Goal: Task Accomplishment & Management: Complete application form

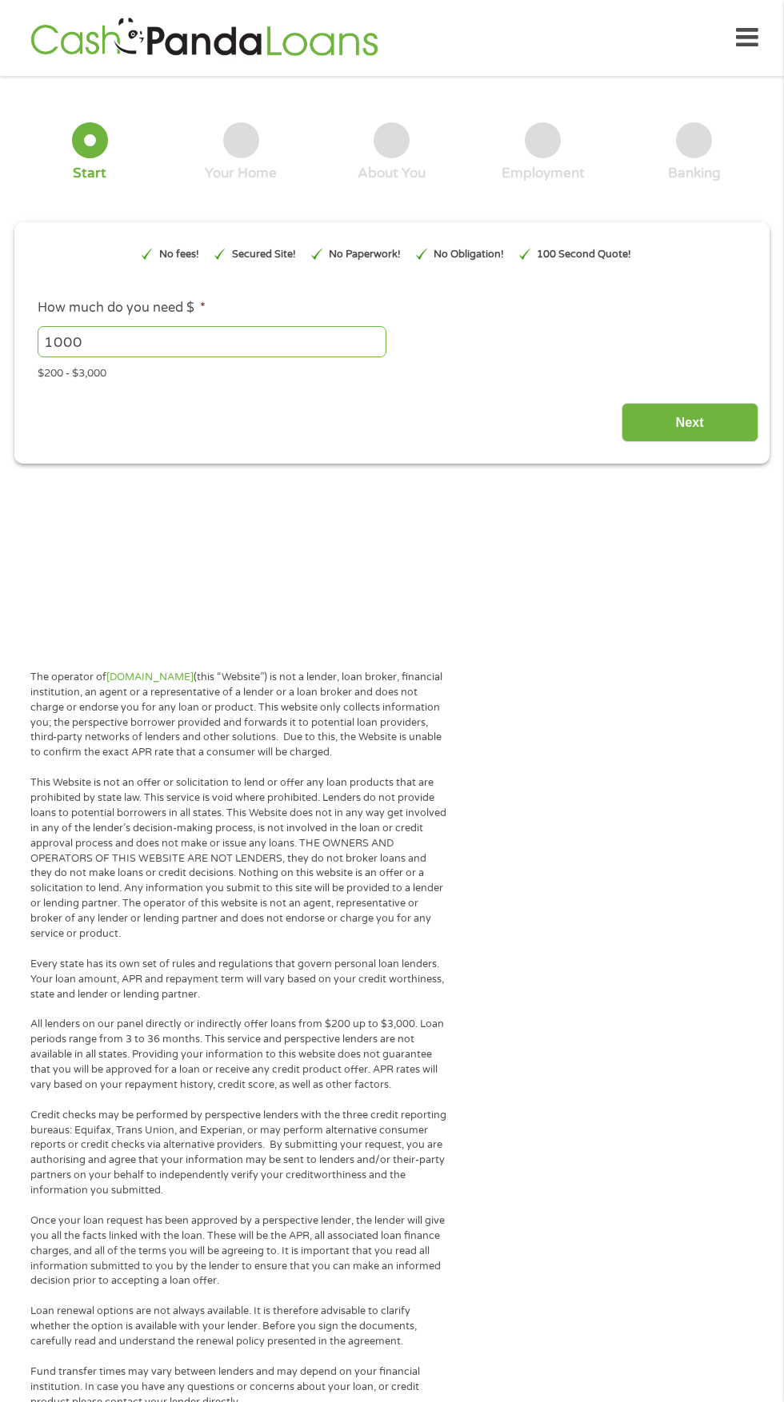
click at [268, 349] on input "1000" at bounding box center [212, 341] width 349 height 30
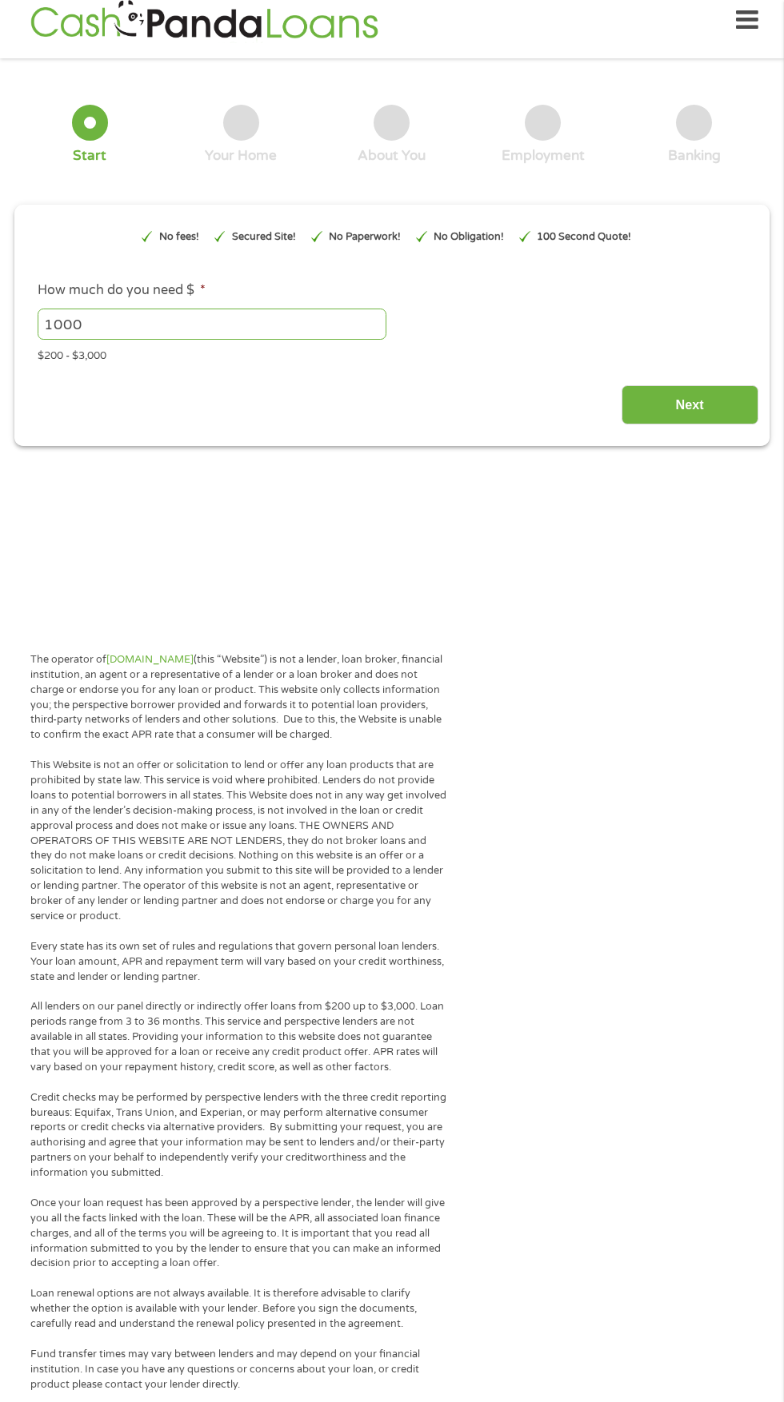
scroll to position [23, 0]
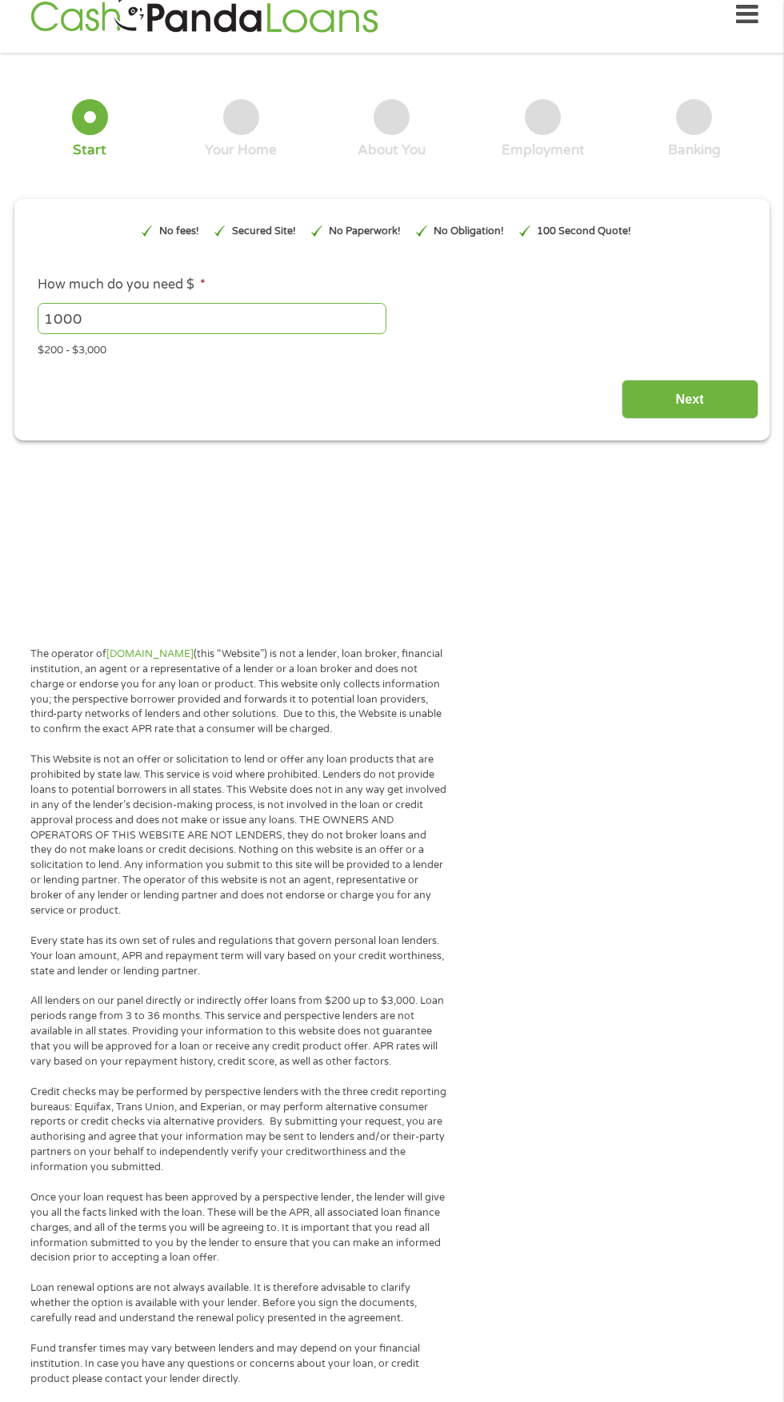
click at [700, 407] on input "Next" at bounding box center [689, 399] width 137 height 39
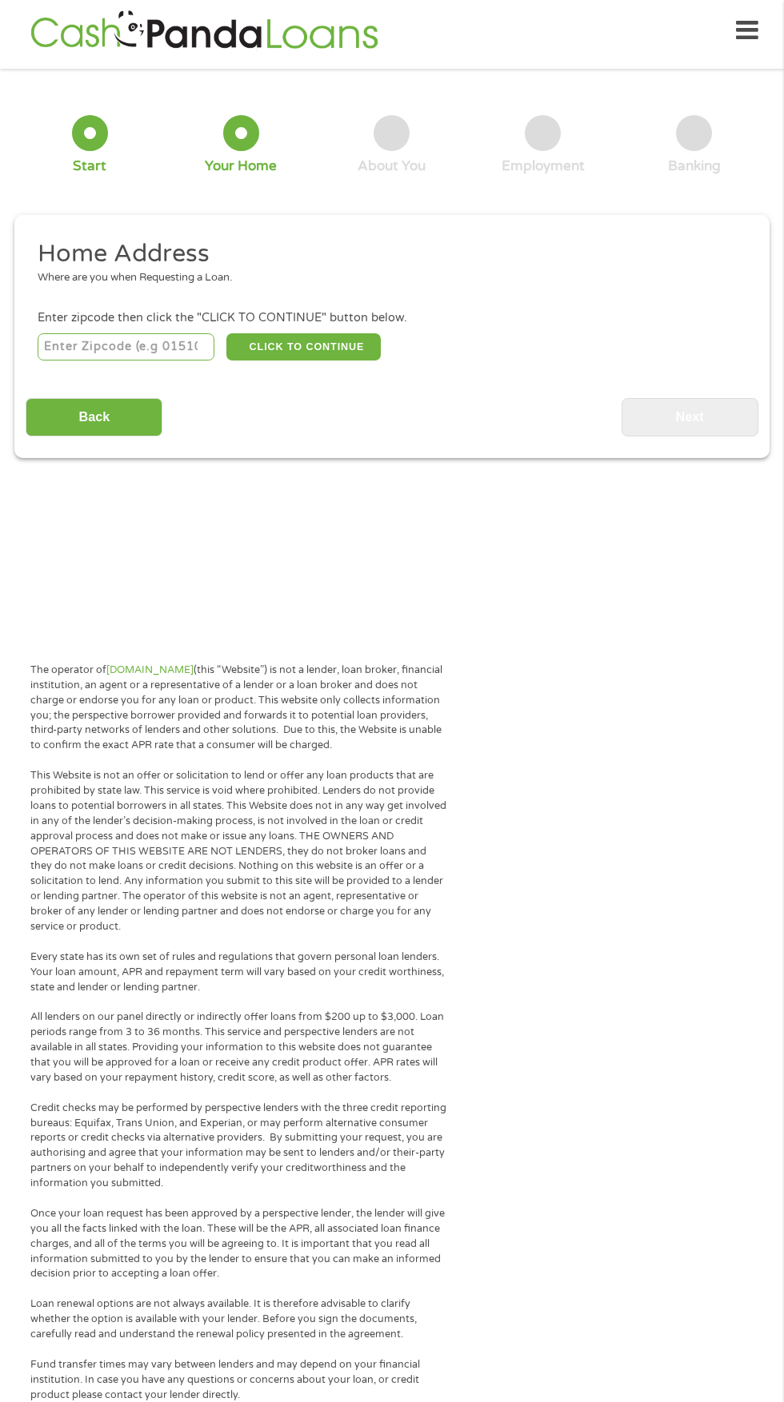
scroll to position [0, 0]
click at [149, 347] on input "number" at bounding box center [126, 346] width 177 height 27
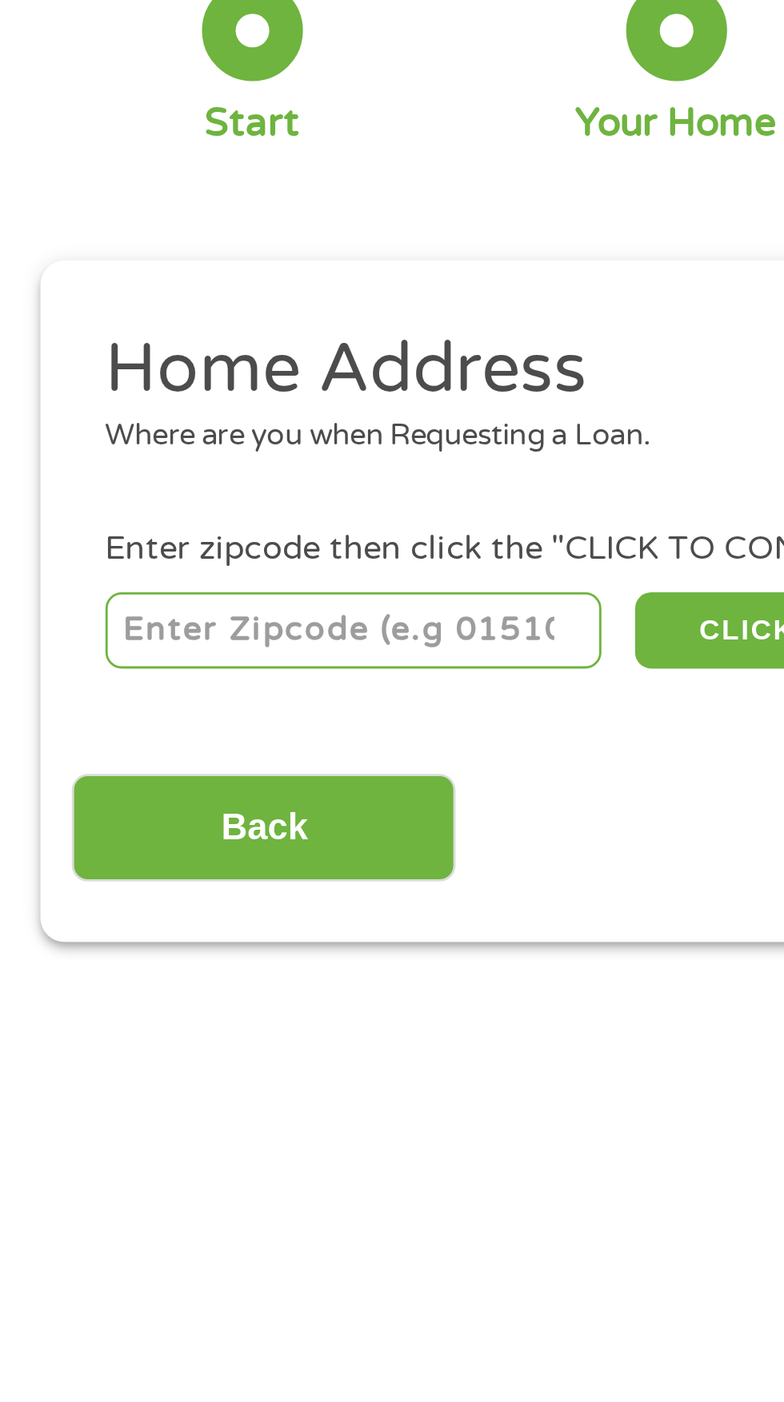
scroll to position [7, 0]
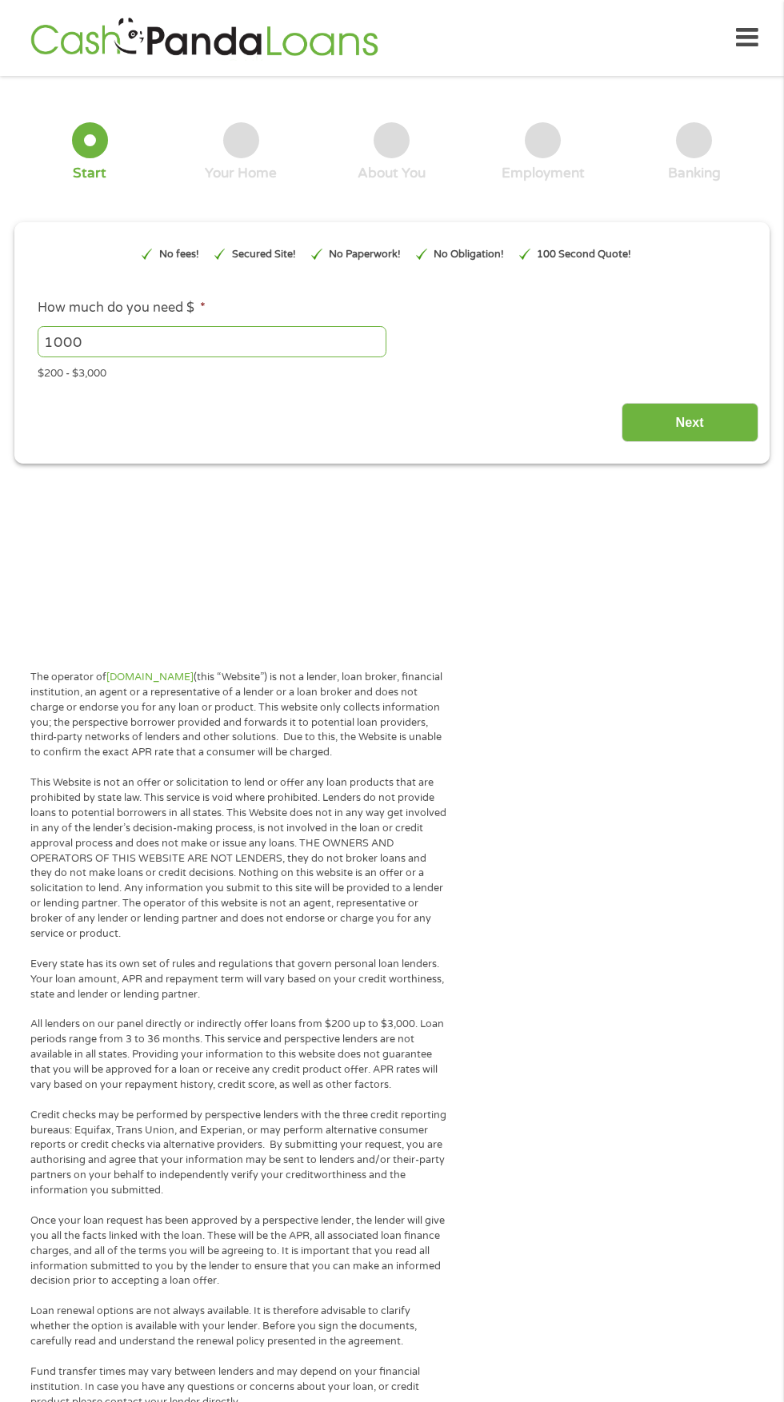
click at [713, 425] on input "Next" at bounding box center [689, 422] width 137 height 39
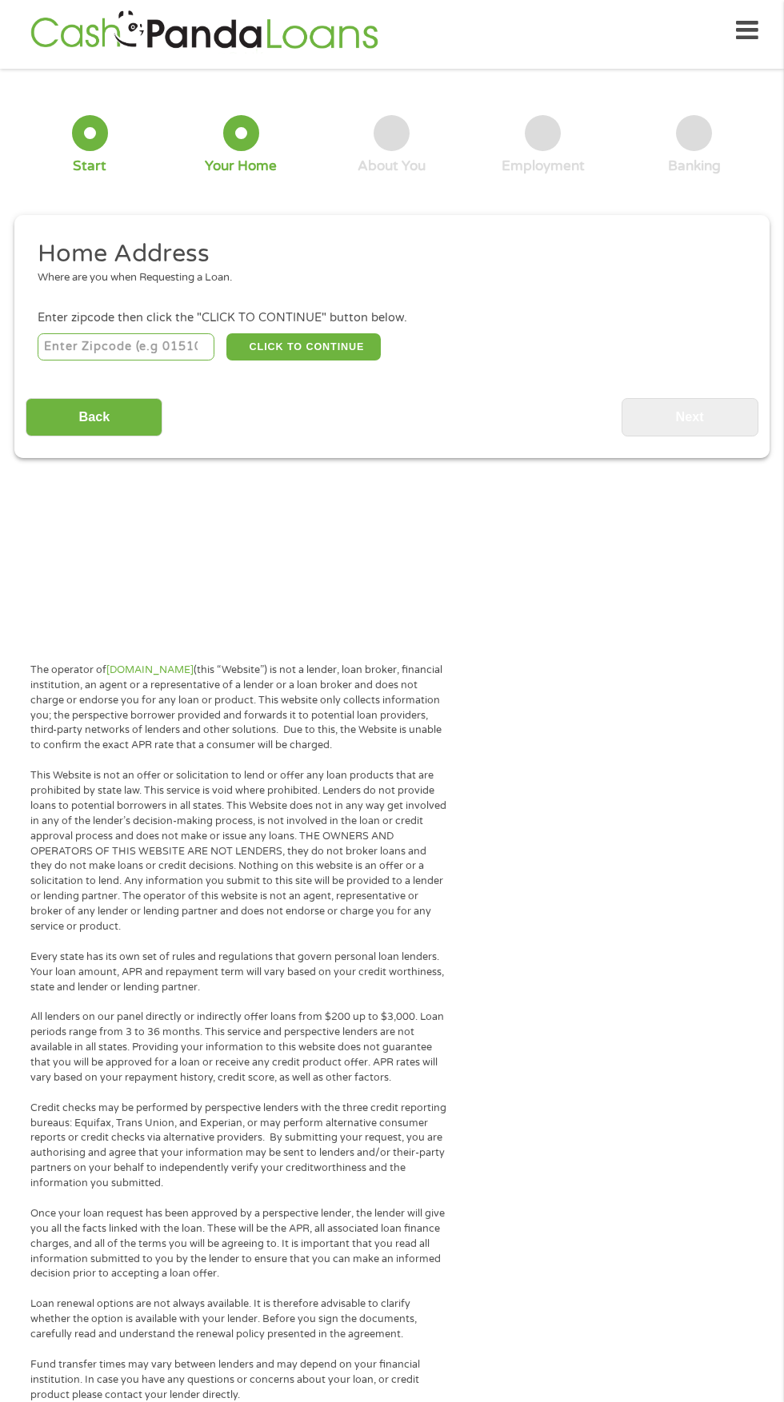
click at [152, 351] on input "number" at bounding box center [126, 346] width 177 height 27
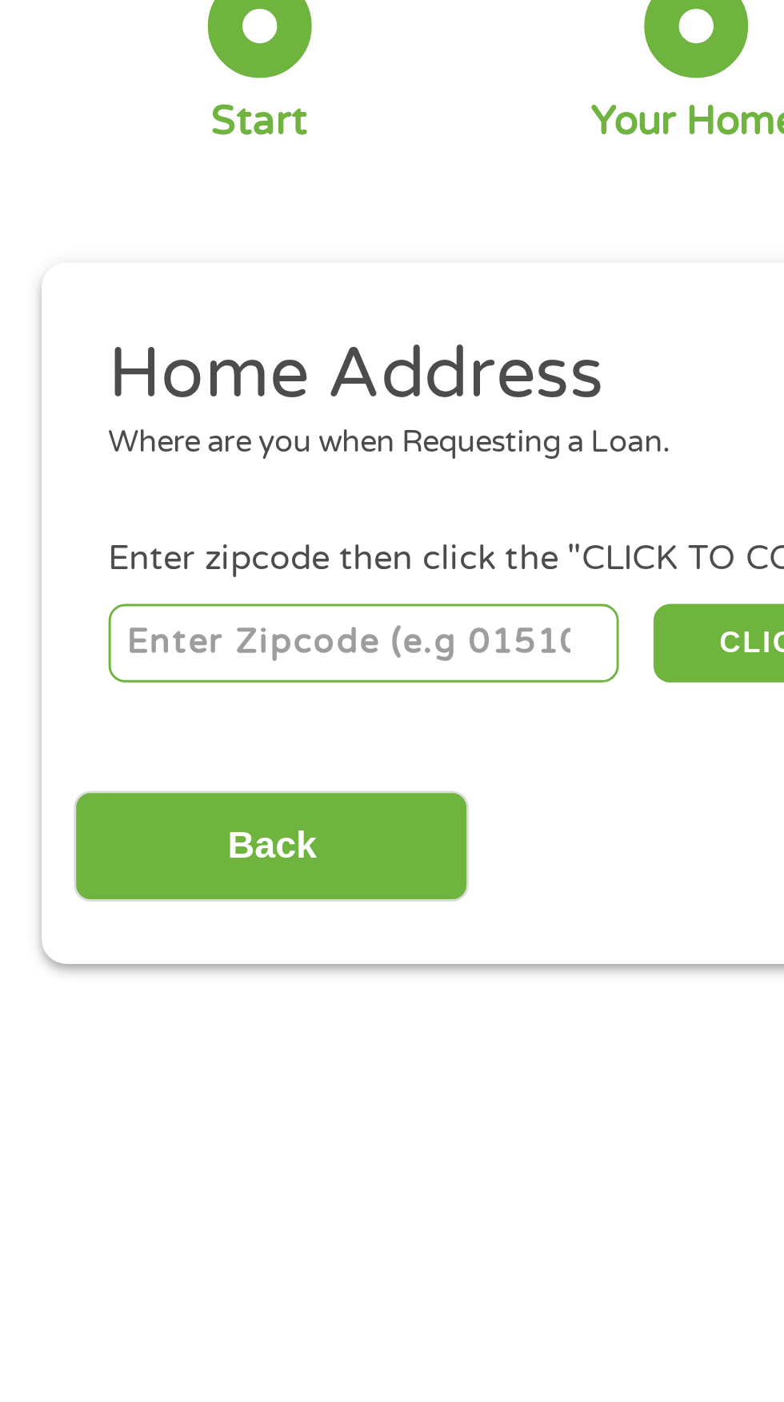
type input "42003"
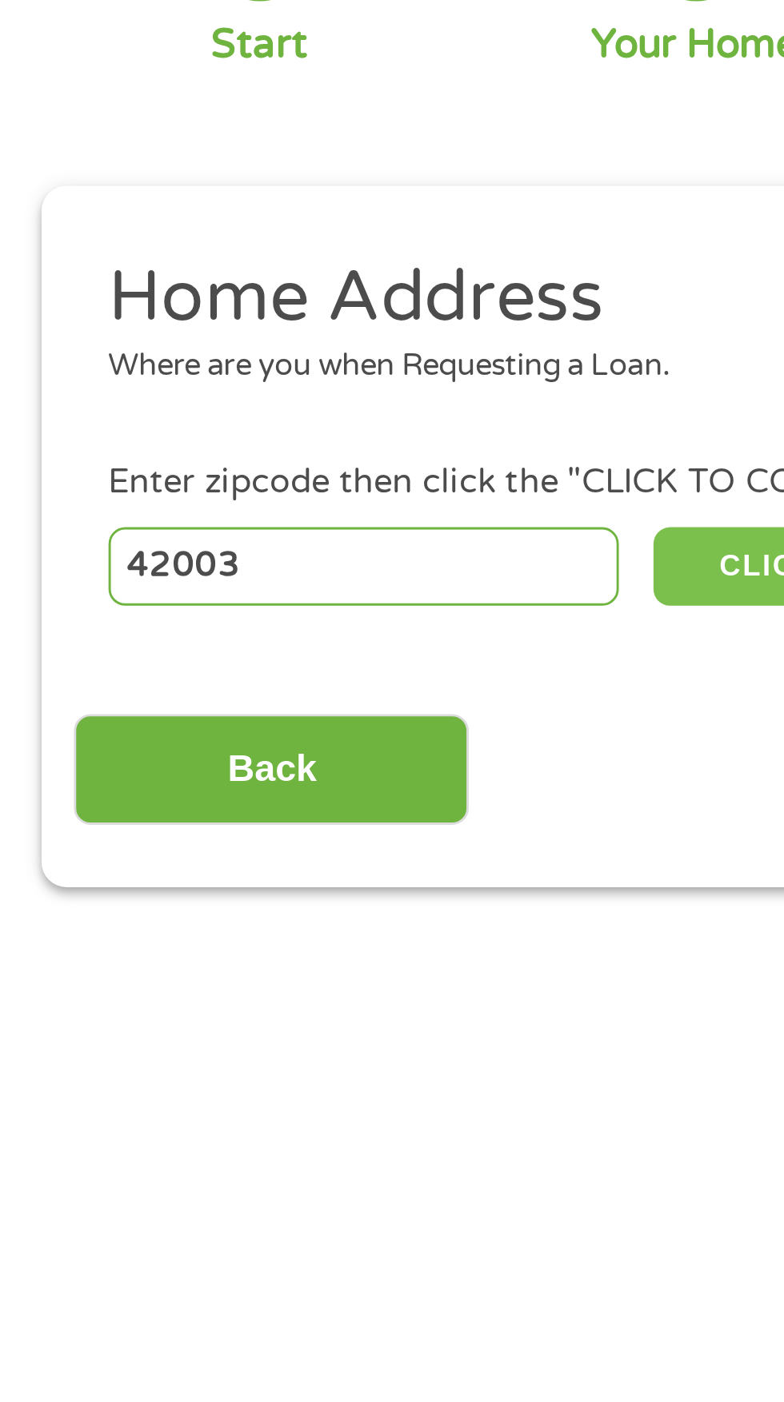
click at [256, 347] on button "CLICK TO CONTINUE" at bounding box center [303, 346] width 154 height 27
type input "42003"
type input "Paducah"
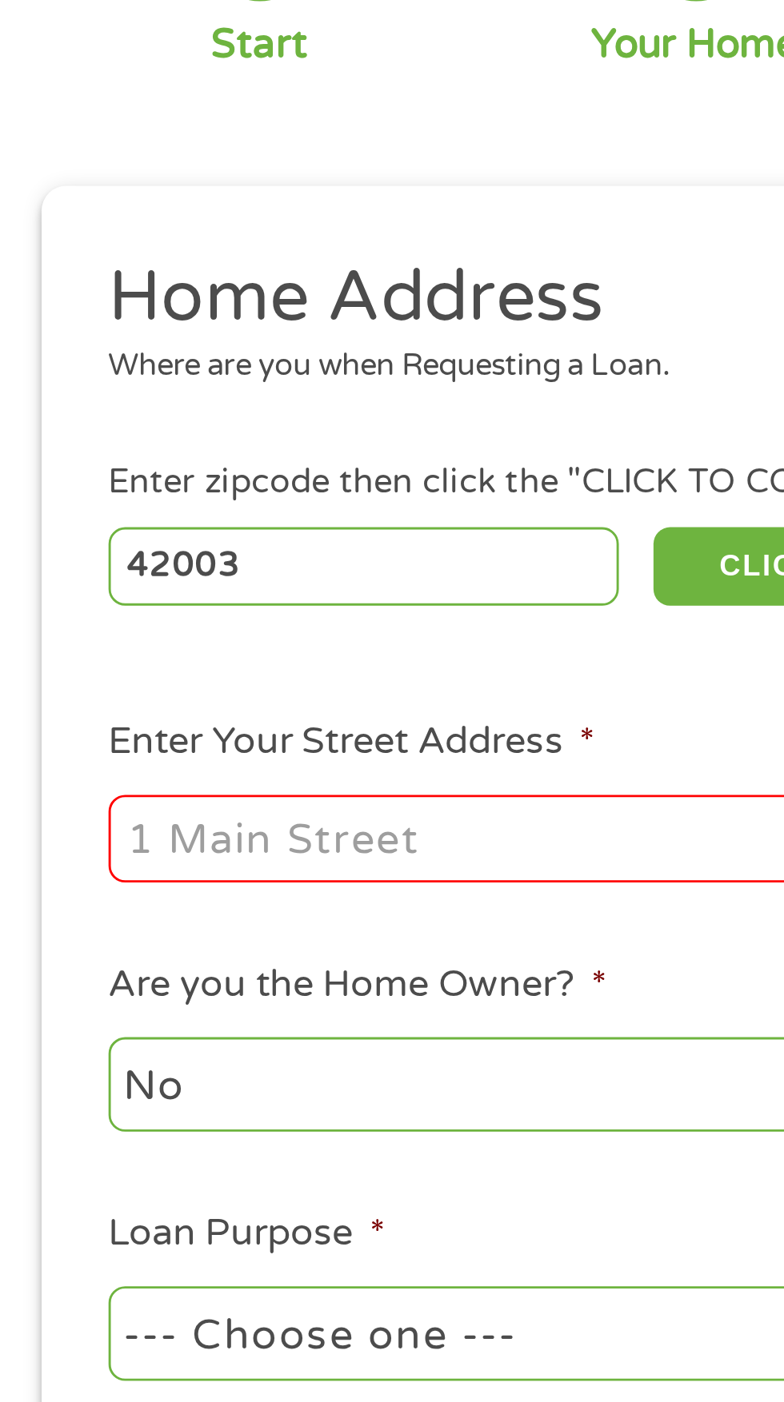
click at [213, 439] on input "Enter Your Street Address *" at bounding box center [209, 441] width 343 height 30
type input "431 South Friendship Road"
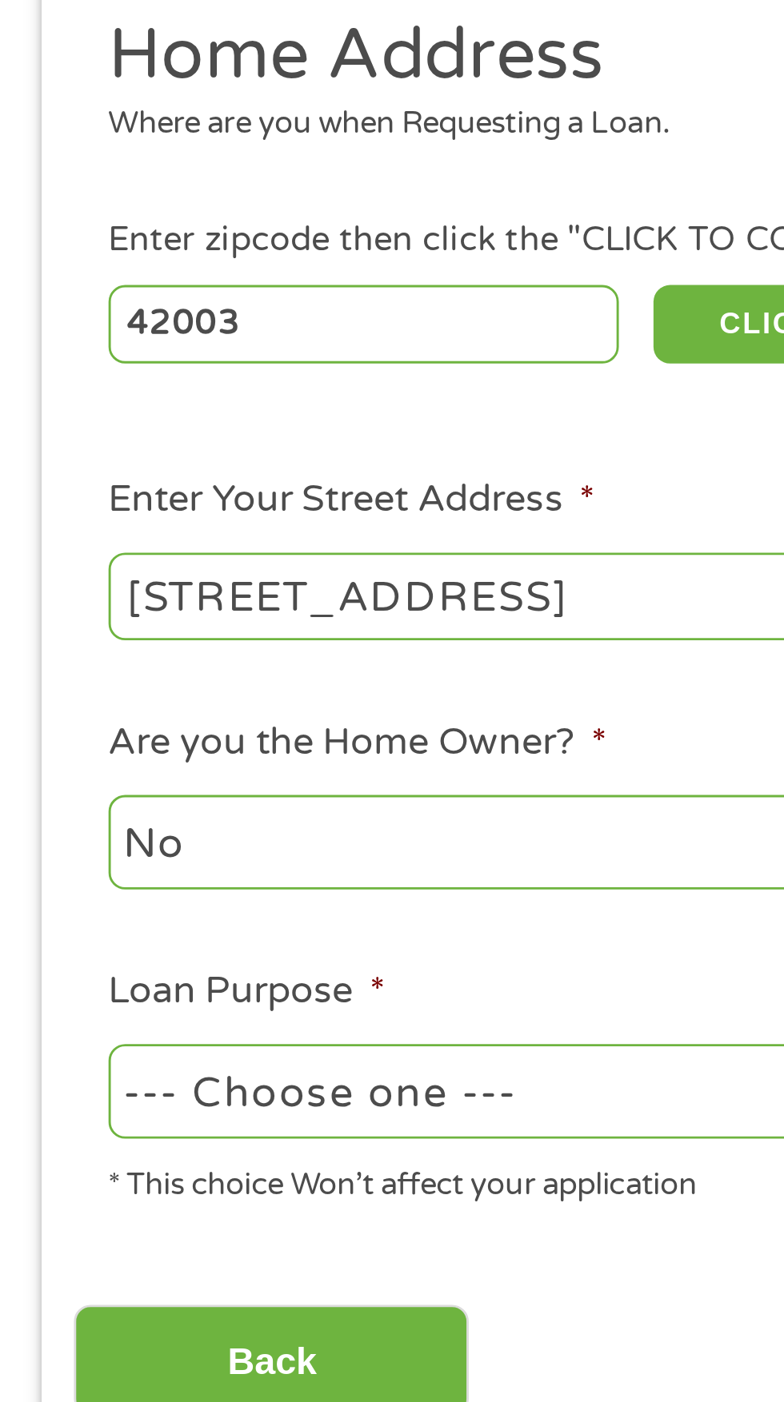
click at [197, 611] on select "--- Choose one --- Pay Bills Debt Consolidation Home Improvement Major Purchase…" at bounding box center [209, 612] width 343 height 33
select select "other"
click at [38, 598] on select "--- Choose one --- Pay Bills Debt Consolidation Home Improvement Major Purchase…" at bounding box center [209, 612] width 343 height 33
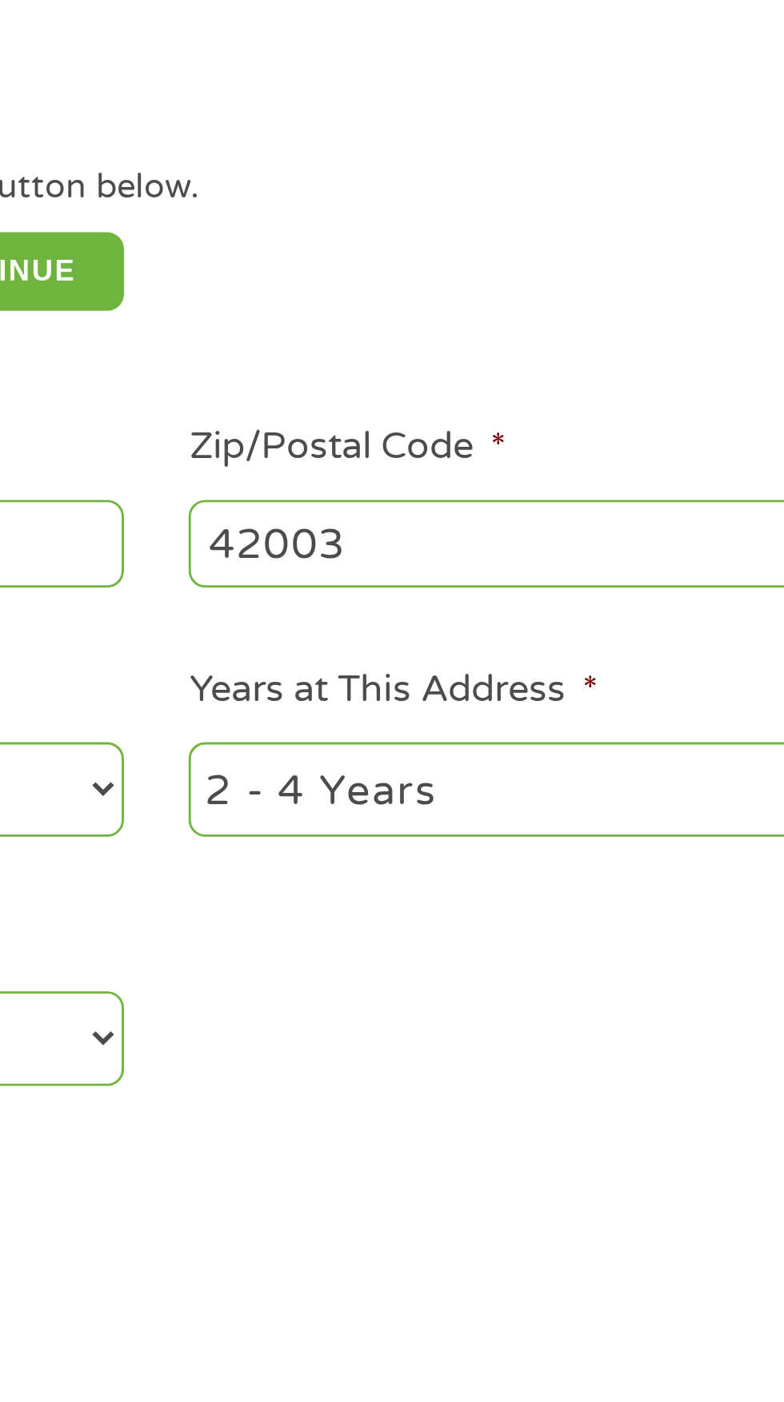
click at [527, 527] on select "1 Year or less 1 - 2 Years 2 - 4 Years Over 4 Years" at bounding box center [574, 526] width 343 height 33
select select "12months"
click at [403, 512] on select "1 Year or less 1 - 2 Years 2 - 4 Years Over 4 Years" at bounding box center [574, 526] width 343 height 33
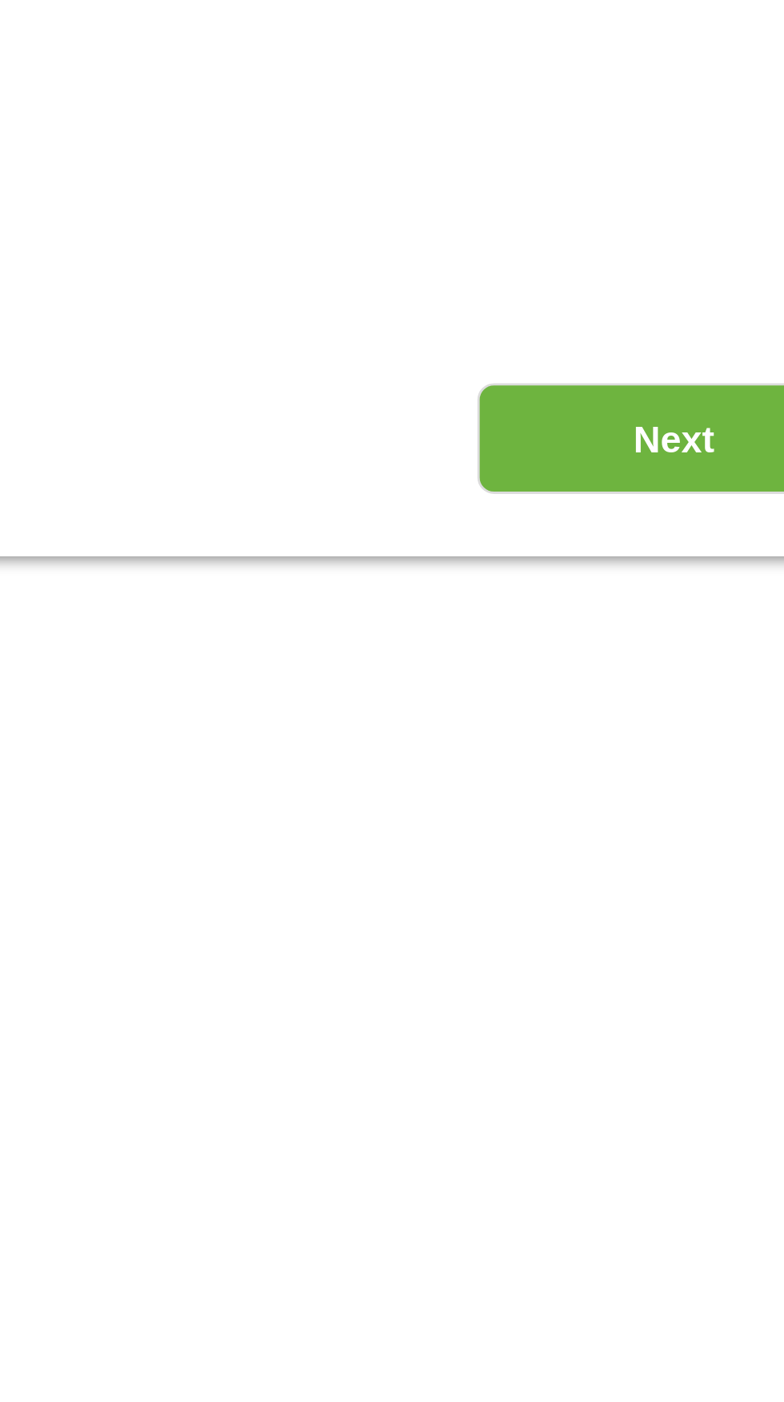
click at [672, 712] on input "Next" at bounding box center [689, 706] width 137 height 39
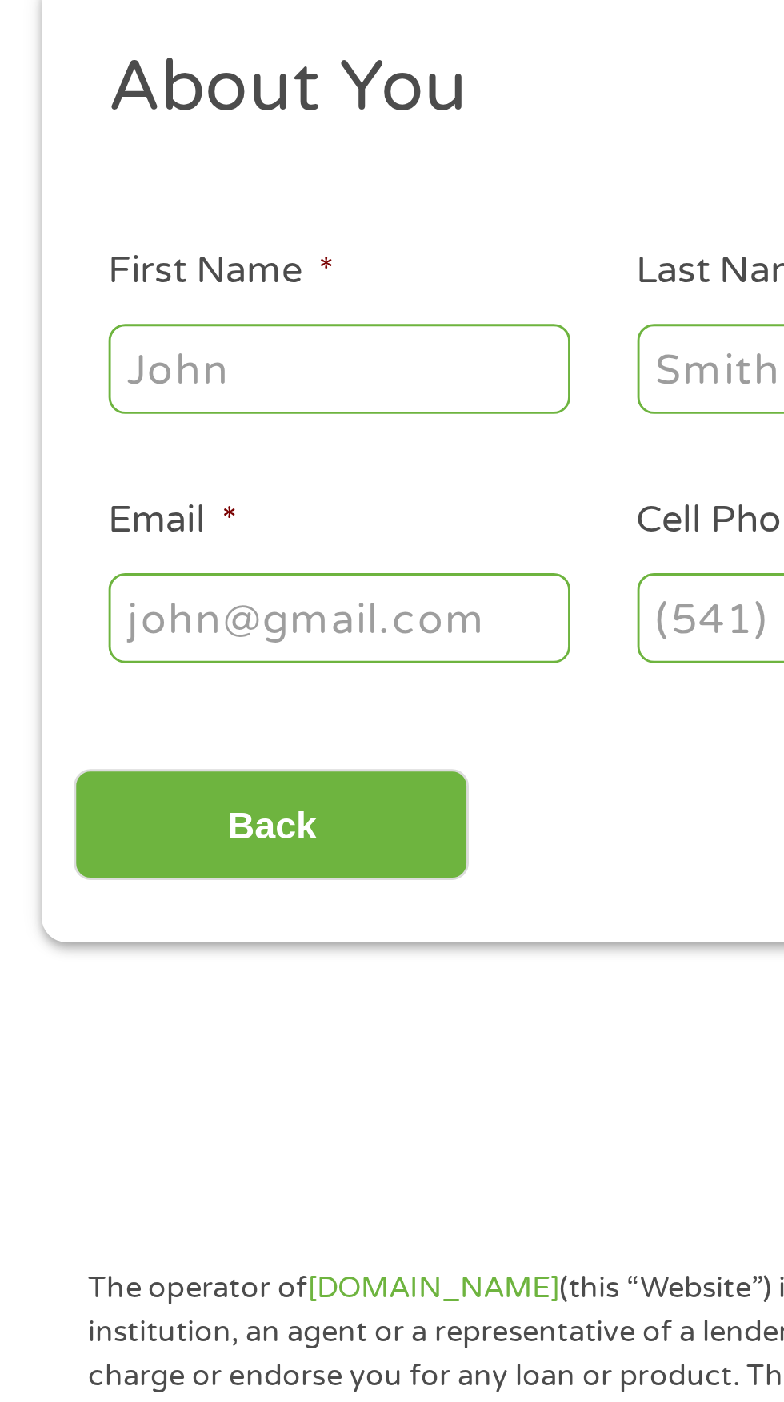
click at [160, 360] on input "First Name *" at bounding box center [118, 351] width 160 height 30
type input "Jeremy"
type input "Rambeau"
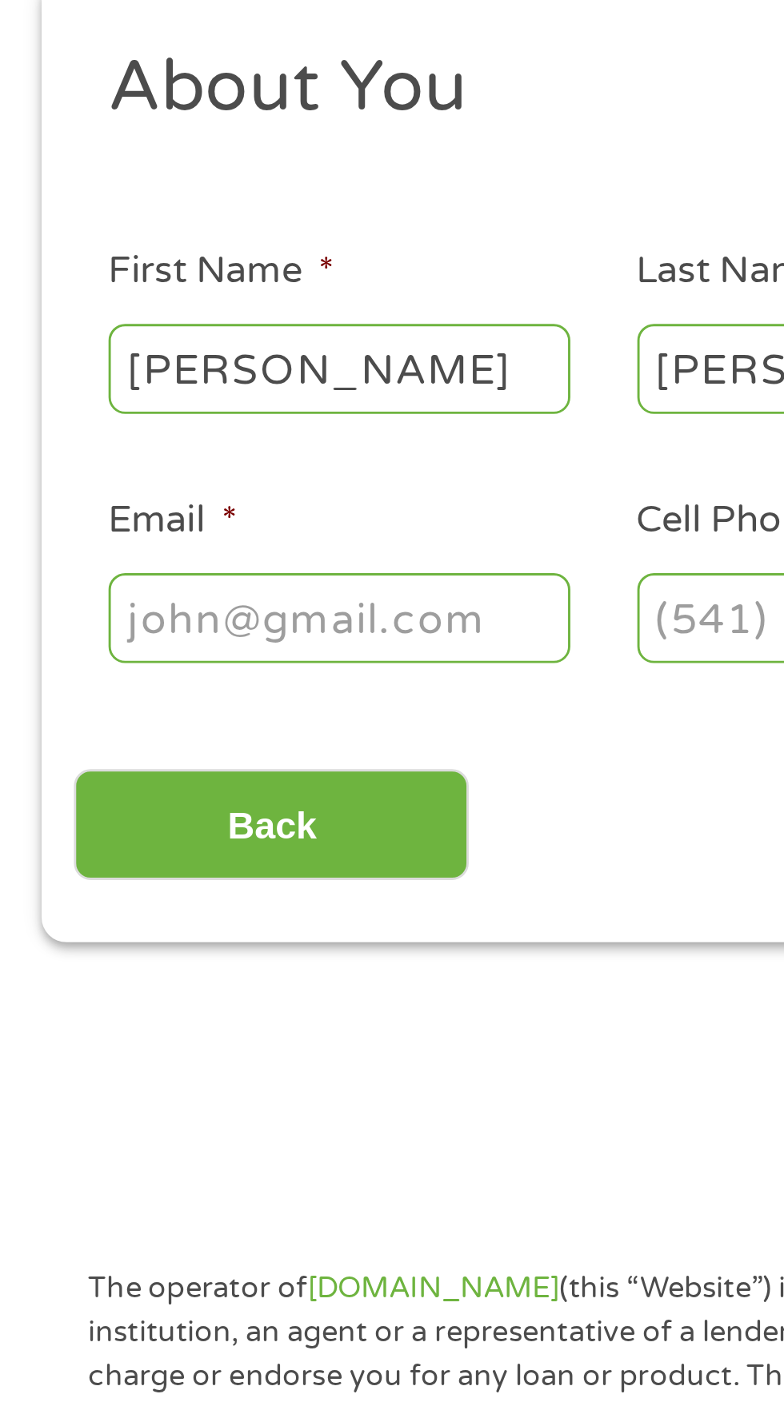
type input "420moose69@gmail.com"
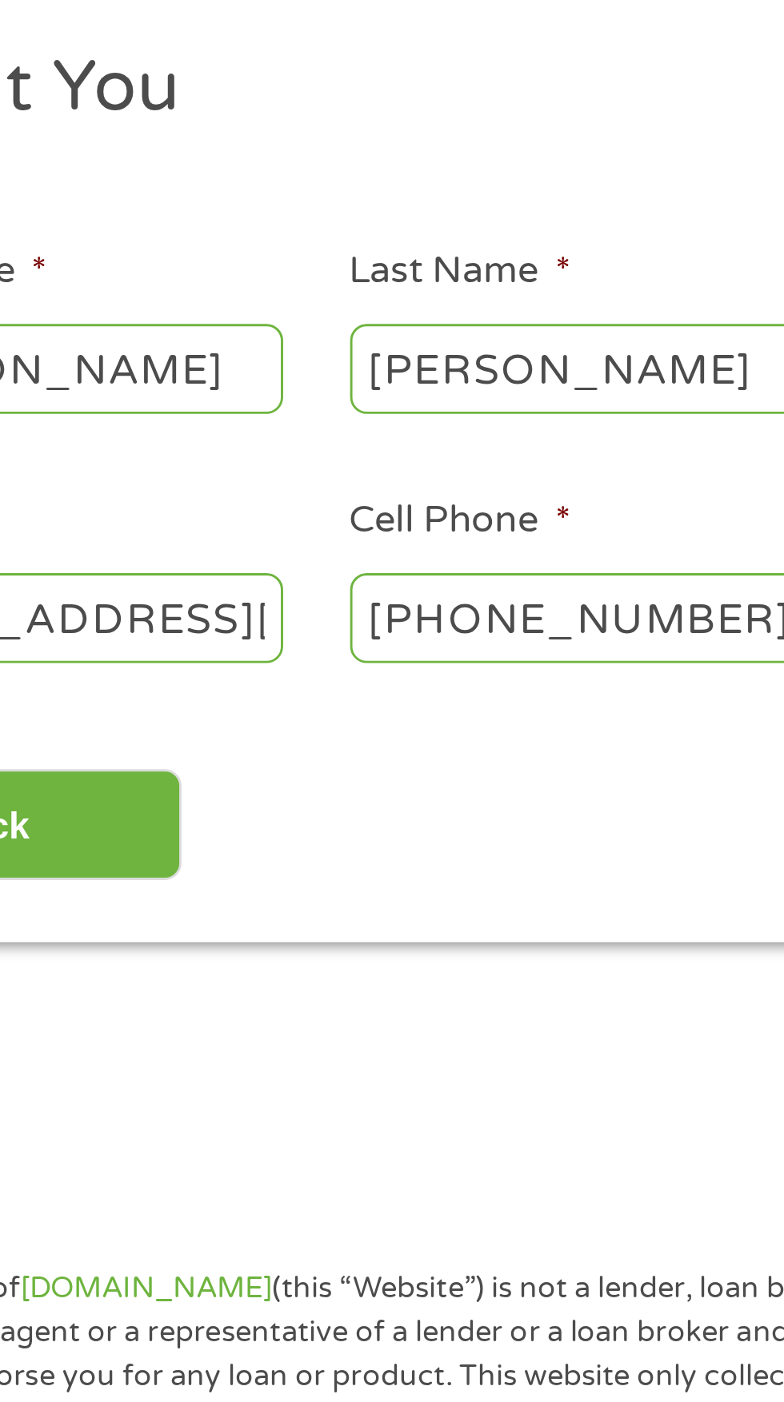
click at [333, 440] on input "(270) 252-8516" at bounding box center [301, 437] width 160 height 30
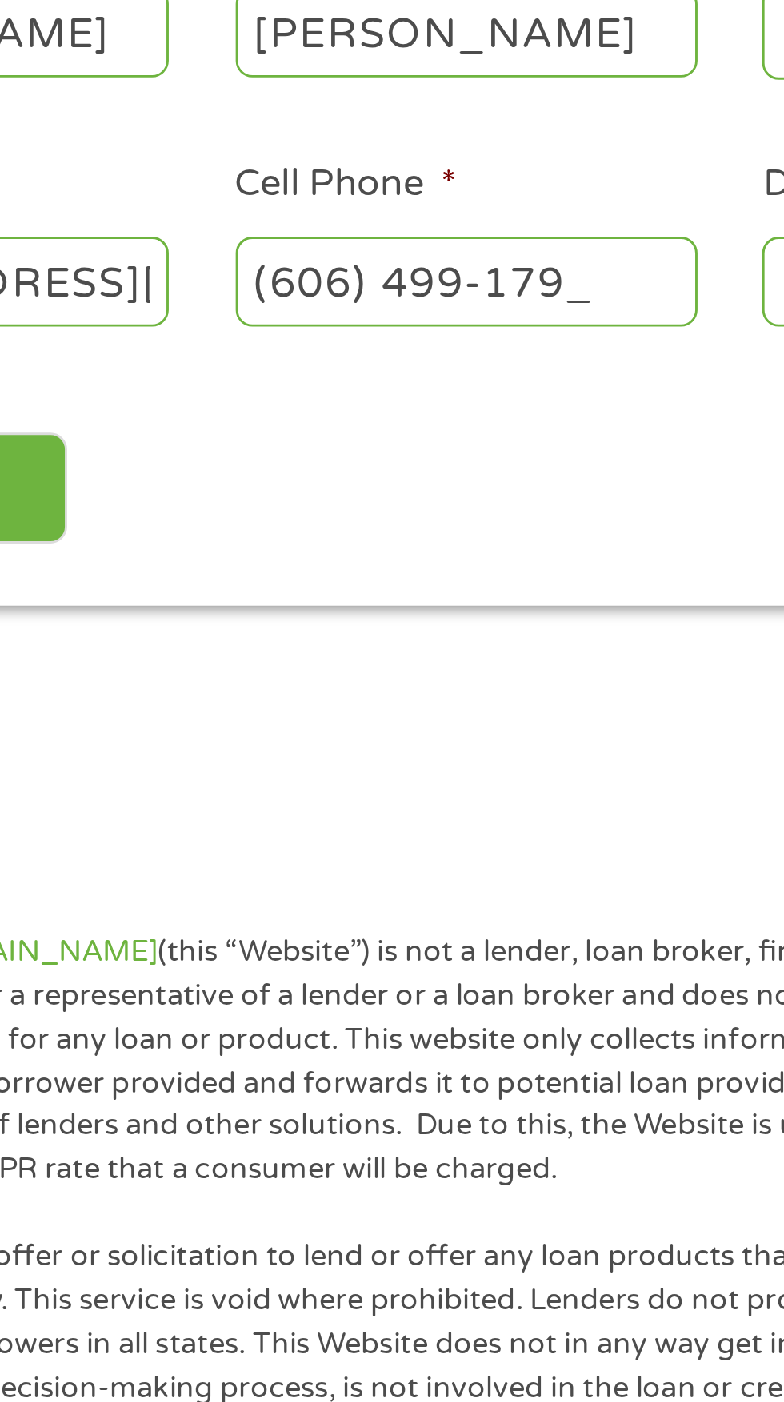
type input "(606) 499-1791"
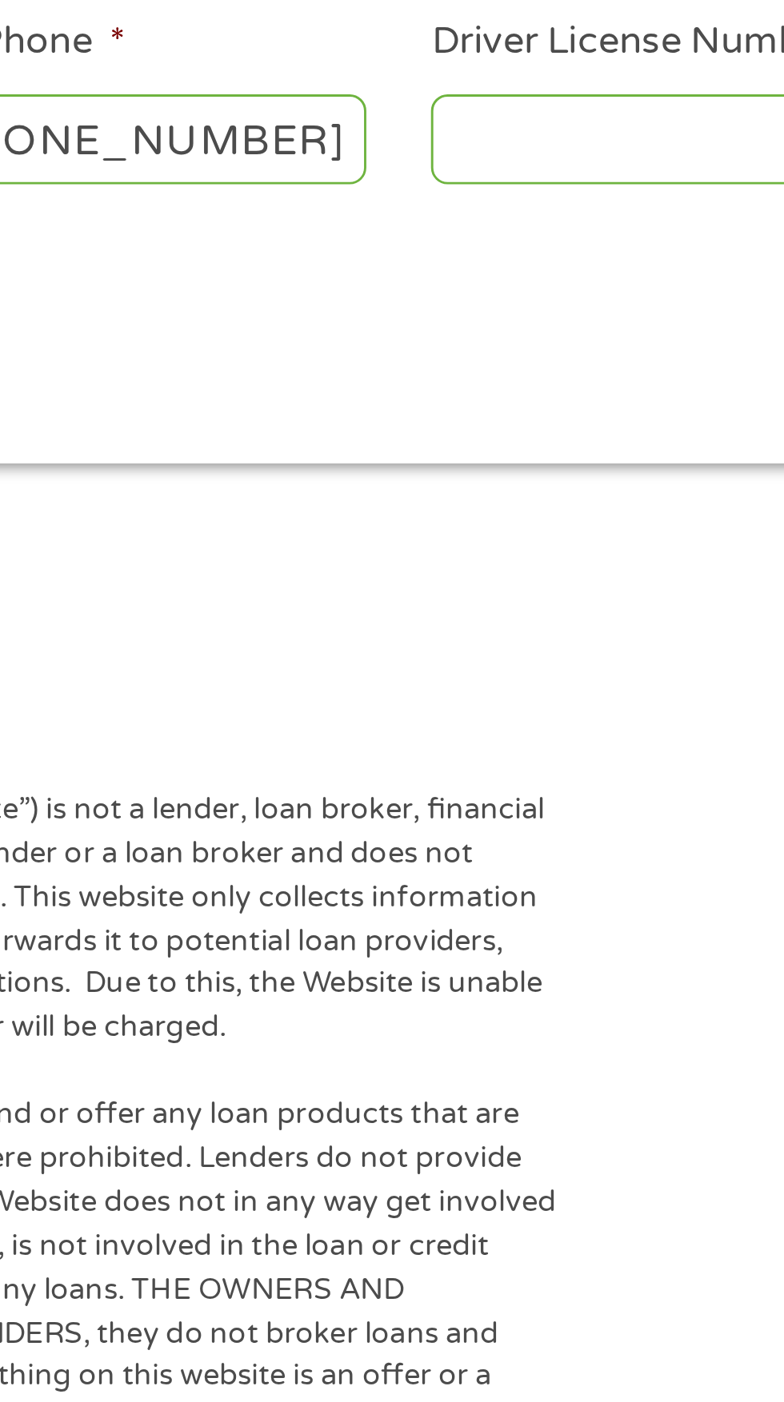
click at [452, 436] on input "Driver License Number *" at bounding box center [483, 437] width 160 height 30
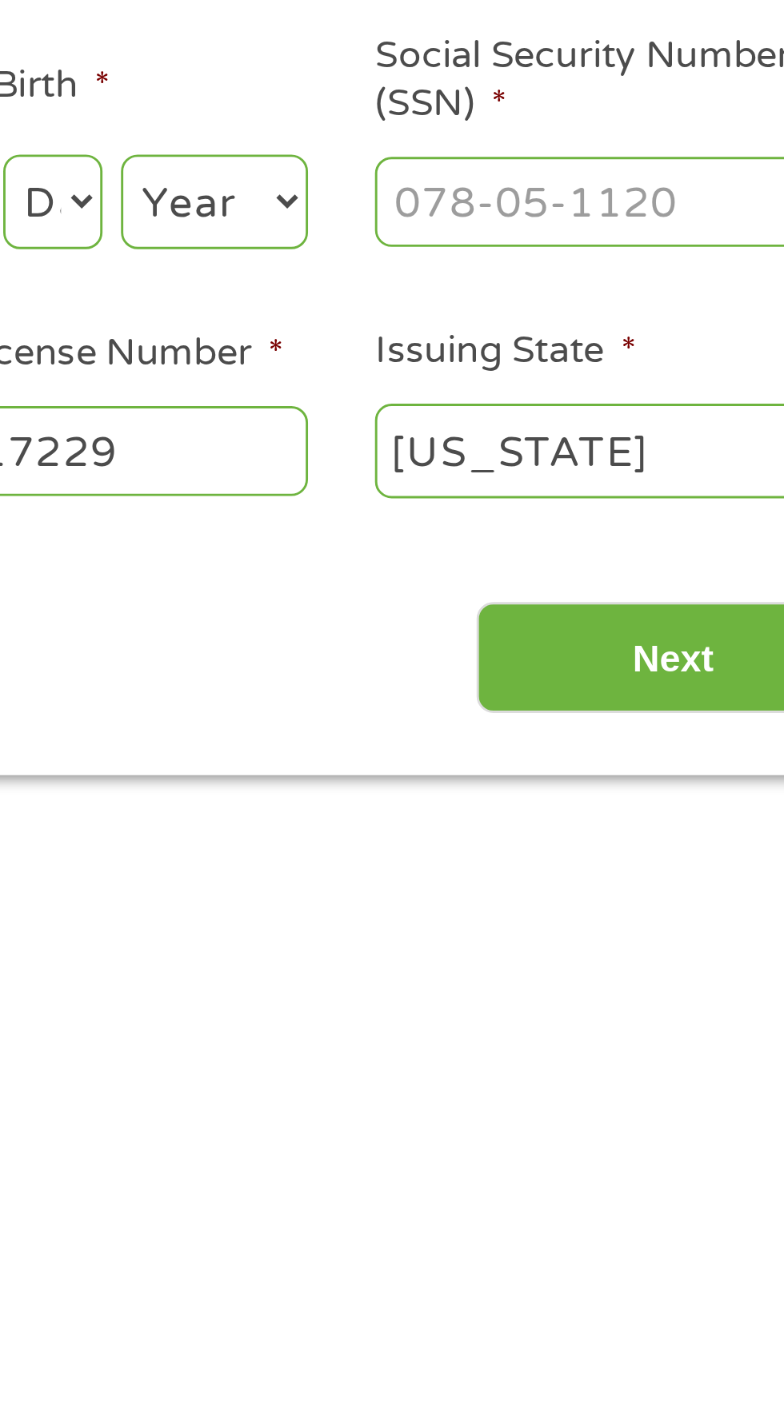
type input "R89017229"
click at [705, 353] on input "Social Security Number (SSN) *" at bounding box center [666, 351] width 160 height 30
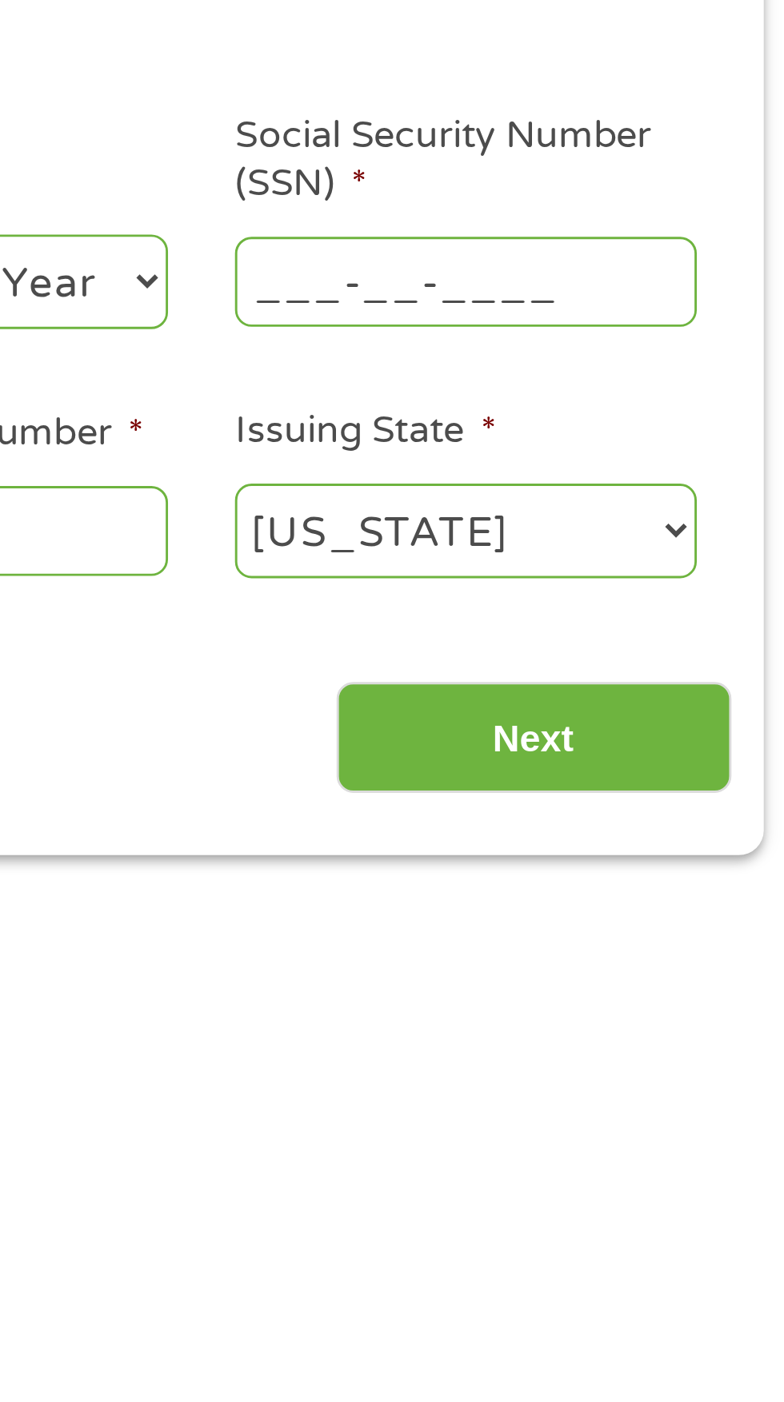
click at [612, 347] on input "___-__-____" at bounding box center [666, 351] width 160 height 30
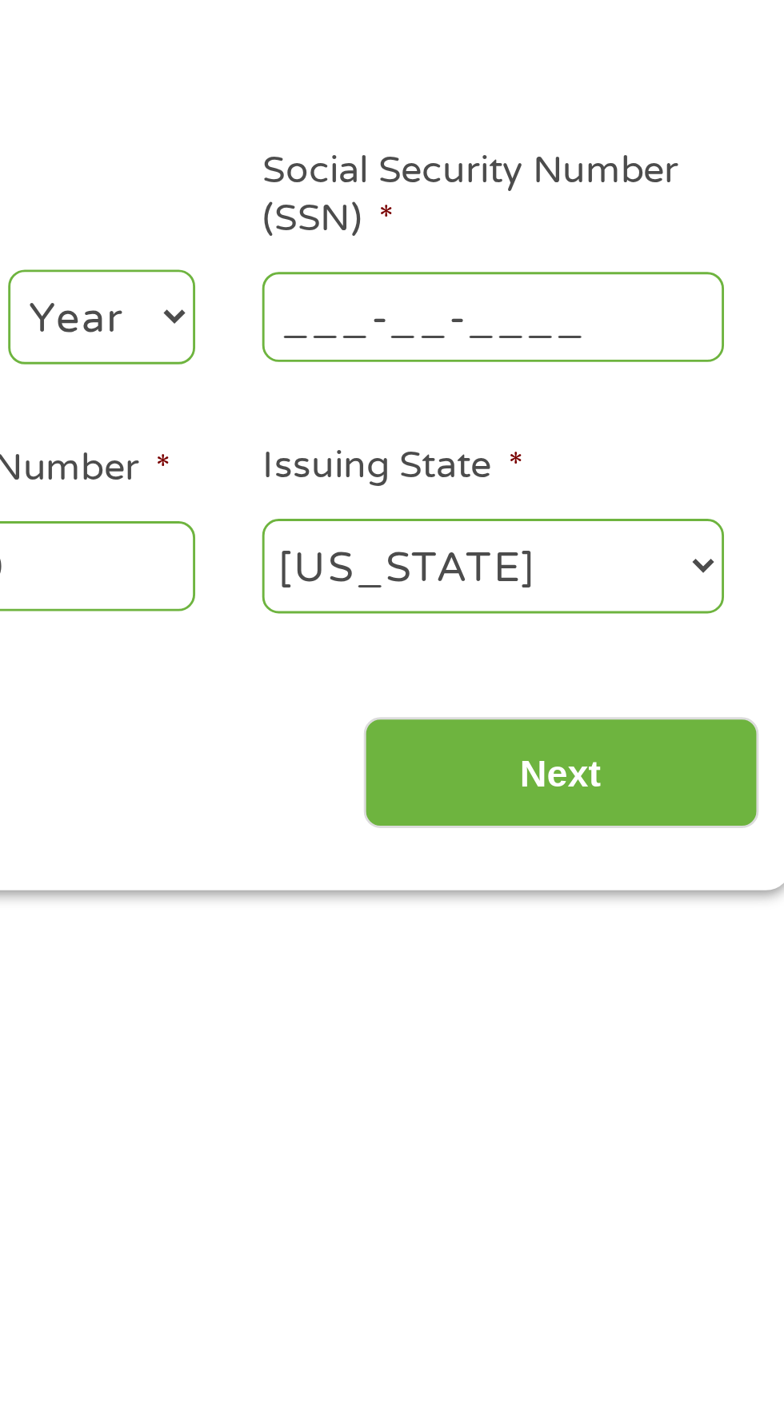
click at [607, 356] on input "___-__-____" at bounding box center [666, 351] width 160 height 30
click at [603, 353] on input "___-__-____" at bounding box center [666, 351] width 160 height 30
click at [607, 348] on input "___-__-____" at bounding box center [666, 351] width 160 height 30
click at [600, 360] on input "___-__-____" at bounding box center [666, 351] width 160 height 30
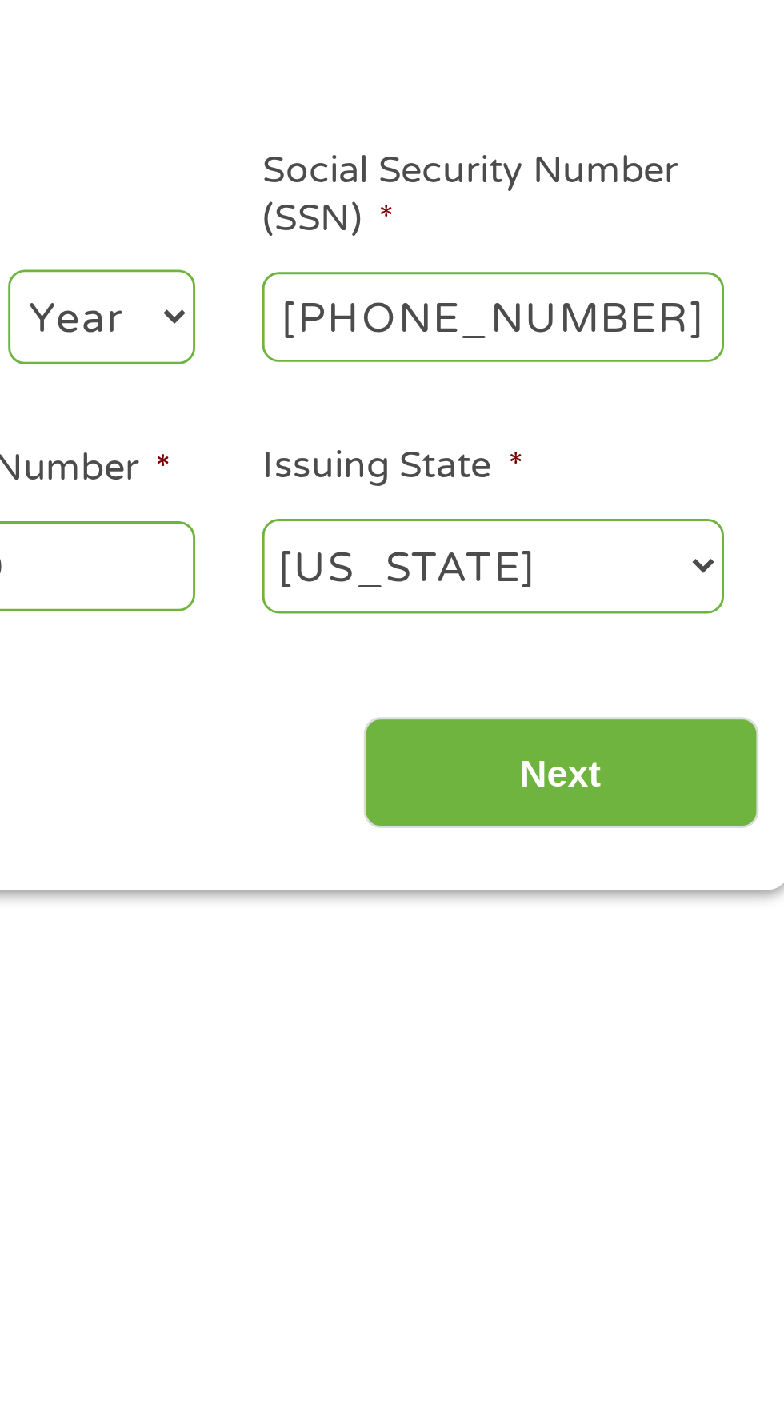
type input "358-66-2491"
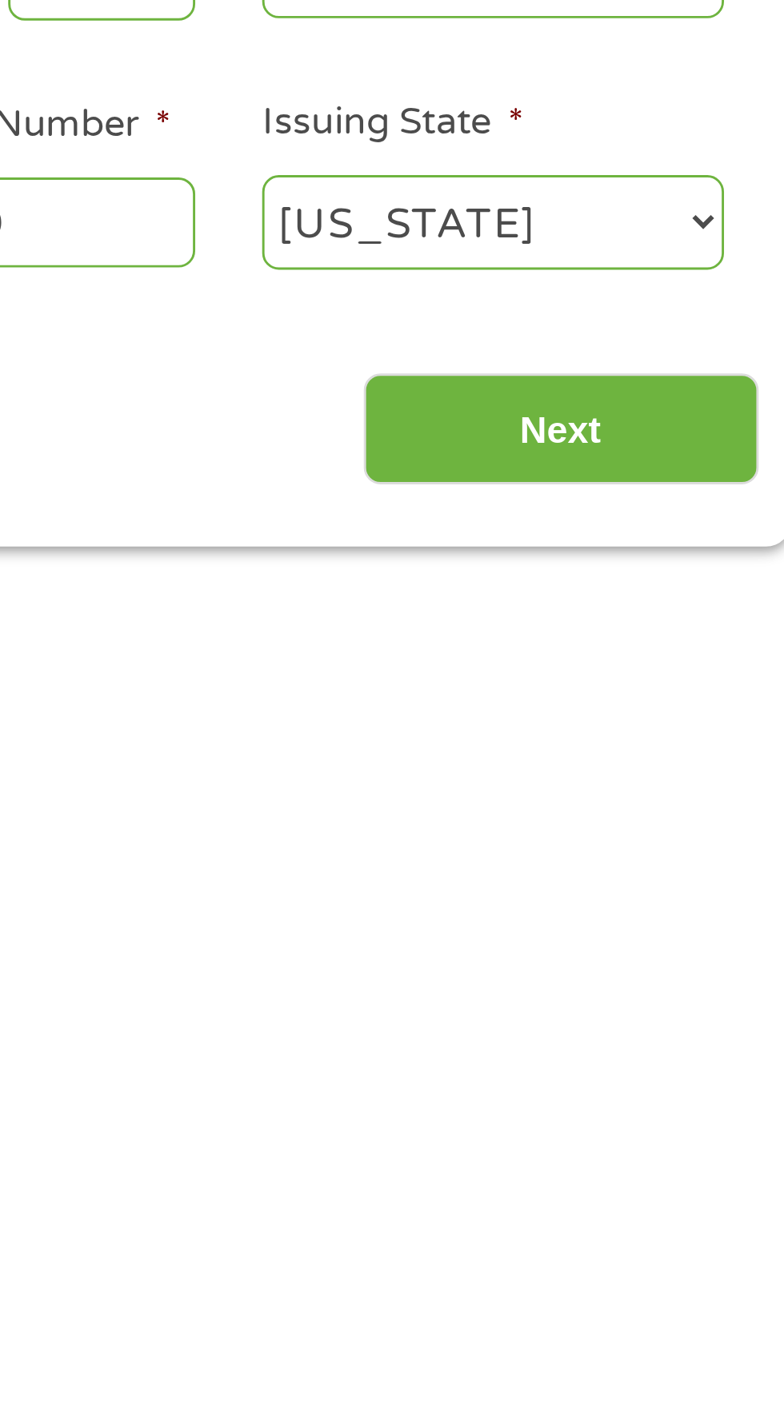
click at [704, 528] on input "Next" at bounding box center [689, 509] width 137 height 39
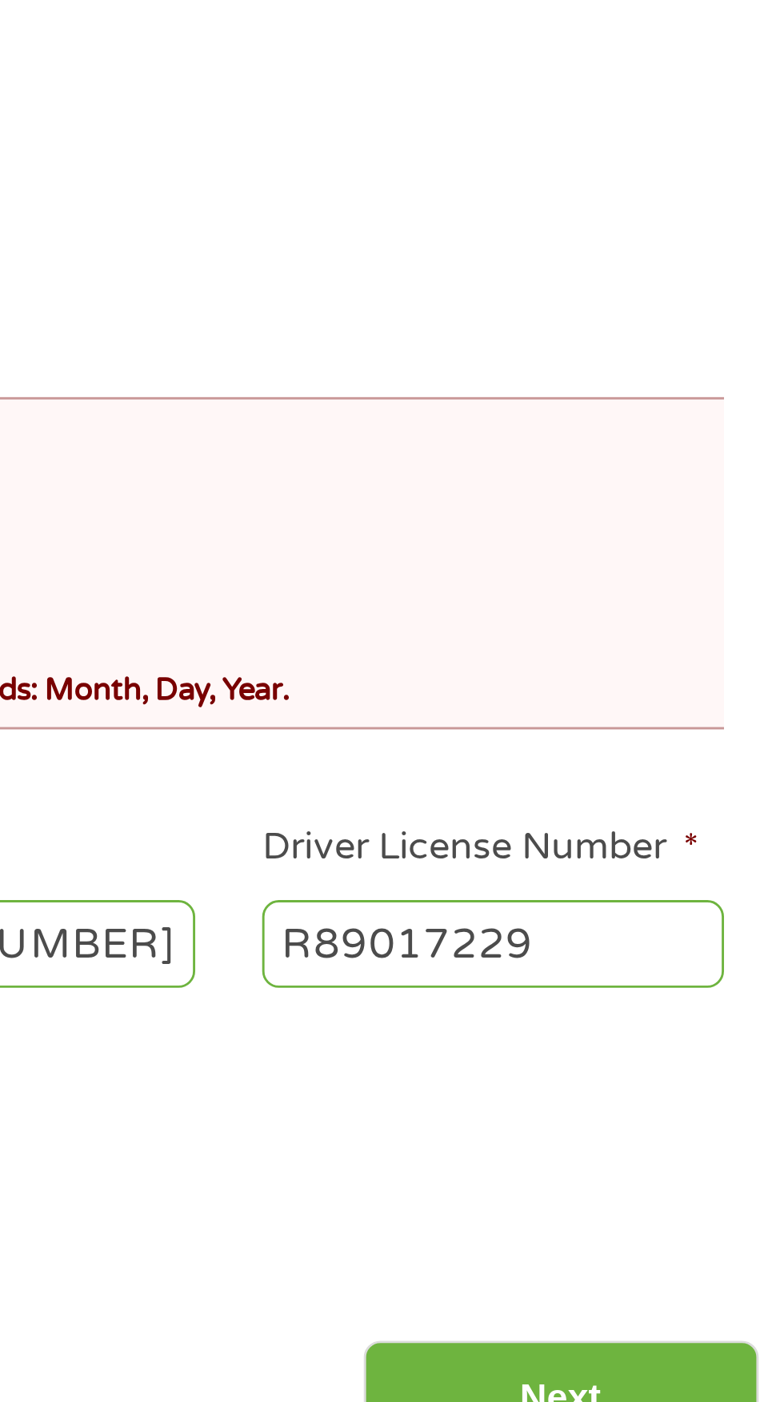
scroll to position [6, 6]
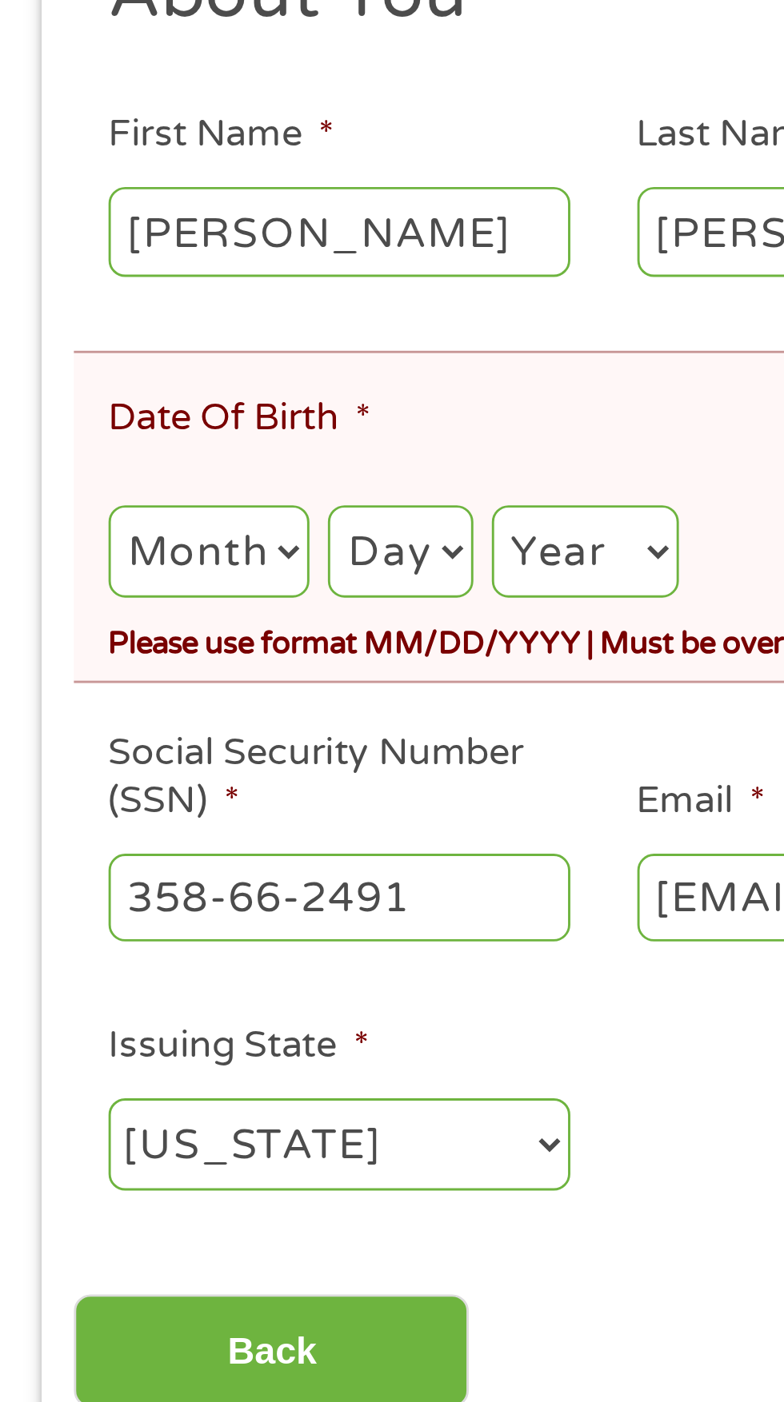
click at [82, 521] on select "Month 1 2 3 4 5 6 7 8 9 10 11 12" at bounding box center [73, 514] width 70 height 33
select select "1"
click at [38, 501] on select "Month 1 2 3 4 5 6 7 8 9 10 11 12" at bounding box center [73, 514] width 70 height 33
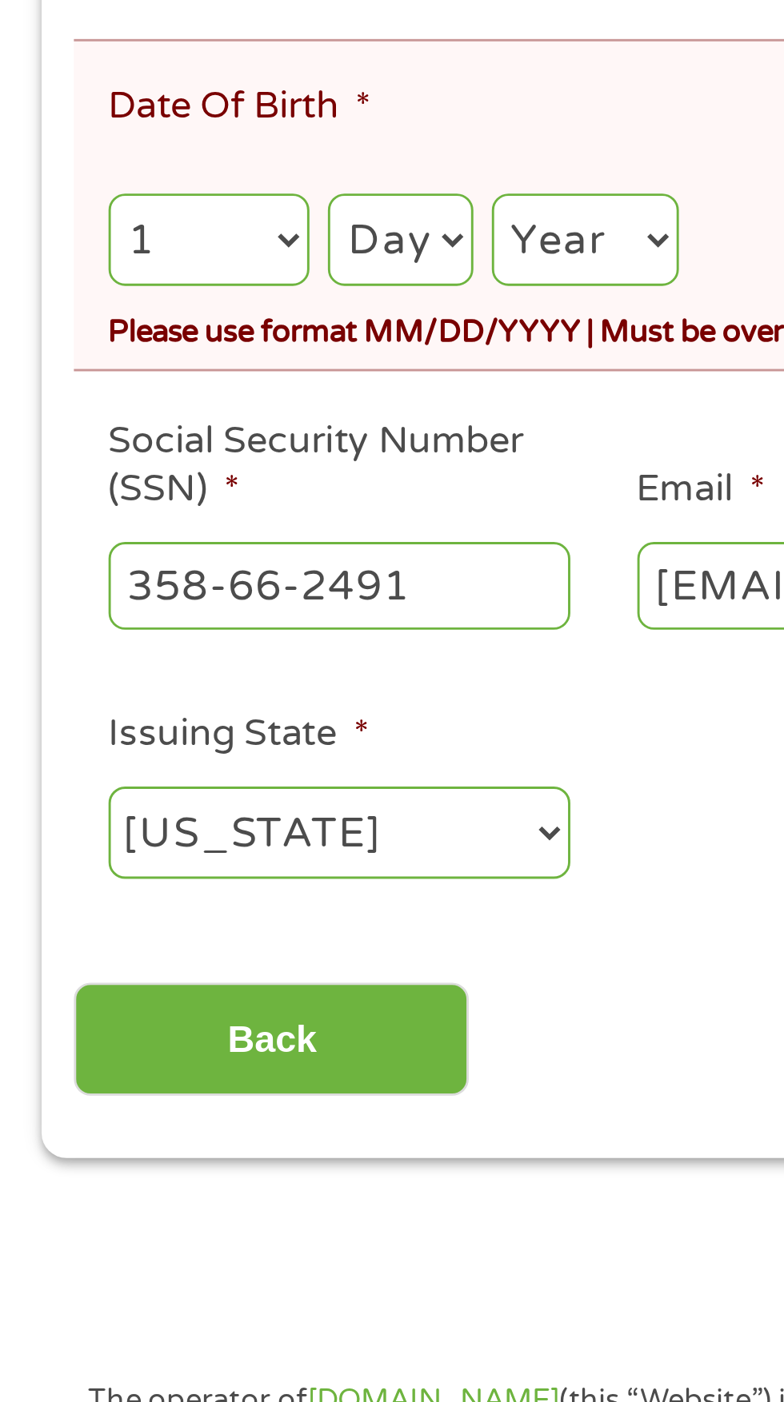
click at [151, 509] on select "Day 1 2 3 4 5 6 7 8 9 10 11 12 13 14 15 16 17 18 19 20 21 22 23 24 25 26 27 28 …" at bounding box center [139, 514] width 50 height 33
select select "24"
click at [115, 501] on select "Day 1 2 3 4 5 6 7 8 9 10 11 12 13 14 15 16 17 18 19 20 21 22 23 24 25 26 27 28 …" at bounding box center [139, 514] width 50 height 33
click at [211, 524] on select "Year 2007 2006 2005 2004 2003 2002 2001 2000 1999 1998 1997 1996 1995 1994 1993…" at bounding box center [202, 514] width 65 height 33
select select "1978"
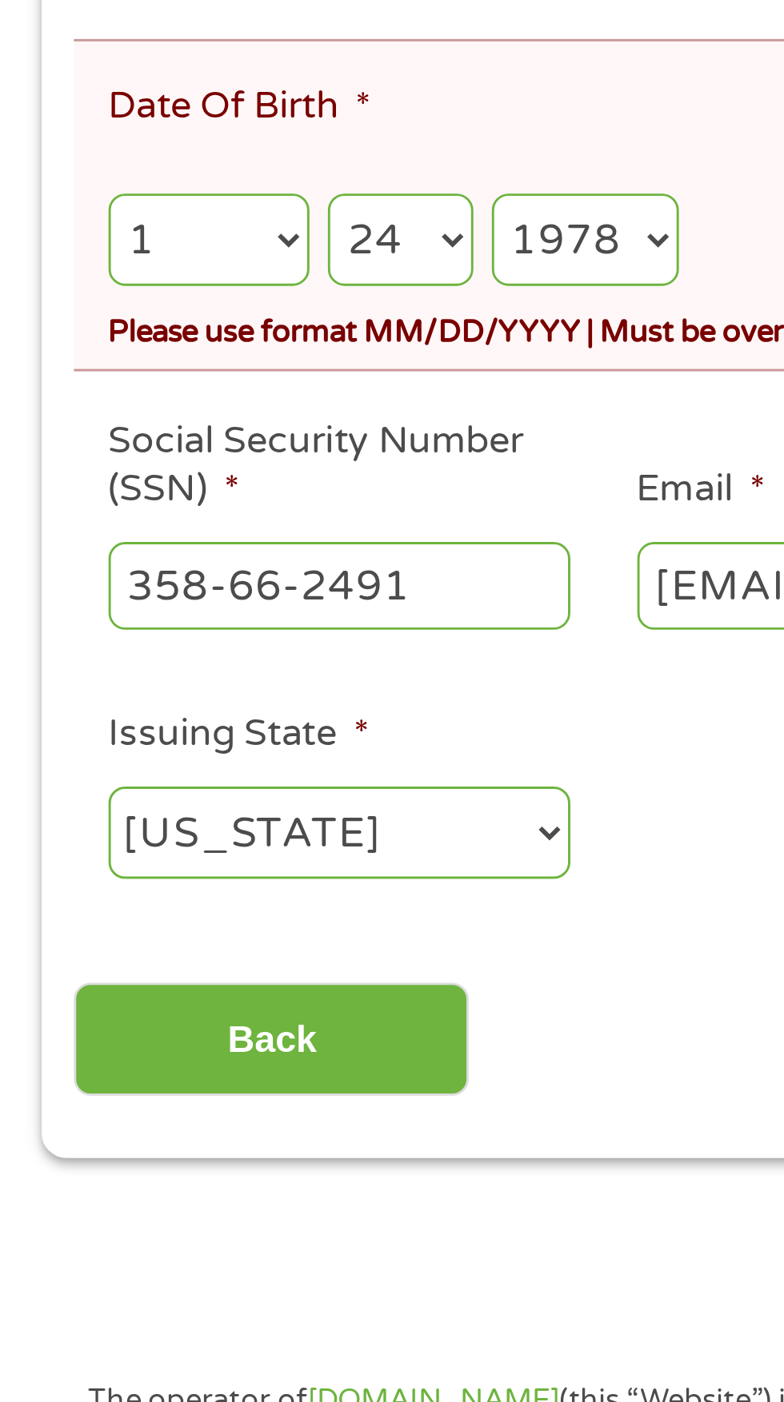
click at [173, 501] on select "Year 2007 2006 2005 2004 2003 2002 2001 2000 1999 1998 1997 1996 1995 1994 1993…" at bounding box center [202, 514] width 65 height 33
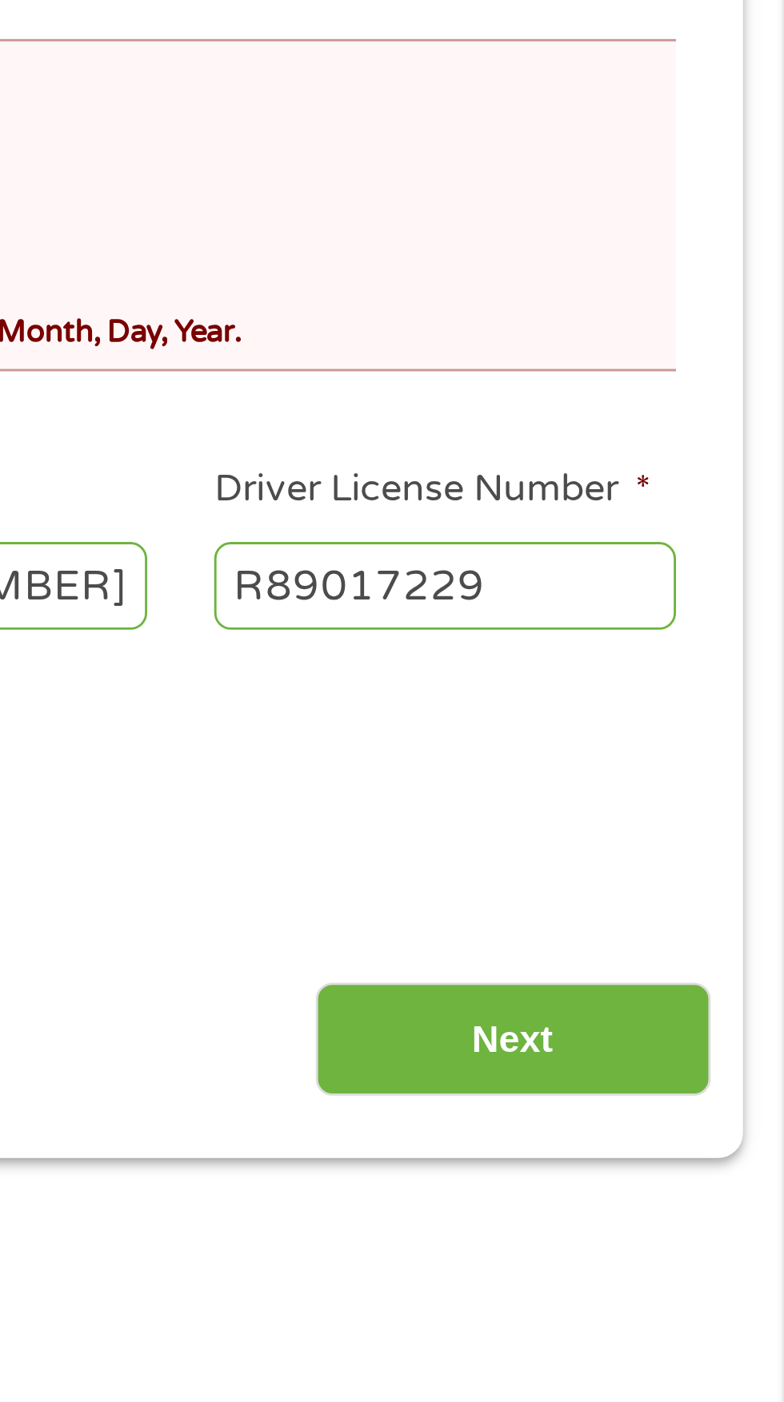
scroll to position [0, 0]
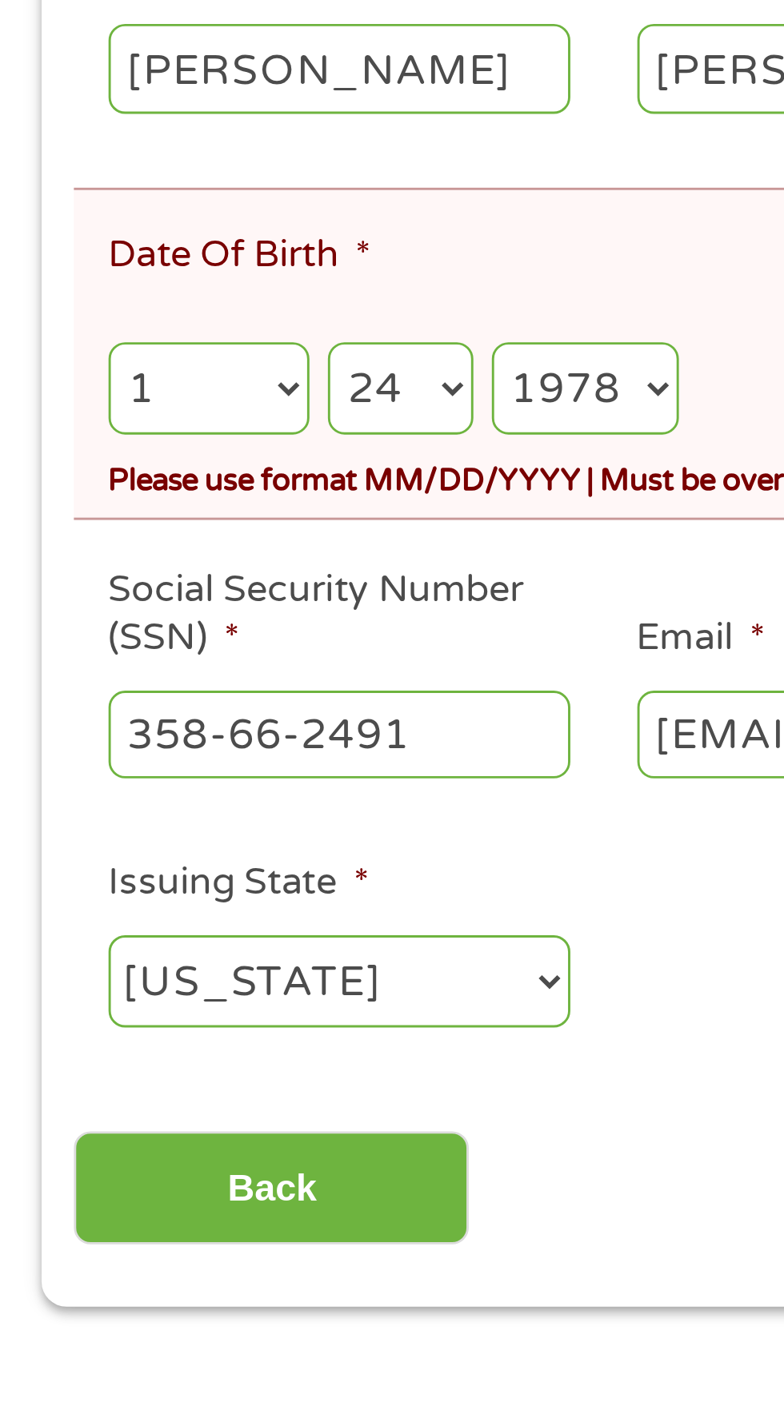
click at [76, 509] on select "Month 1 2 3 4 5 6 7 8 9 10 11 12" at bounding box center [73, 514] width 70 height 33
click at [38, 501] on select "Month 1 2 3 4 5 6 7 8 9 10 11 12" at bounding box center [73, 514] width 70 height 33
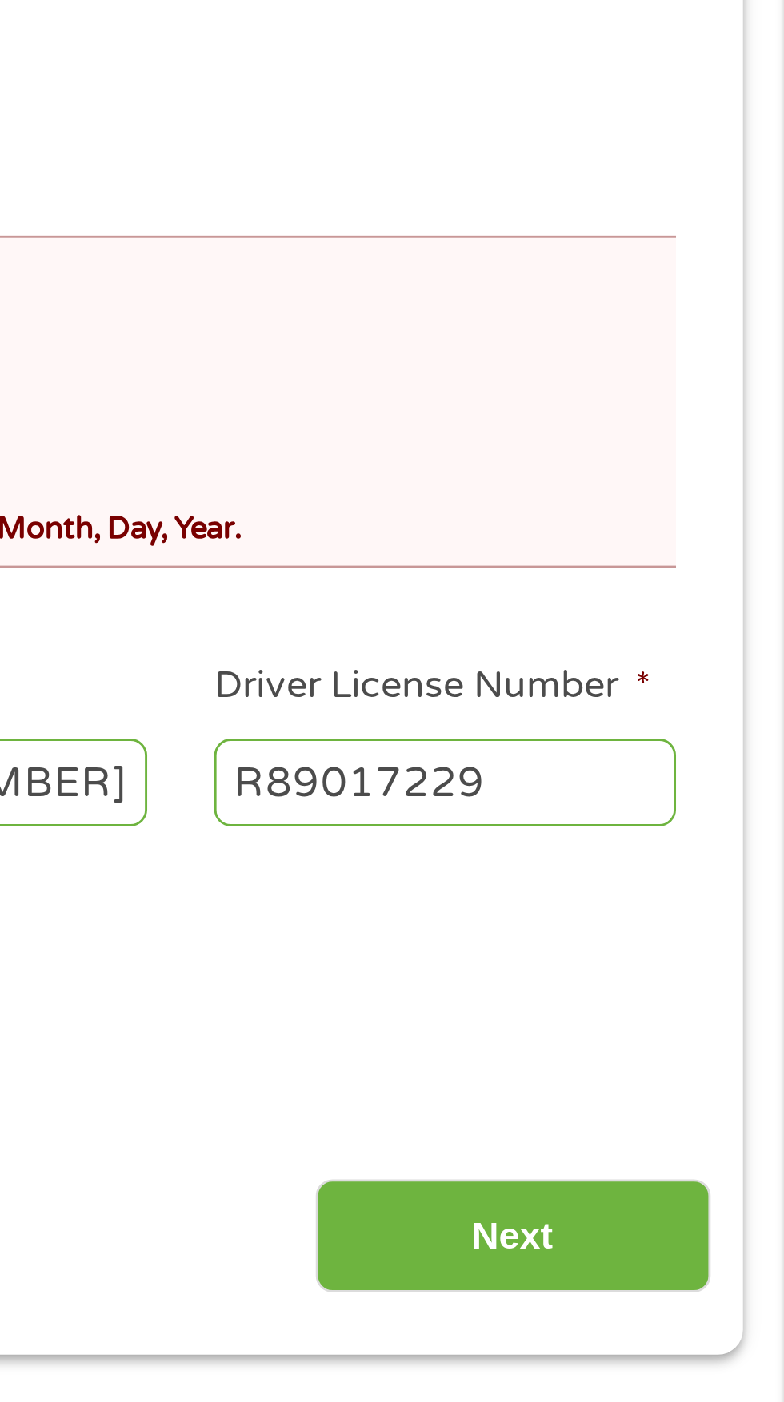
click at [706, 798] on input "Next" at bounding box center [689, 791] width 137 height 39
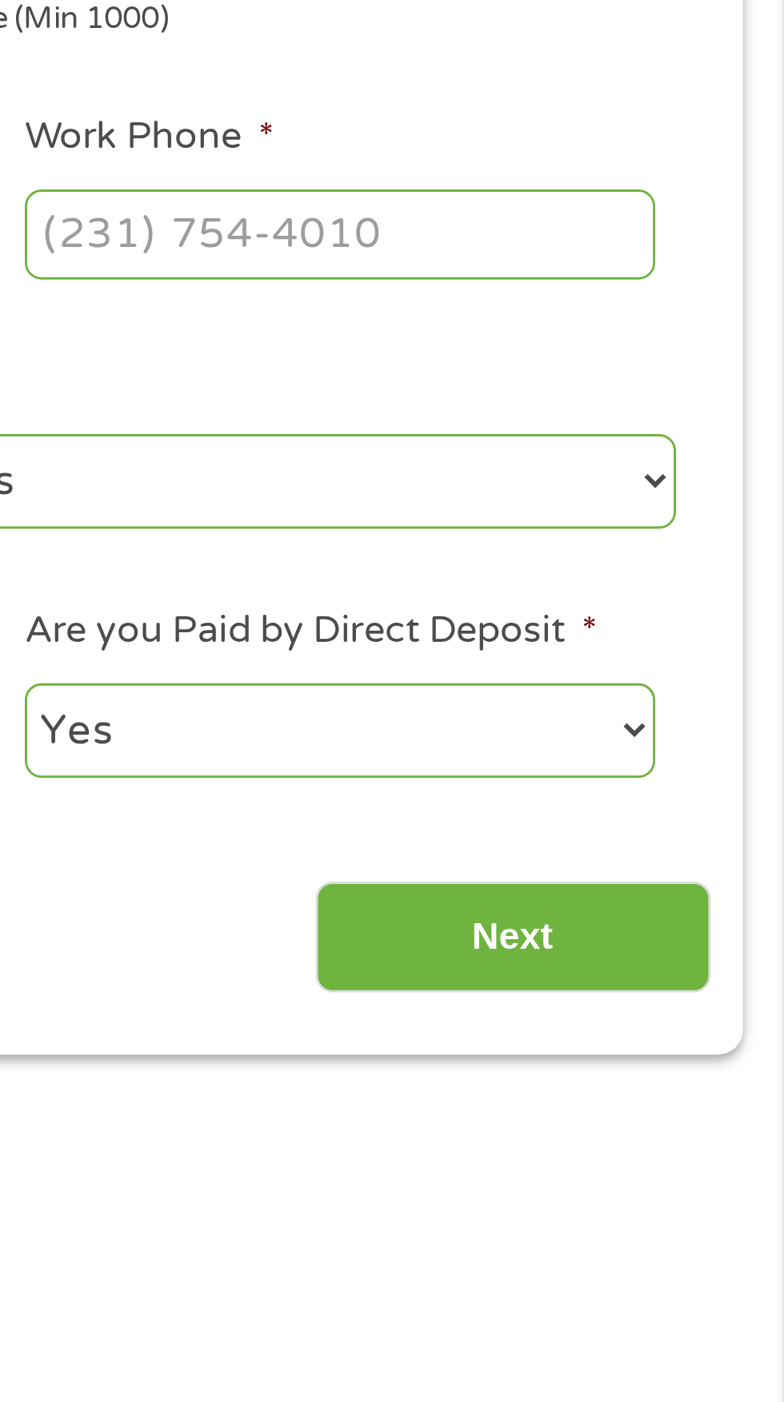
scroll to position [7, 0]
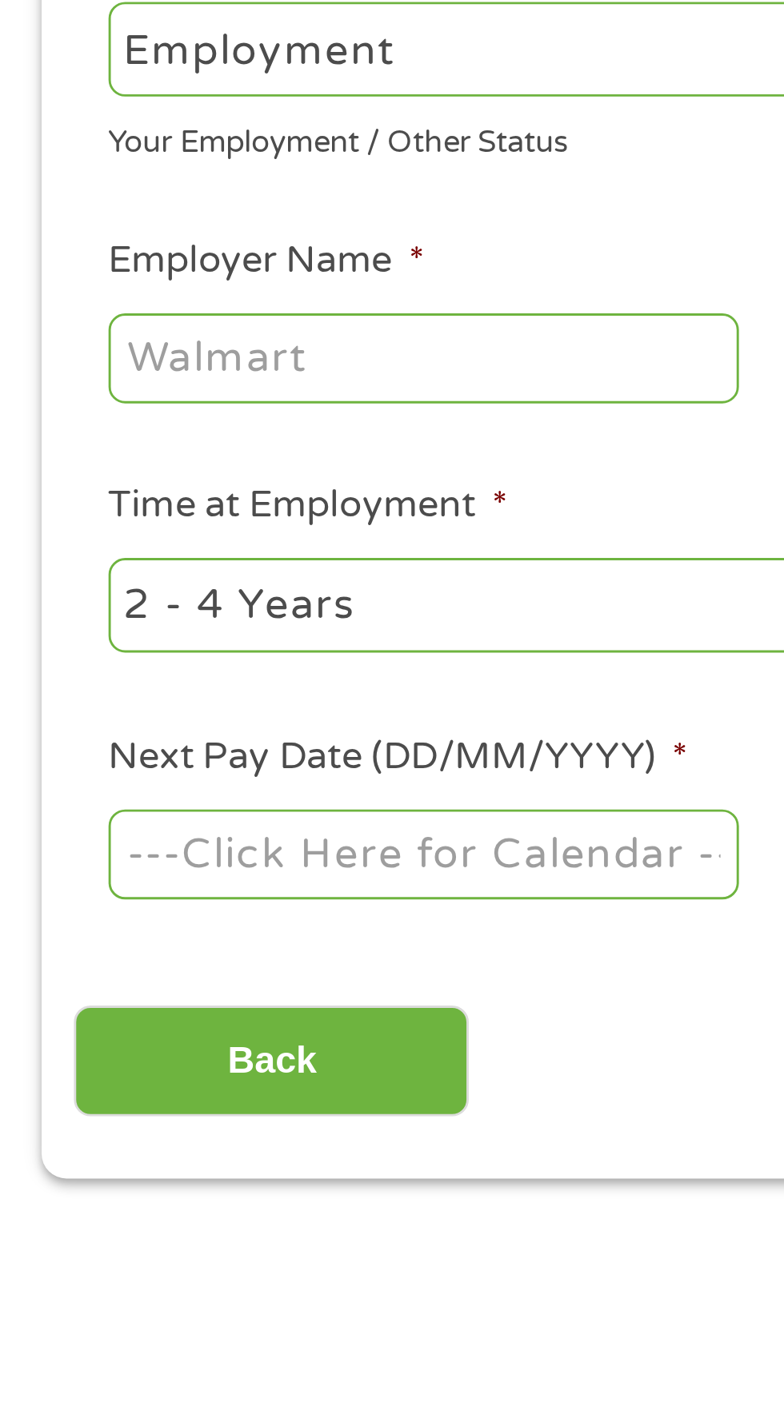
click at [194, 442] on input "Employer Name *" at bounding box center [147, 444] width 218 height 30
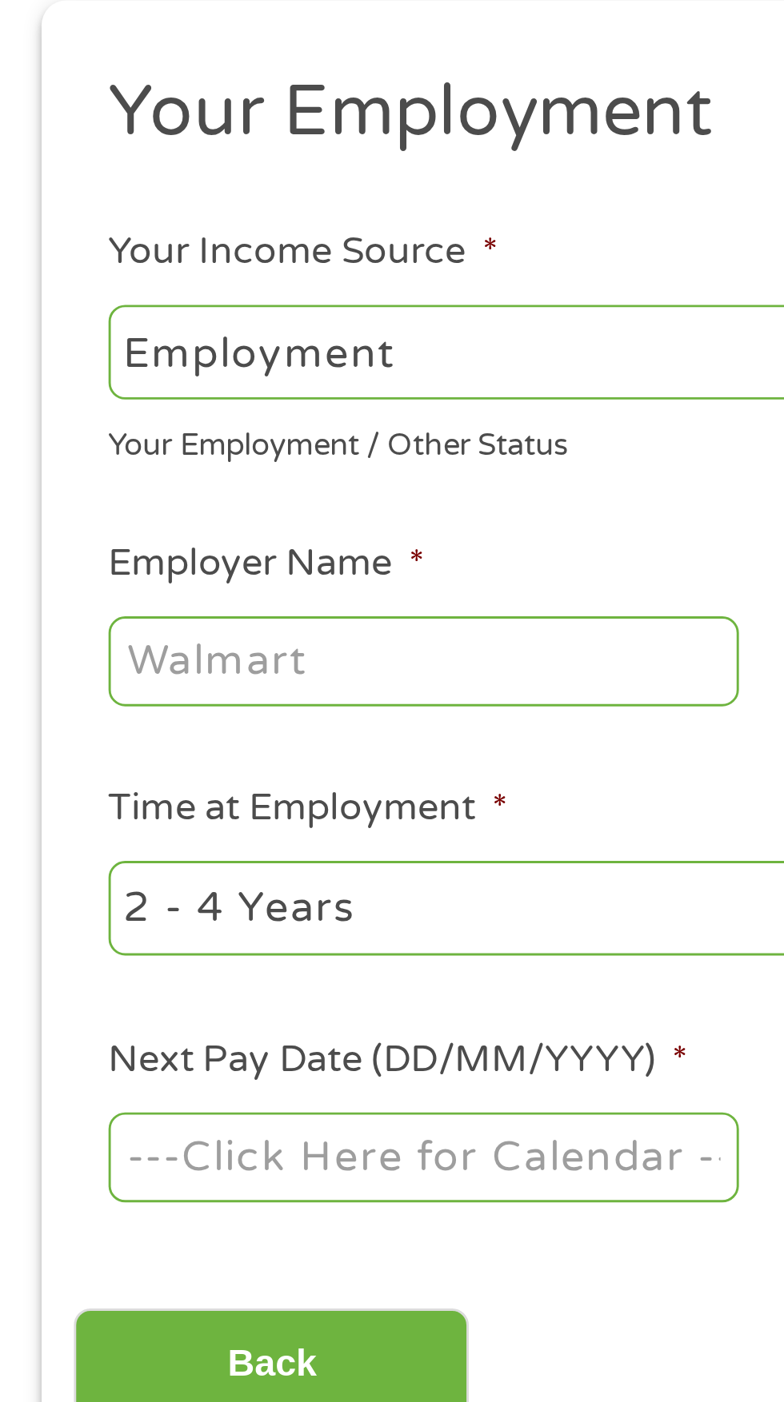
click at [186, 337] on select "--- Choose one --- Employment Self Employed Benefits" at bounding box center [209, 337] width 343 height 33
select select "selfEmployed"
click at [38, 321] on select "--- Choose one --- Employment Self Employed Benefits" at bounding box center [209, 337] width 343 height 33
click at [194, 534] on select "--- Choose one --- 1 Year or less 1 - 2 Years 2 - 4 Years Over 4 Years" at bounding box center [209, 529] width 343 height 33
select select "12months"
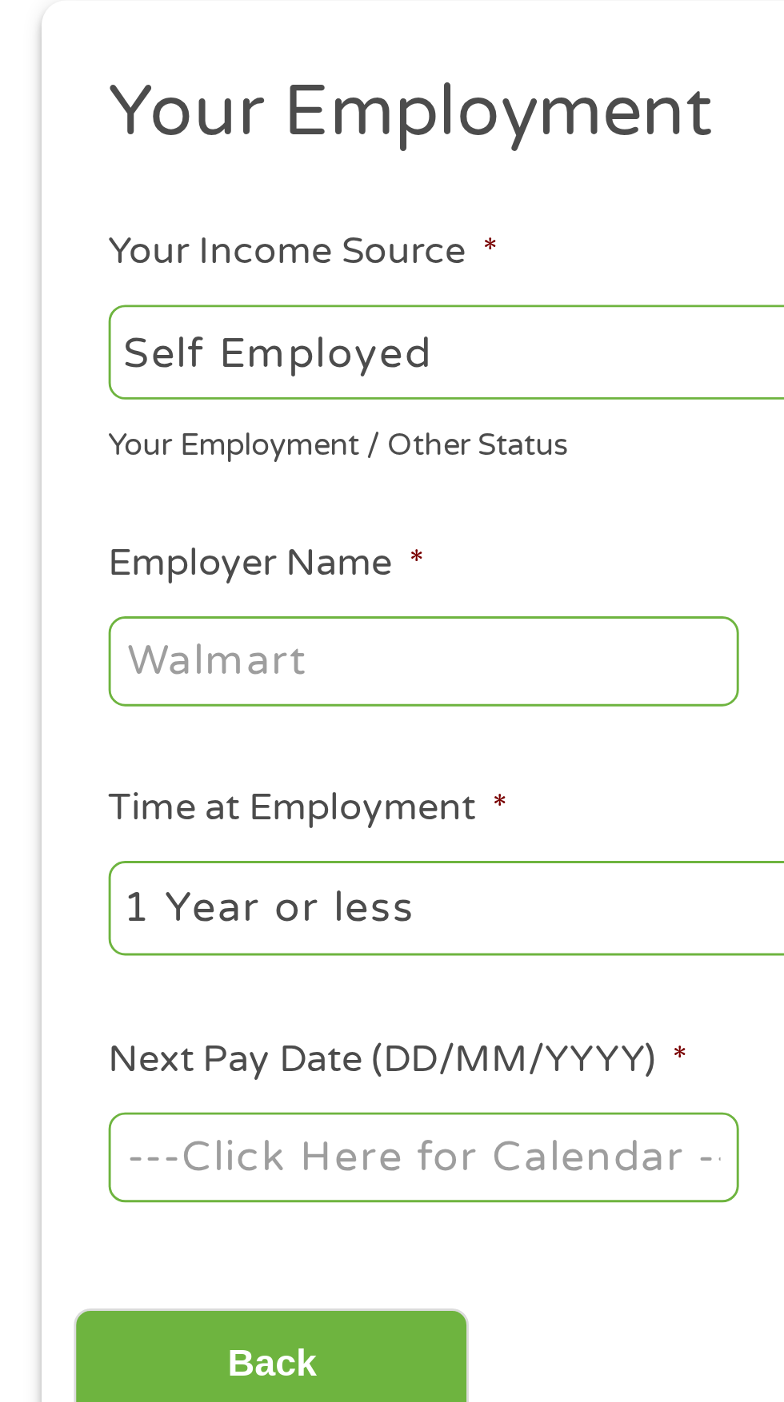
click at [38, 513] on select "--- Choose one --- 1 Year or less 1 - 2 Years 2 - 4 Years Over 4 Years" at bounding box center [209, 529] width 343 height 33
click at [179, 451] on input "Employer Name *" at bounding box center [147, 444] width 218 height 30
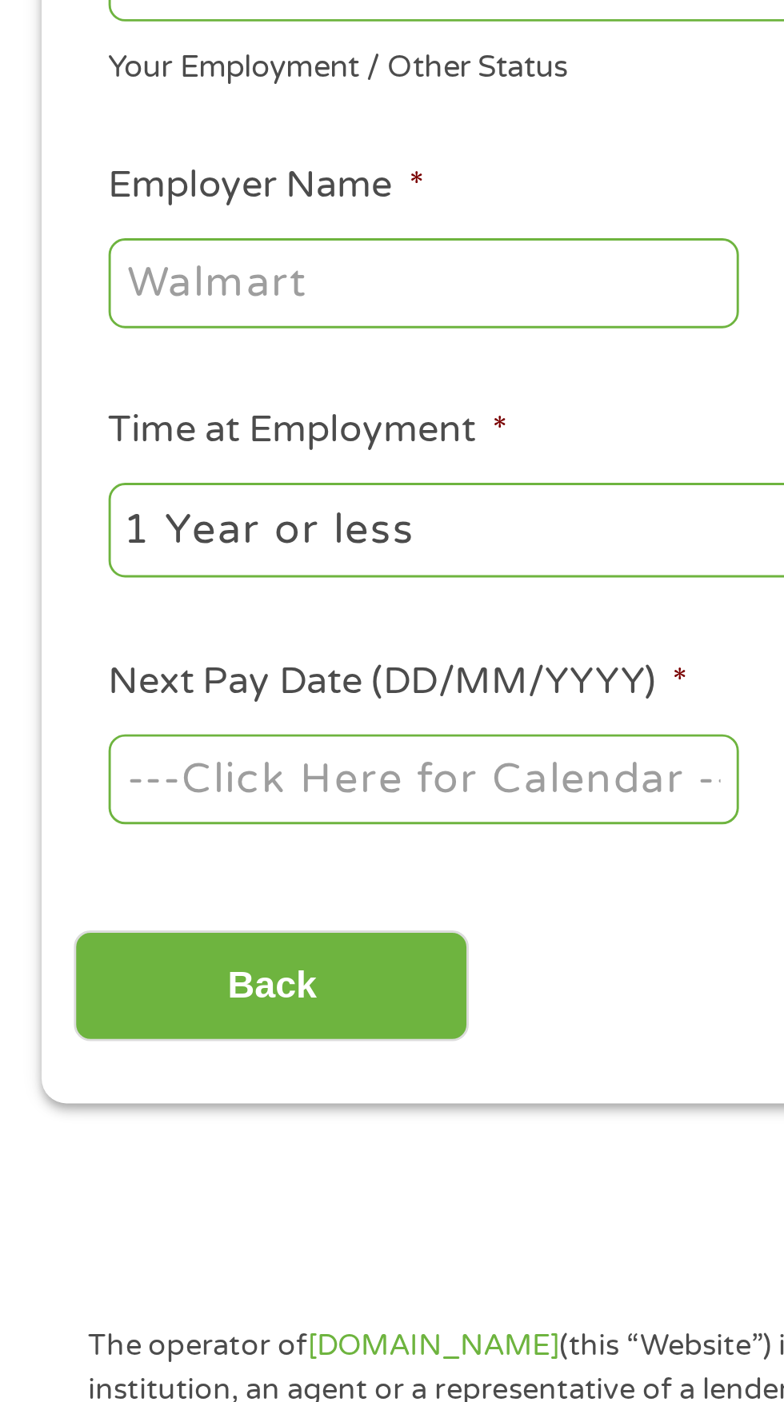
click at [128, 450] on input "Employer Name *" at bounding box center [147, 444] width 218 height 30
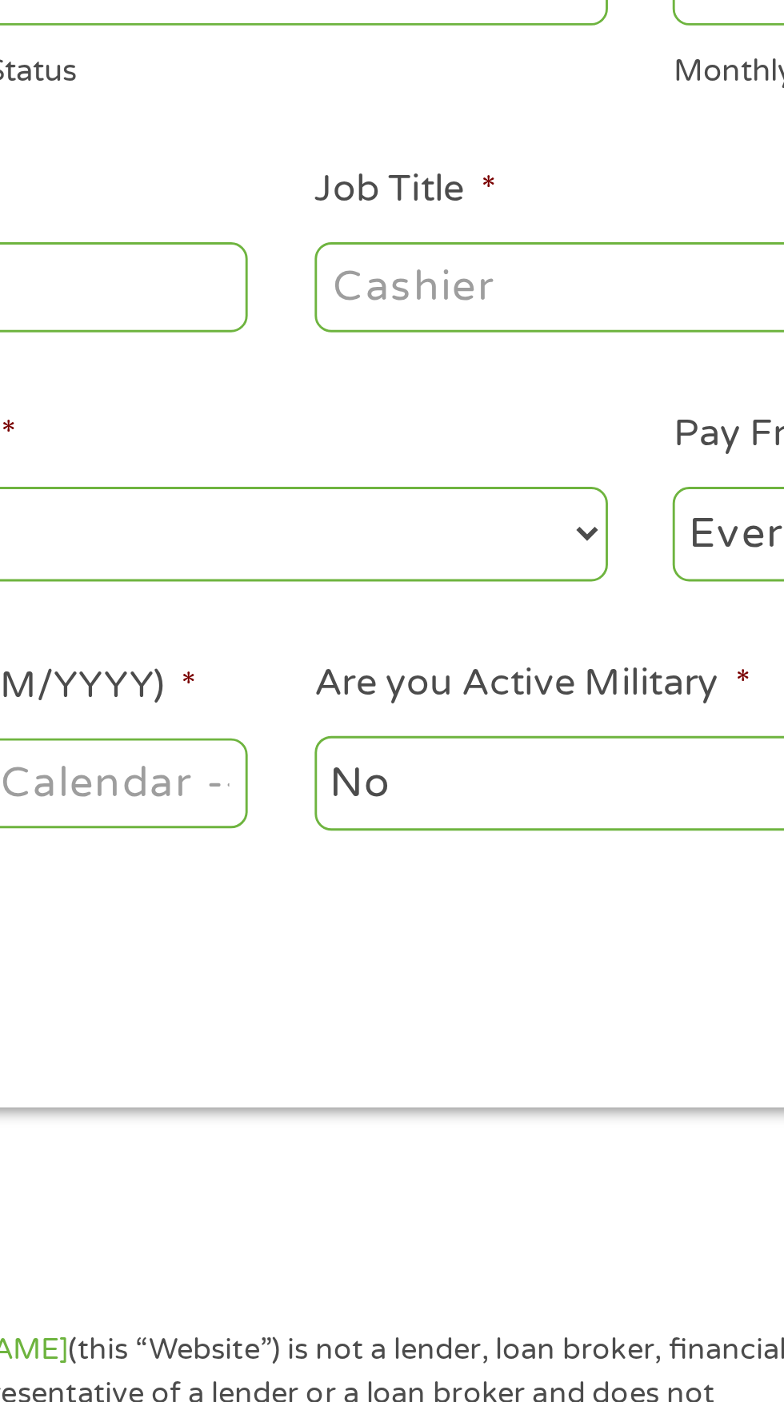
type input "Self employed"
click at [374, 438] on input "Job Title *" at bounding box center [388, 444] width 218 height 30
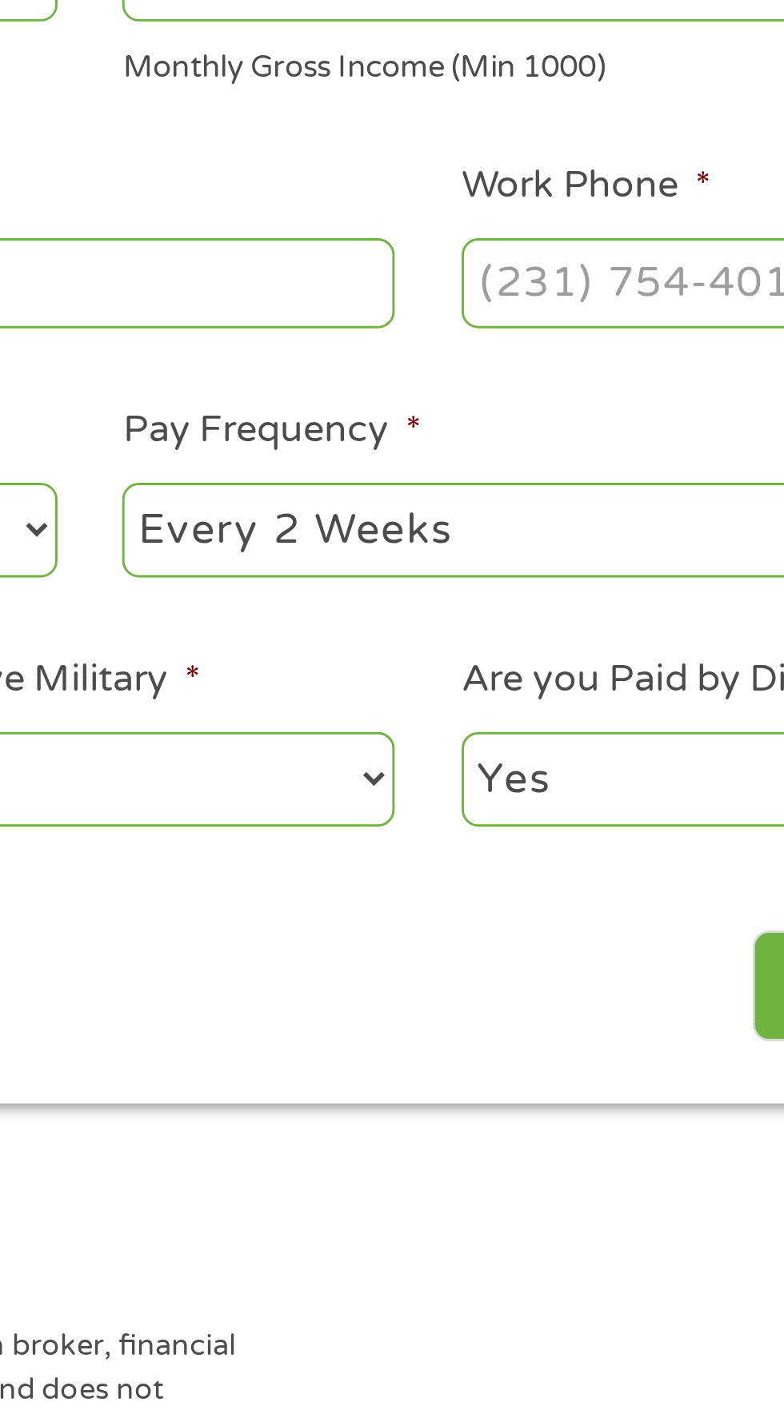
type input "Laborer"
click at [592, 449] on input "Work Phone *" at bounding box center [629, 444] width 218 height 30
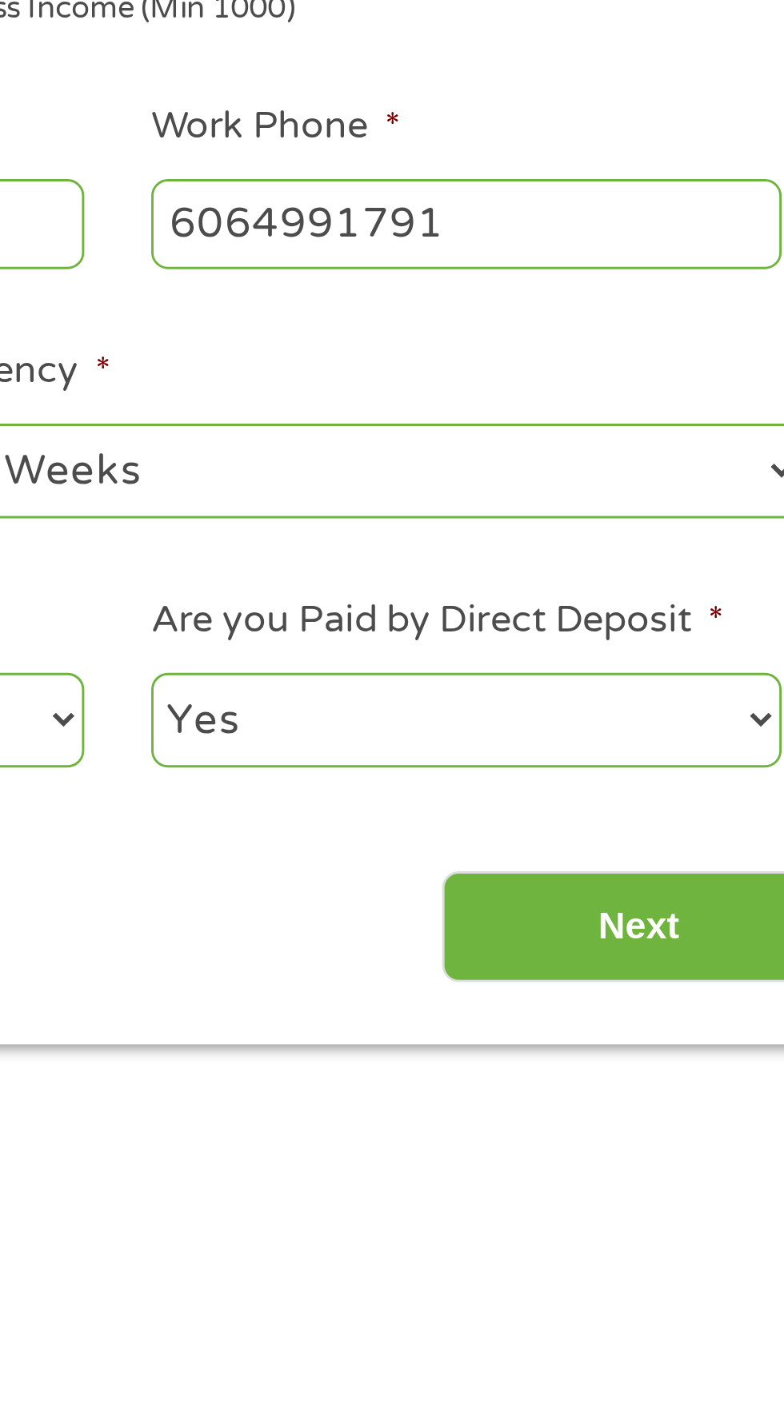
type input "(606) 499-1791"
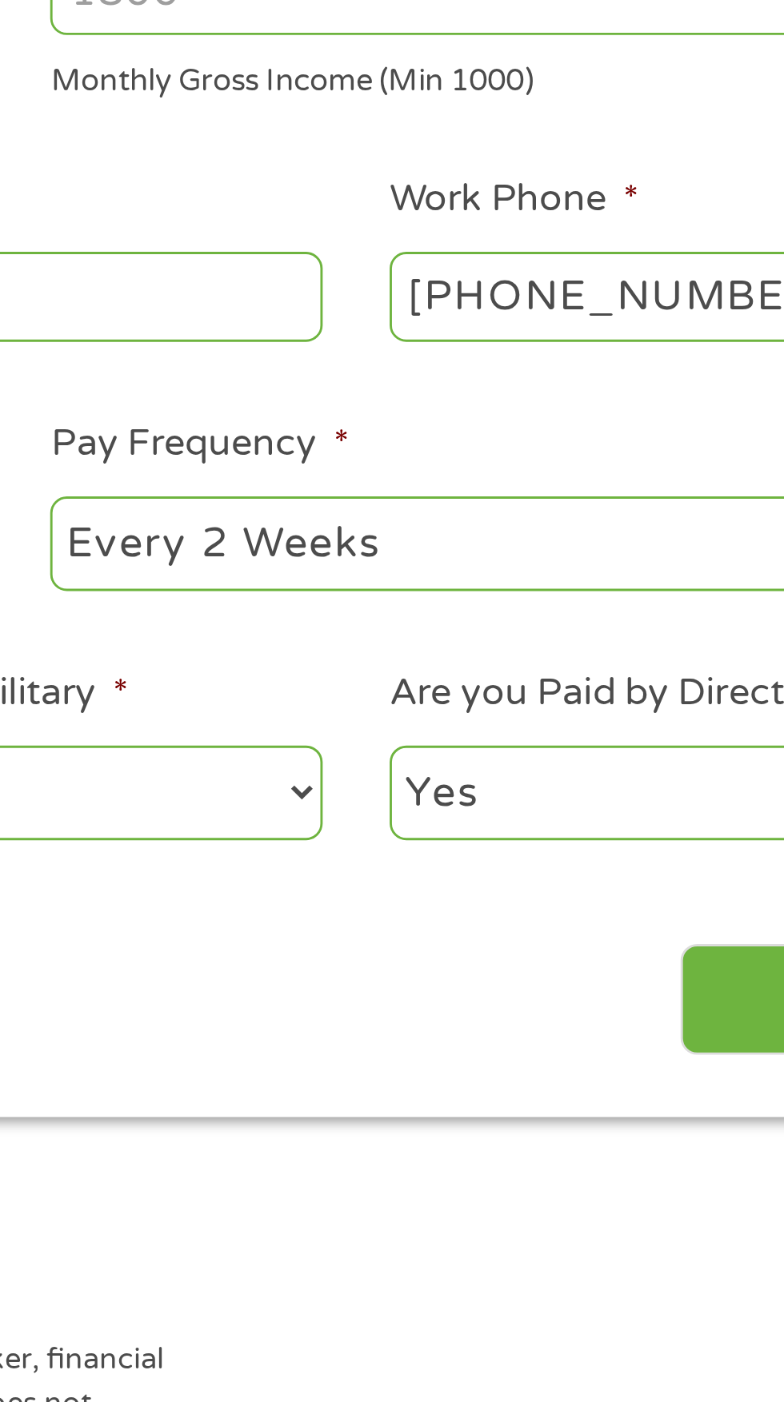
click at [605, 534] on select "--- Choose one --- Every 2 Weeks Every Week Monthly Semi-Monthly" at bounding box center [574, 529] width 343 height 33
select select "weekly"
click at [403, 513] on select "--- Choose one --- Every 2 Weeks Every Week Monthly Semi-Monthly" at bounding box center [574, 529] width 343 height 33
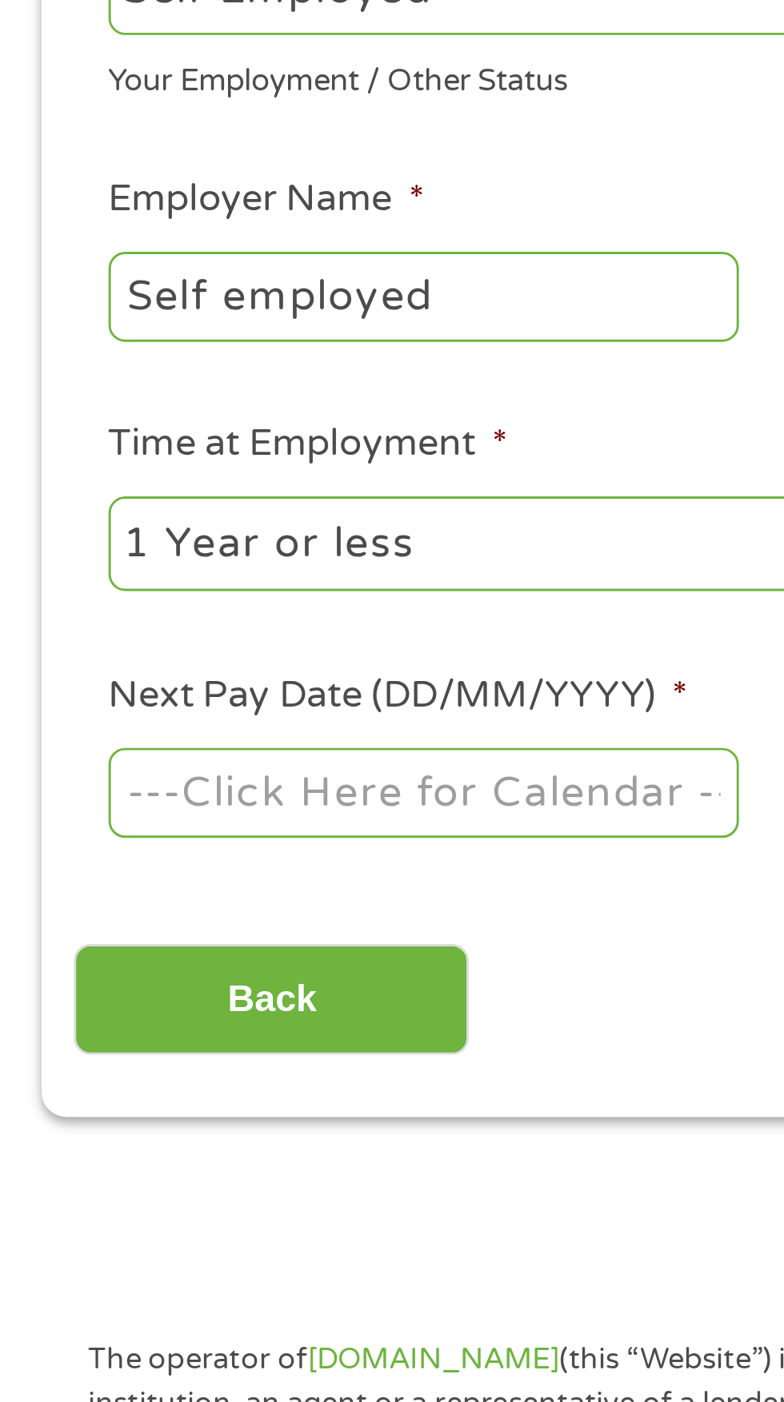
click at [189, 616] on body "Home Get Loan Offer How it works FAQs Blog Cash Loans Quick Loans Online Loans …" at bounding box center [392, 1211] width 784 height 2437
click at [194, 620] on input "Next Pay Date (DD/MM/YYYY) *" at bounding box center [147, 615] width 218 height 30
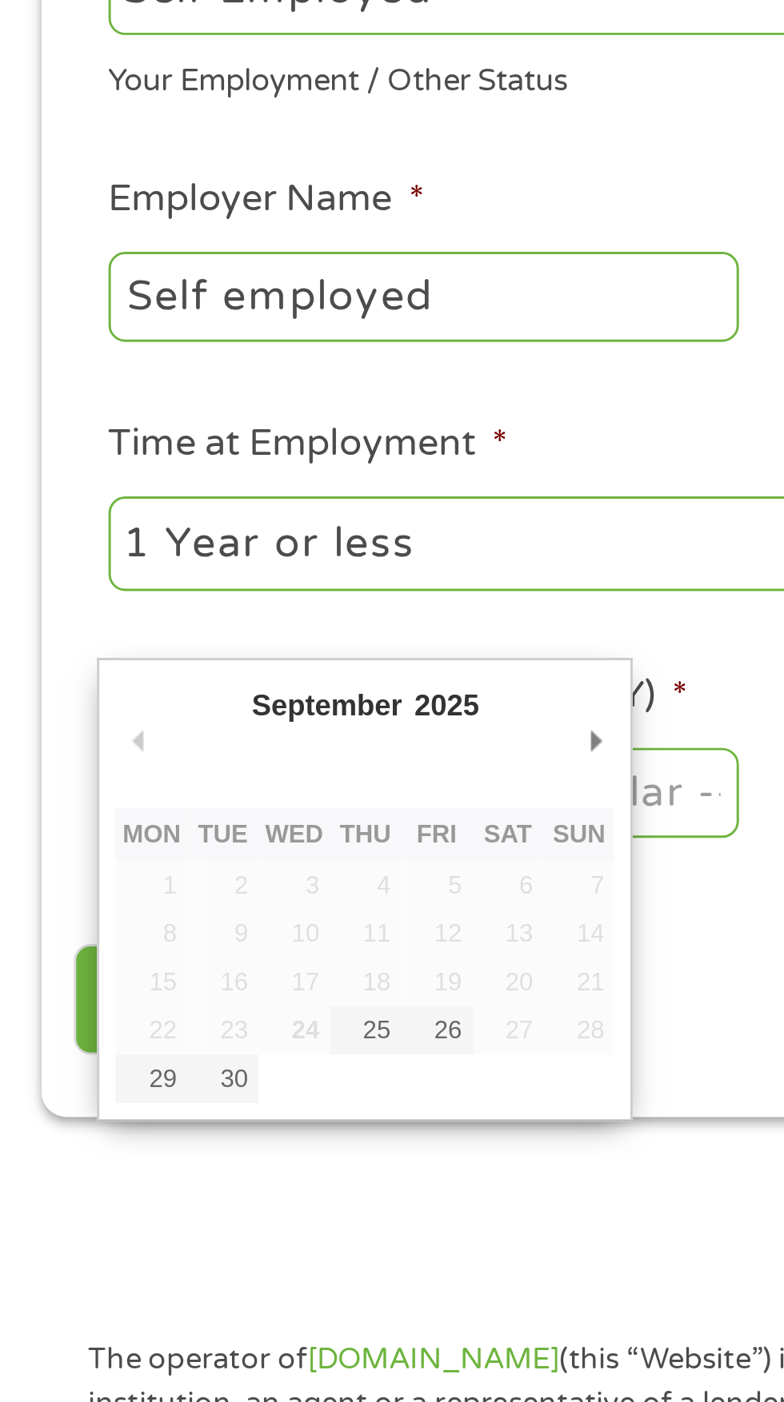
type input "26/09/2025"
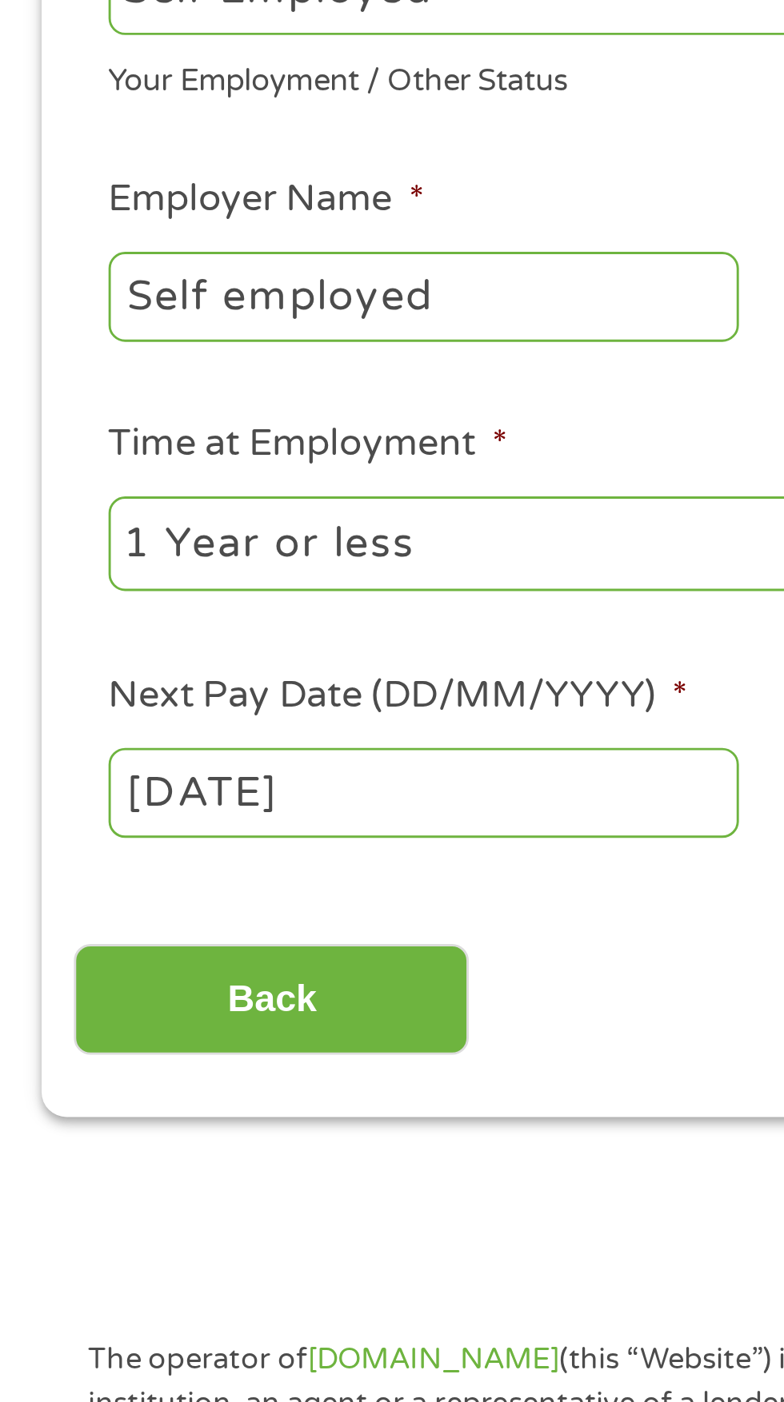
click at [159, 705] on input "Back" at bounding box center [94, 687] width 137 height 39
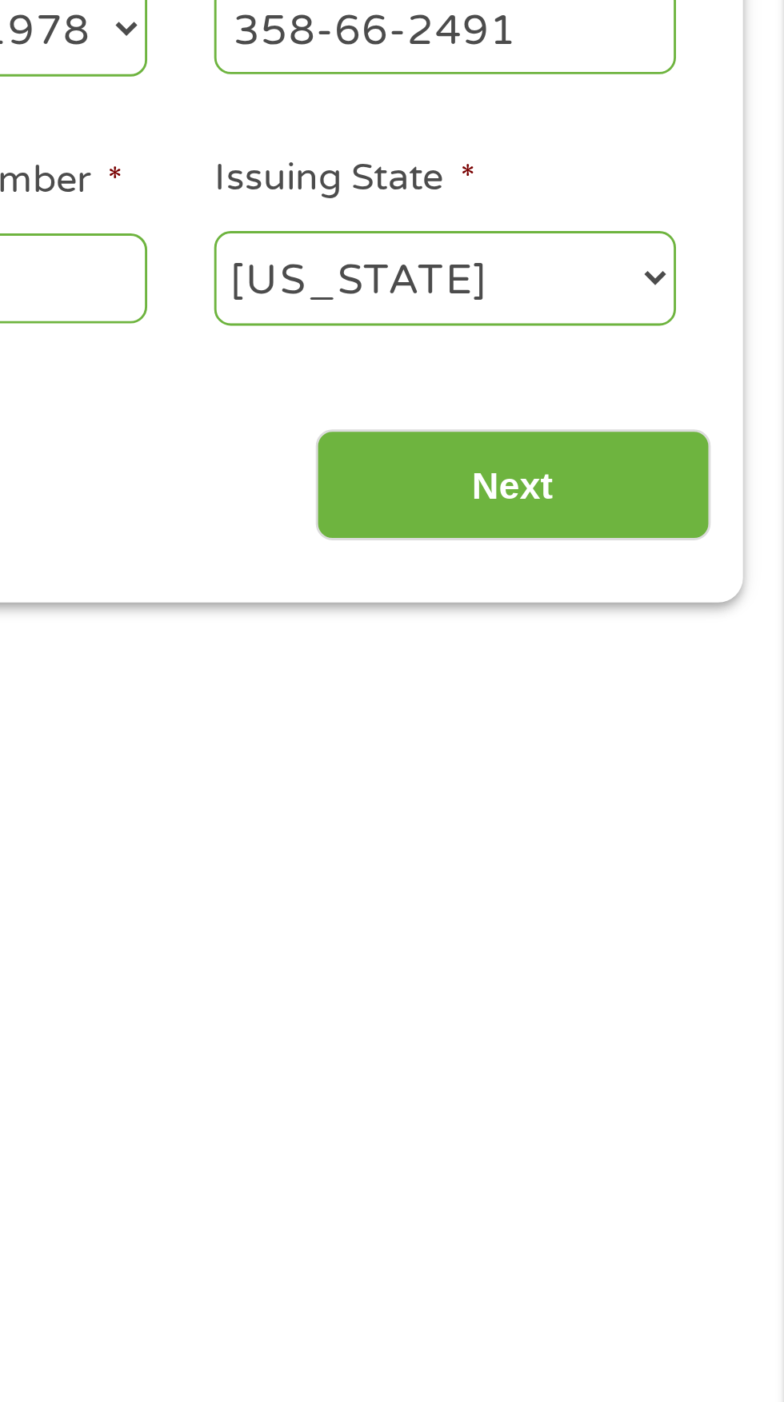
click at [707, 527] on input "Next" at bounding box center [689, 509] width 137 height 39
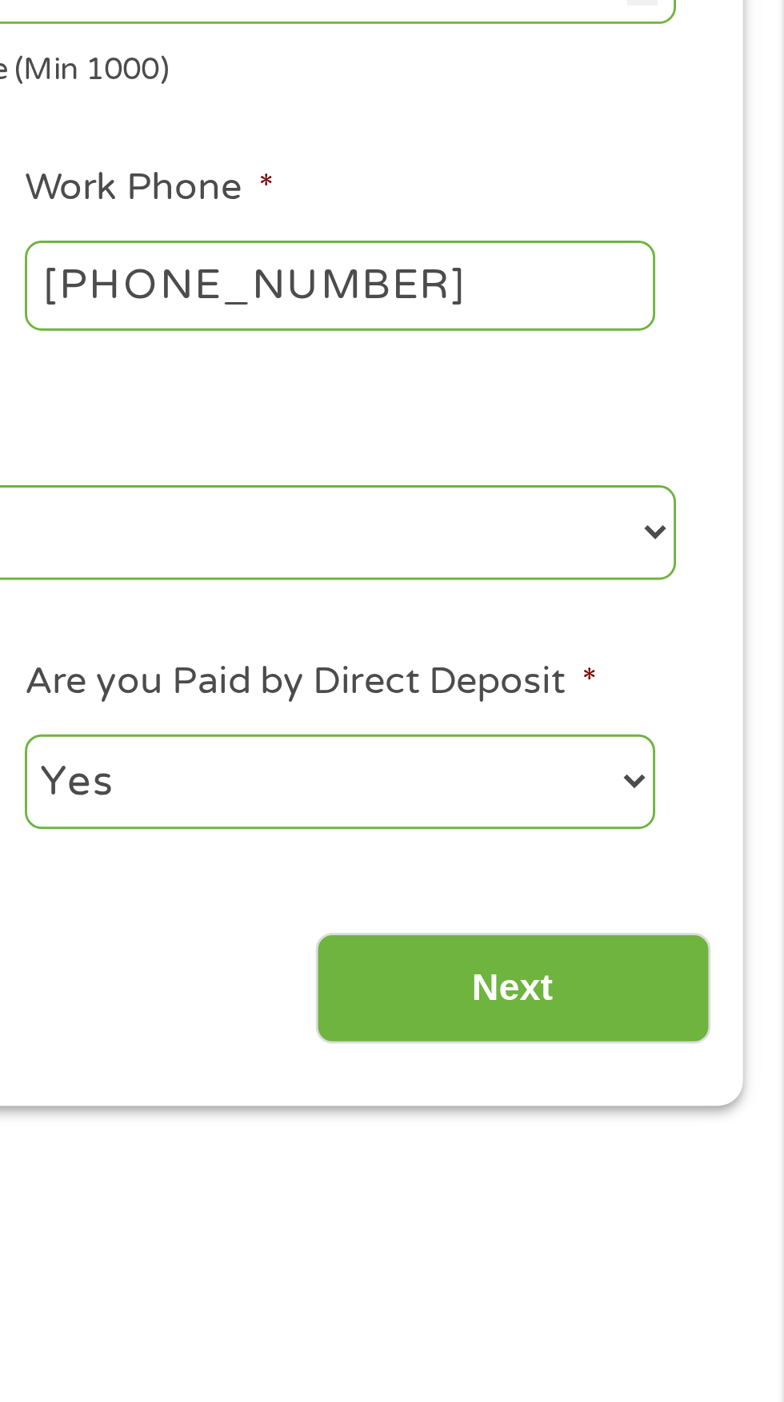
click at [724, 608] on select "Yes No" at bounding box center [629, 616] width 218 height 33
select select "0"
click at [520, 600] on select "Yes No" at bounding box center [629, 616] width 218 height 33
click at [713, 672] on input "Next" at bounding box center [689, 687] width 137 height 39
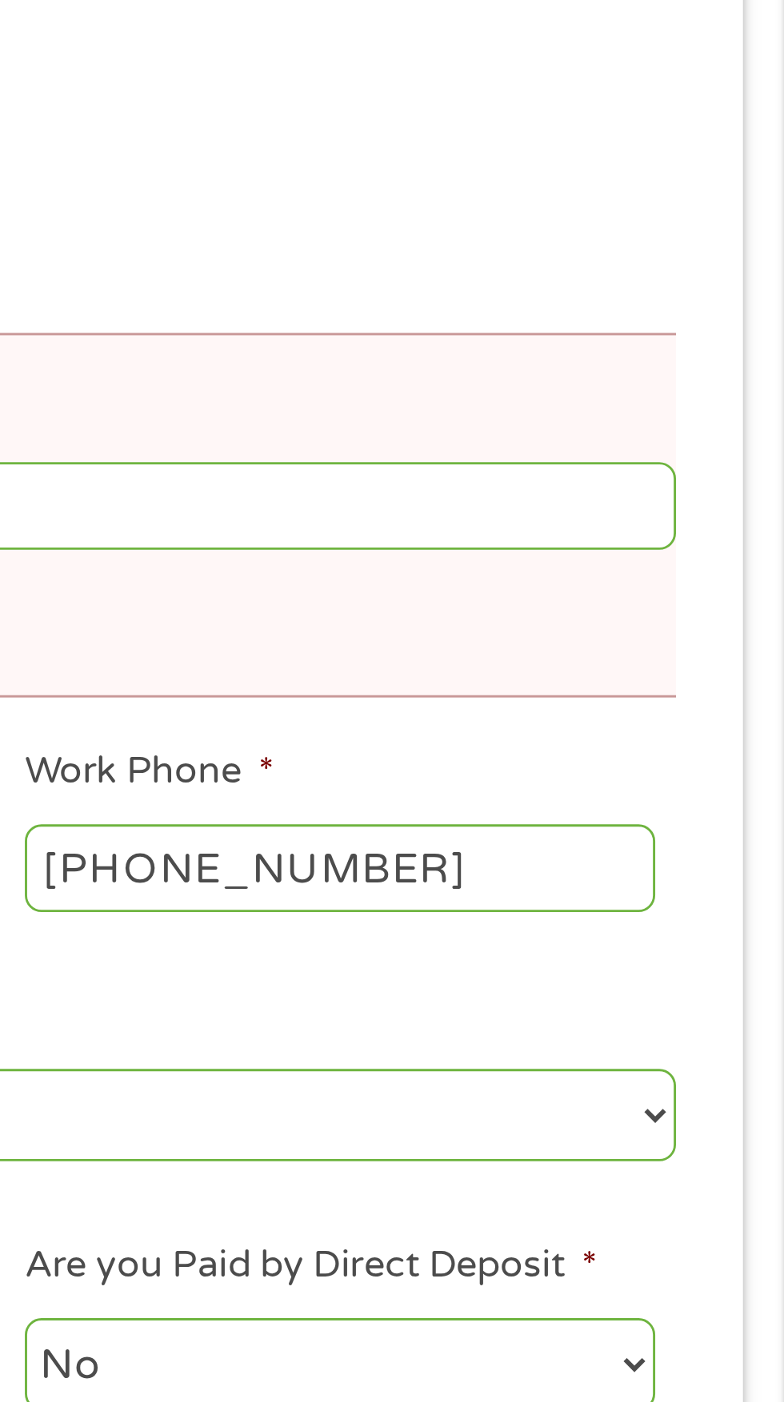
click at [736, 618] on li "Work Phone * (606) 499-1791" at bounding box center [629, 634] width 241 height 62
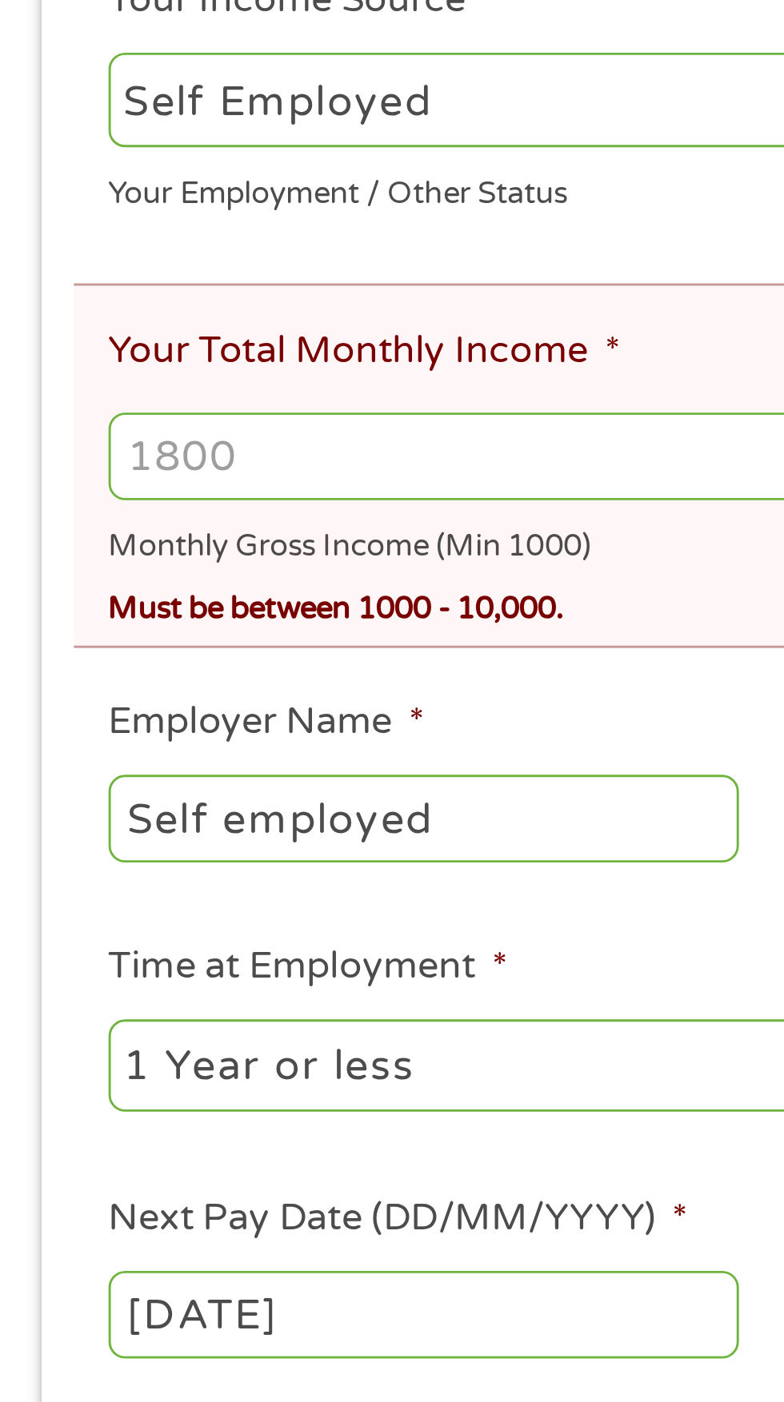
click at [193, 524] on input "Your Total Monthly Income *" at bounding box center [392, 520] width 708 height 30
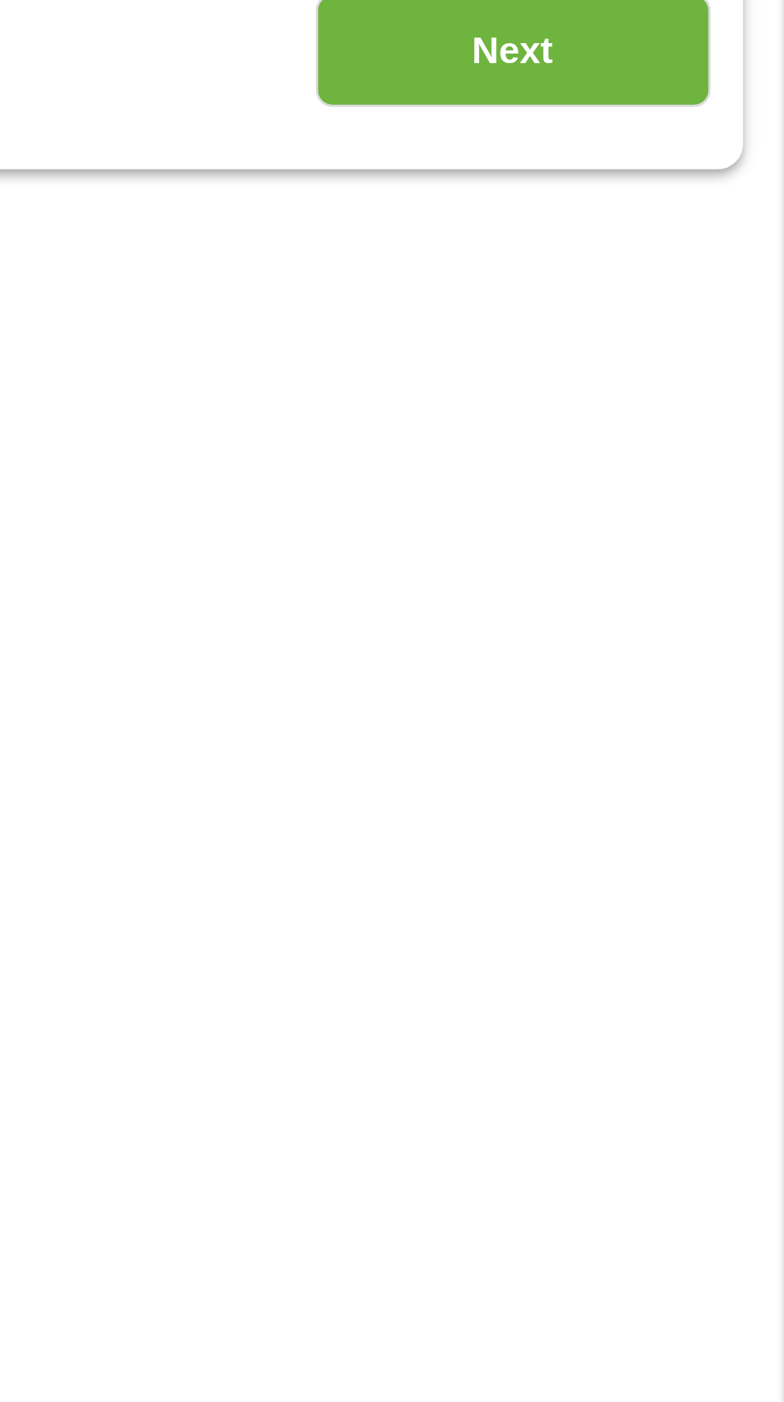
type input "1800"
click at [706, 901] on input "Next" at bounding box center [689, 889] width 137 height 39
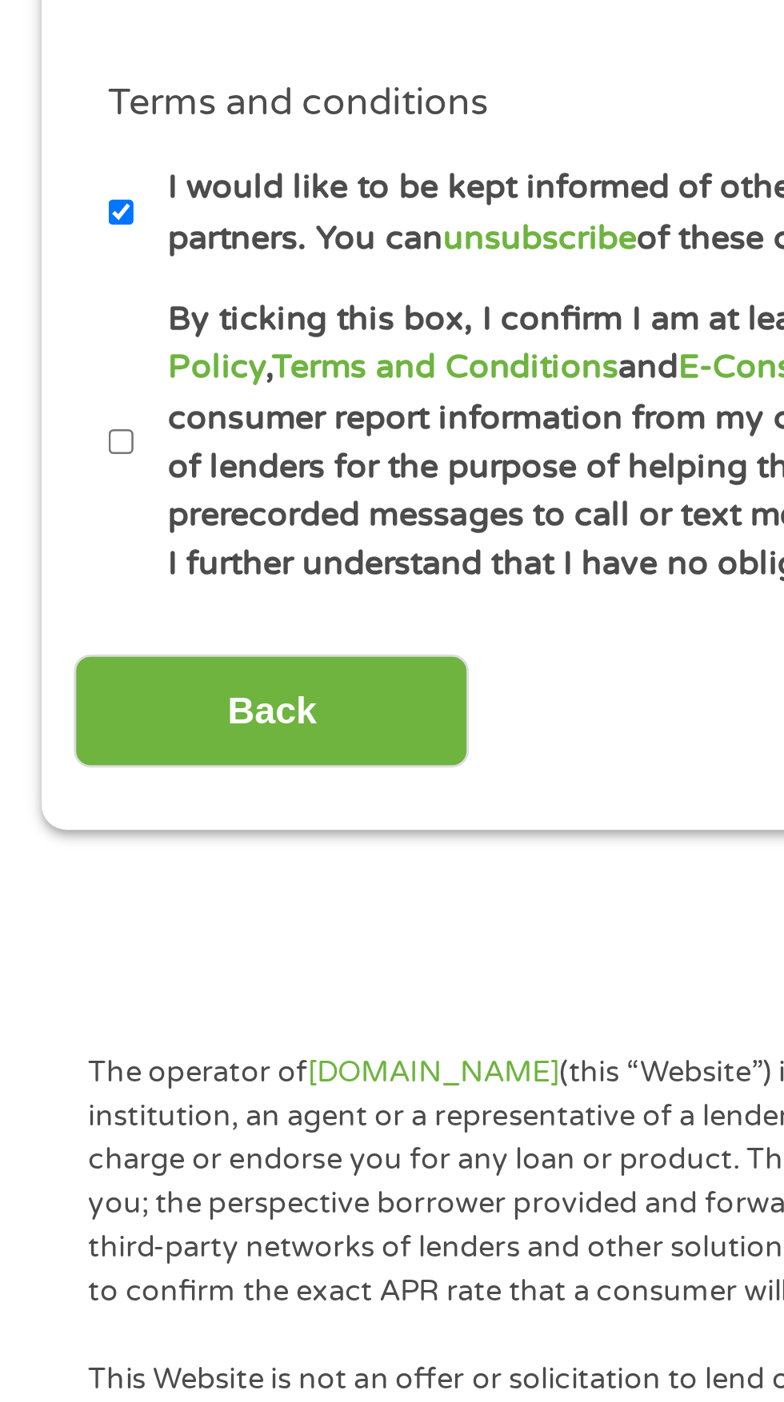
scroll to position [19, 0]
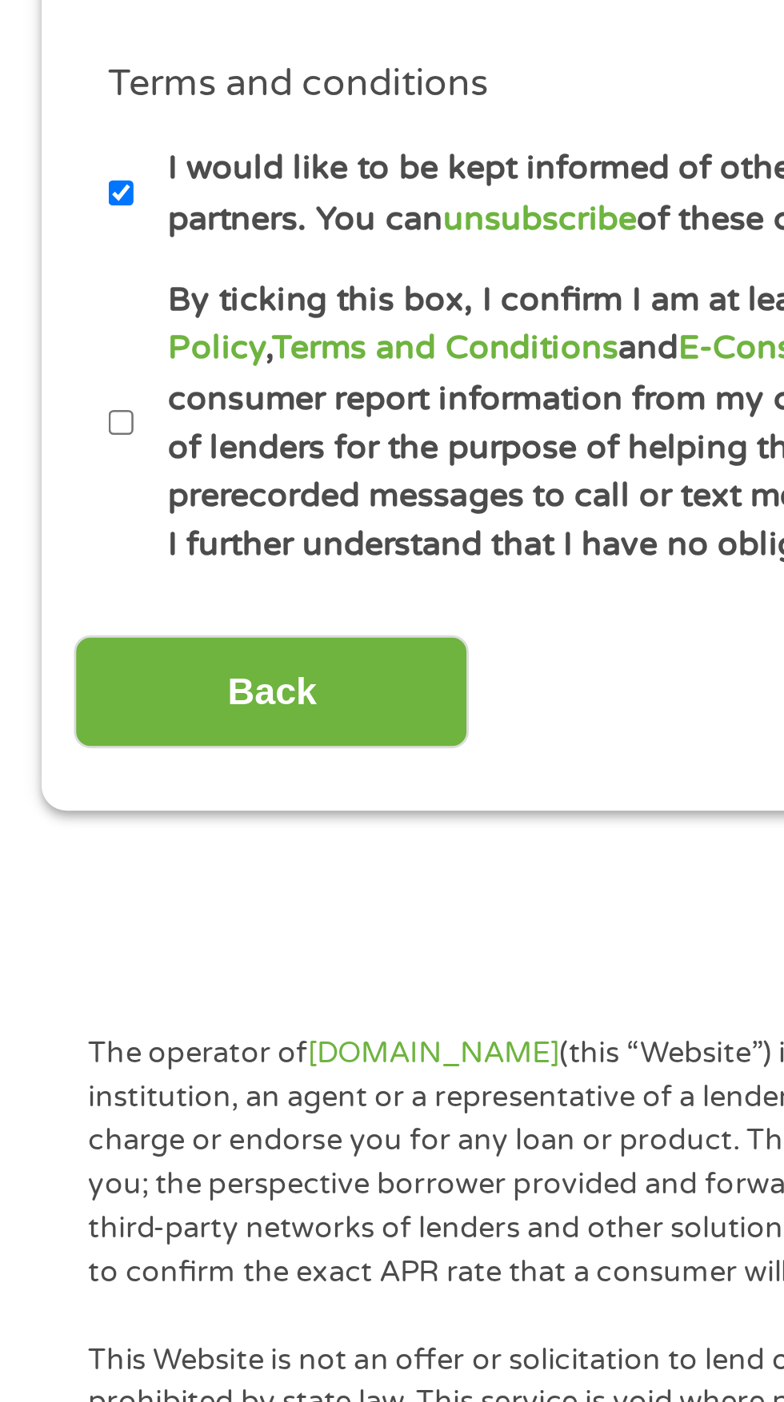
click at [44, 952] on input "By ticking this box, I confirm I am at least 18 years old. I confirm I have rea…" at bounding box center [43, 951] width 10 height 26
checkbox input "true"
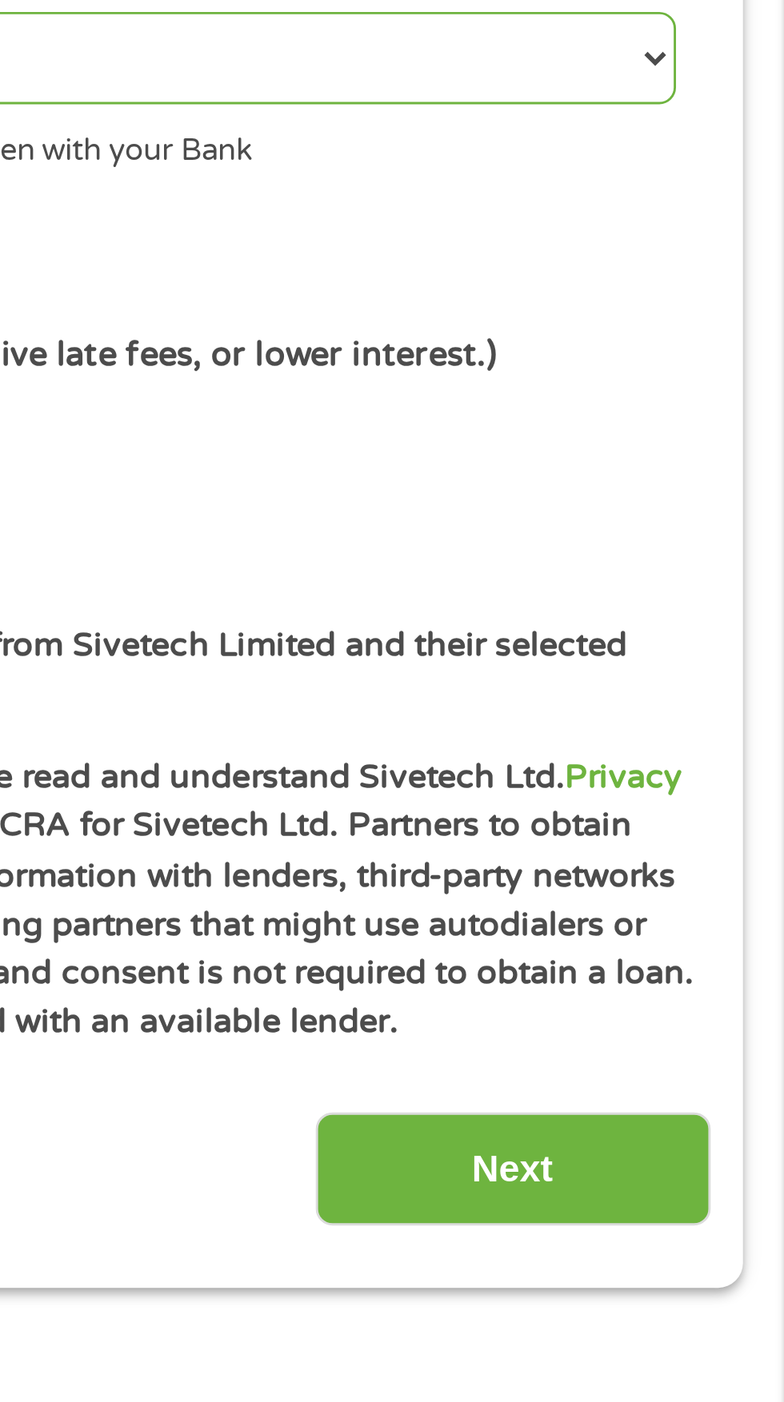
scroll to position [14, 0]
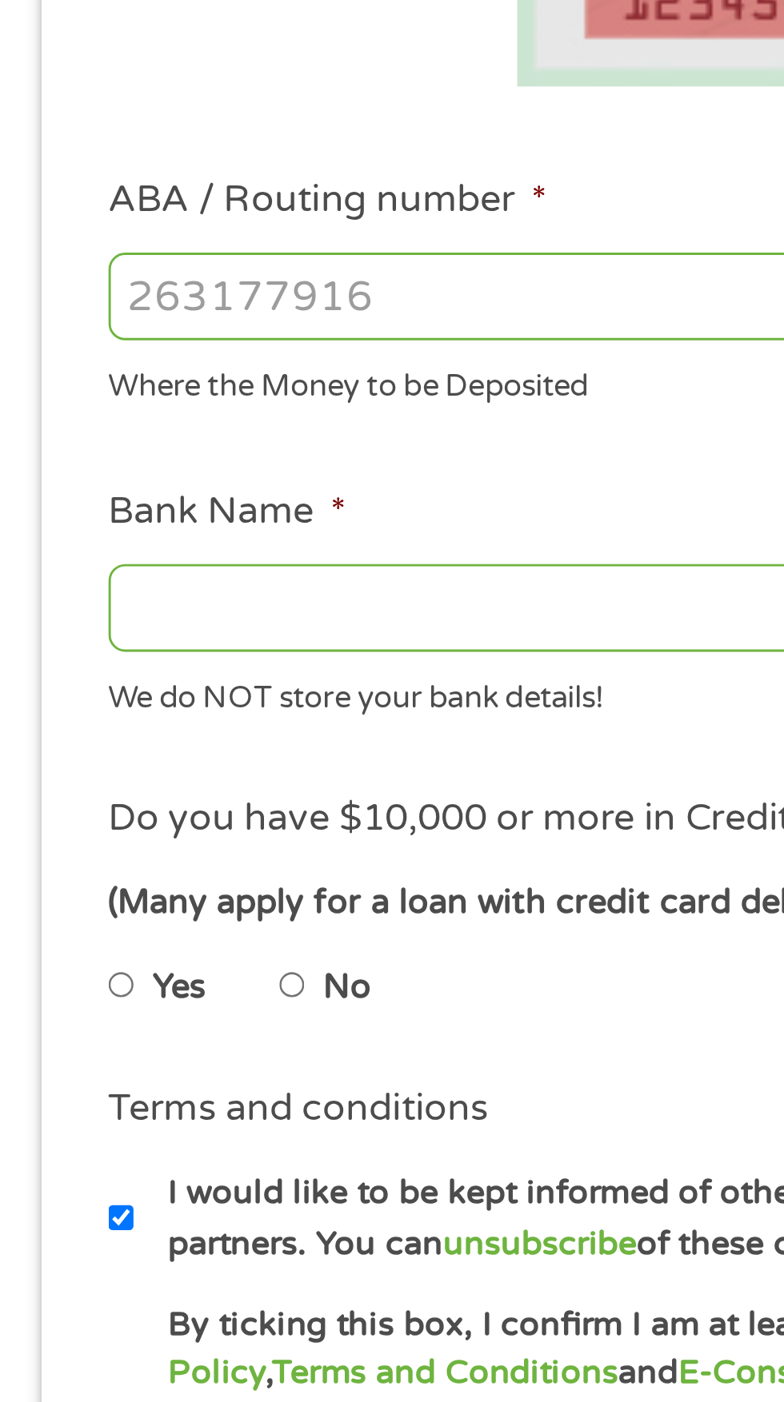
click at [173, 555] on input "ABA / Routing number *" at bounding box center [209, 557] width 343 height 30
click at [136, 563] on input "ABA / Routing number *" at bounding box center [209, 557] width 343 height 30
type input "073972181"
type input "METABANK"
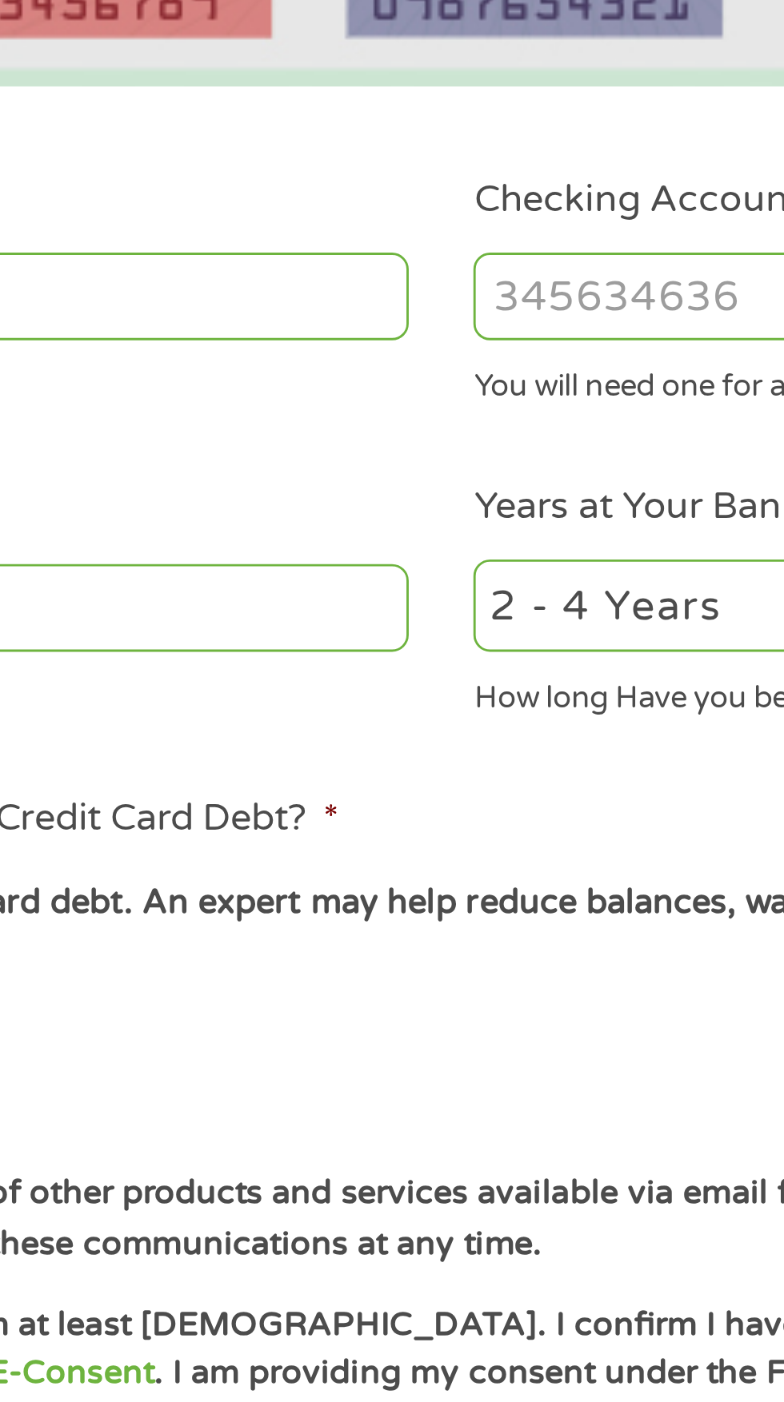
type input "073972181"
click at [465, 560] on input "Checking Account Number *" at bounding box center [574, 557] width 343 height 30
type input "7000"
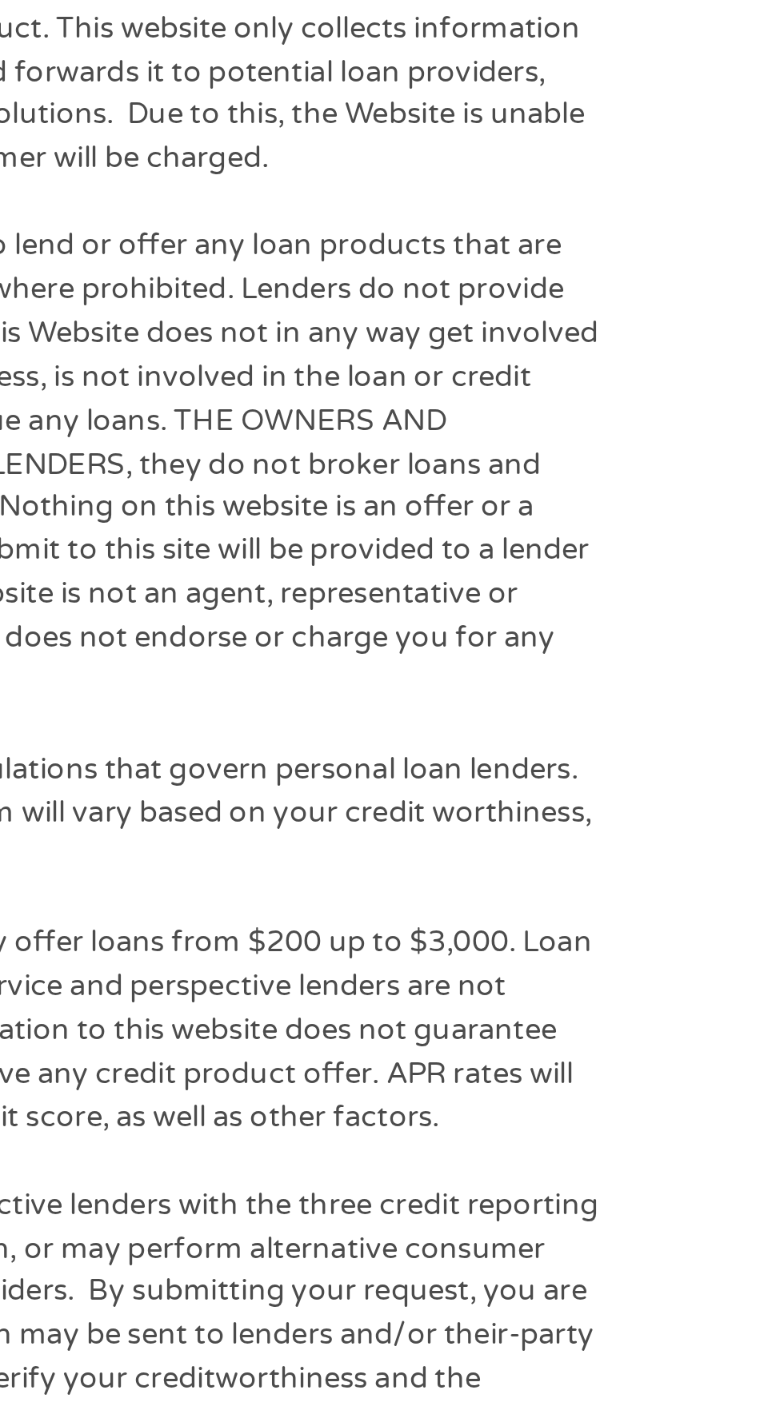
click at [323, 854] on p "This Website is not an offer or solicitation to lend or offer any loan products…" at bounding box center [238, 845] width 417 height 166
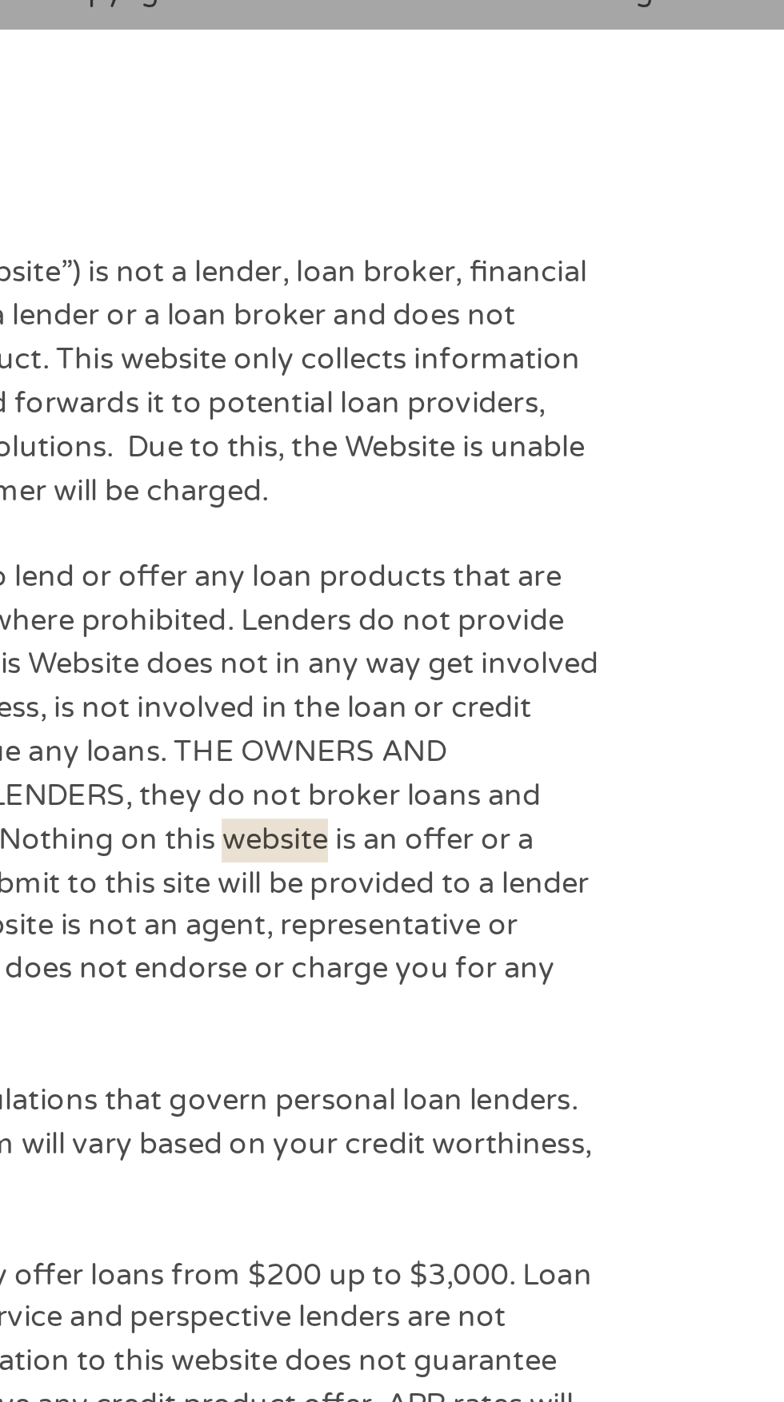
scroll to position [2203, 0]
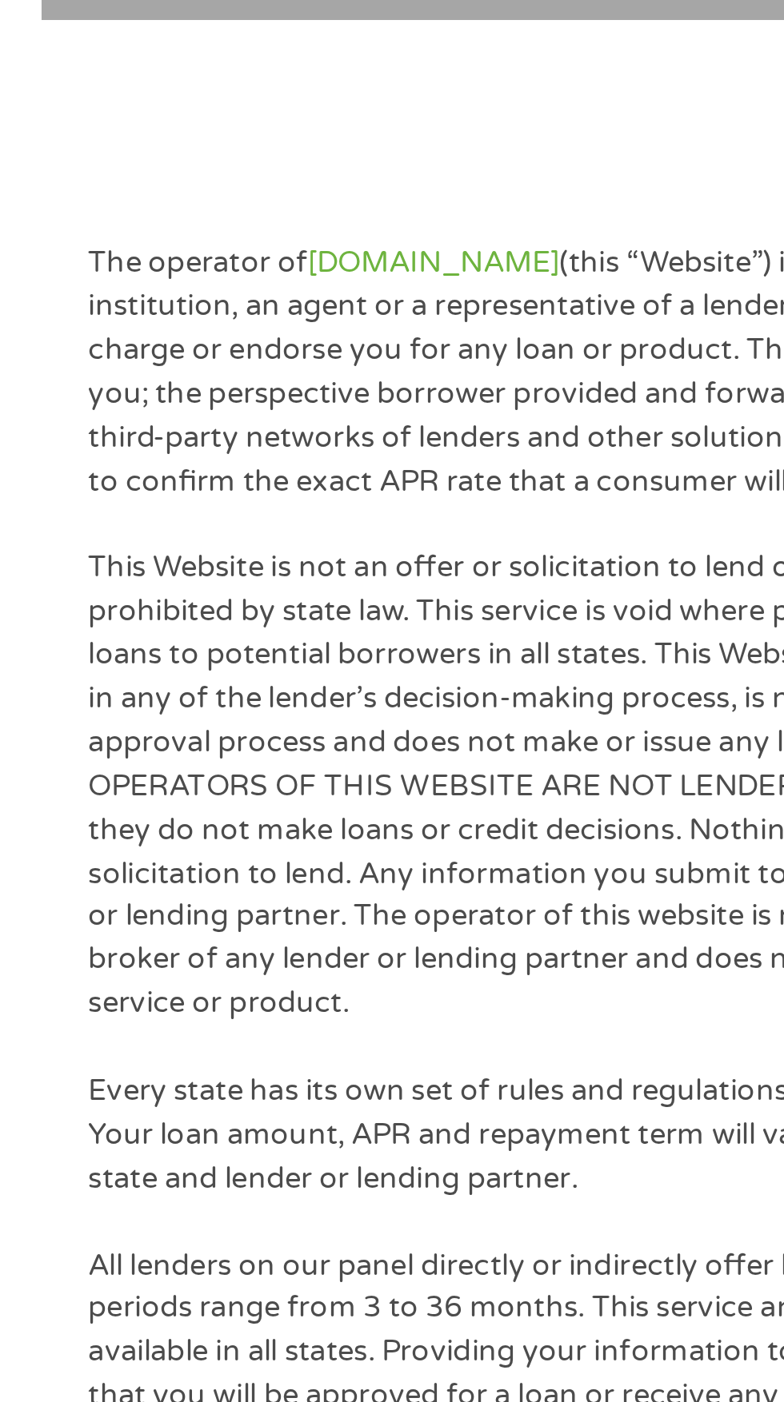
click at [197, 841] on p "This Website is not an offer or solicitation to lend or offer any loan products…" at bounding box center [238, 843] width 417 height 166
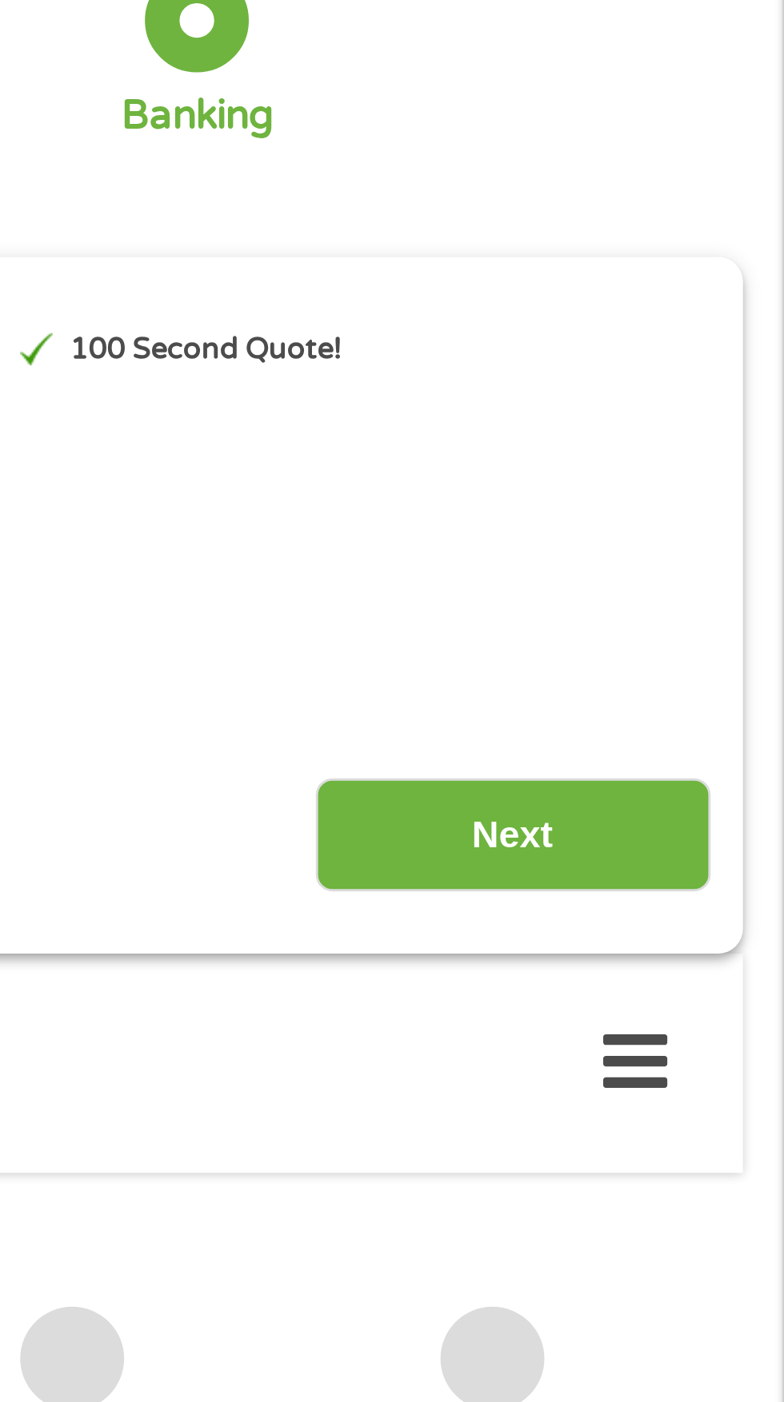
scroll to position [0, 0]
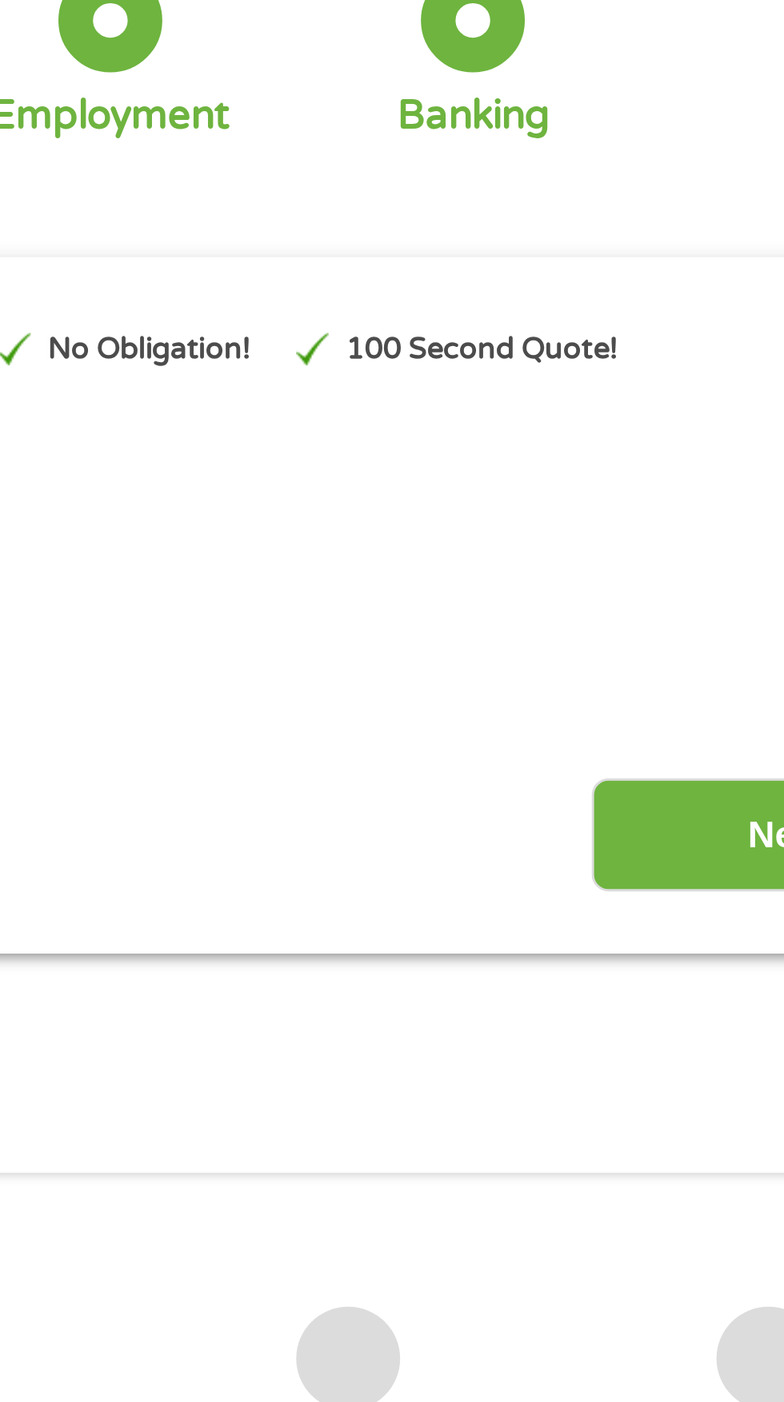
click at [668, 413] on input "Next" at bounding box center [689, 422] width 137 height 39
click at [656, 430] on input "Next" at bounding box center [689, 422] width 137 height 39
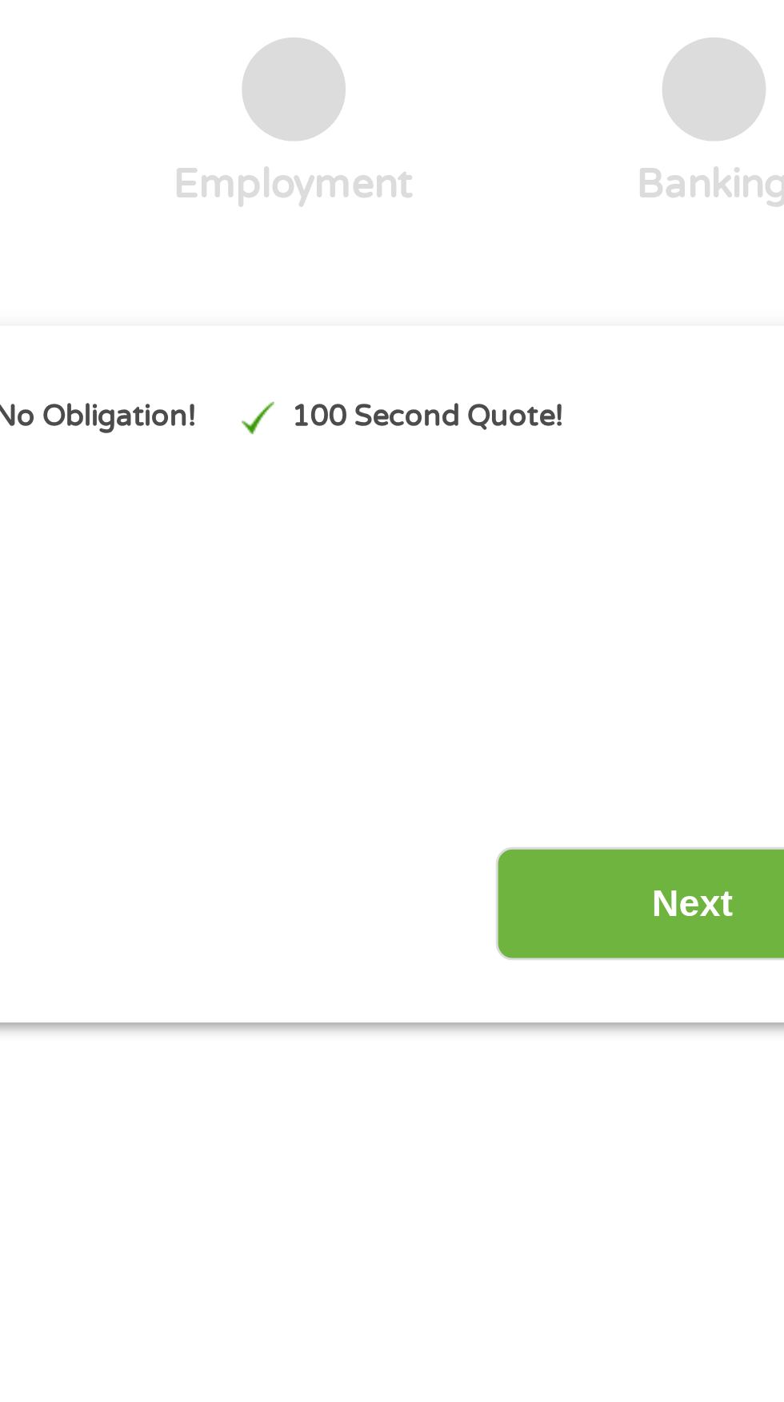
click at [658, 892] on input "Next" at bounding box center [675, 886] width 137 height 39
click at [662, 891] on input "Next" at bounding box center [675, 886] width 137 height 39
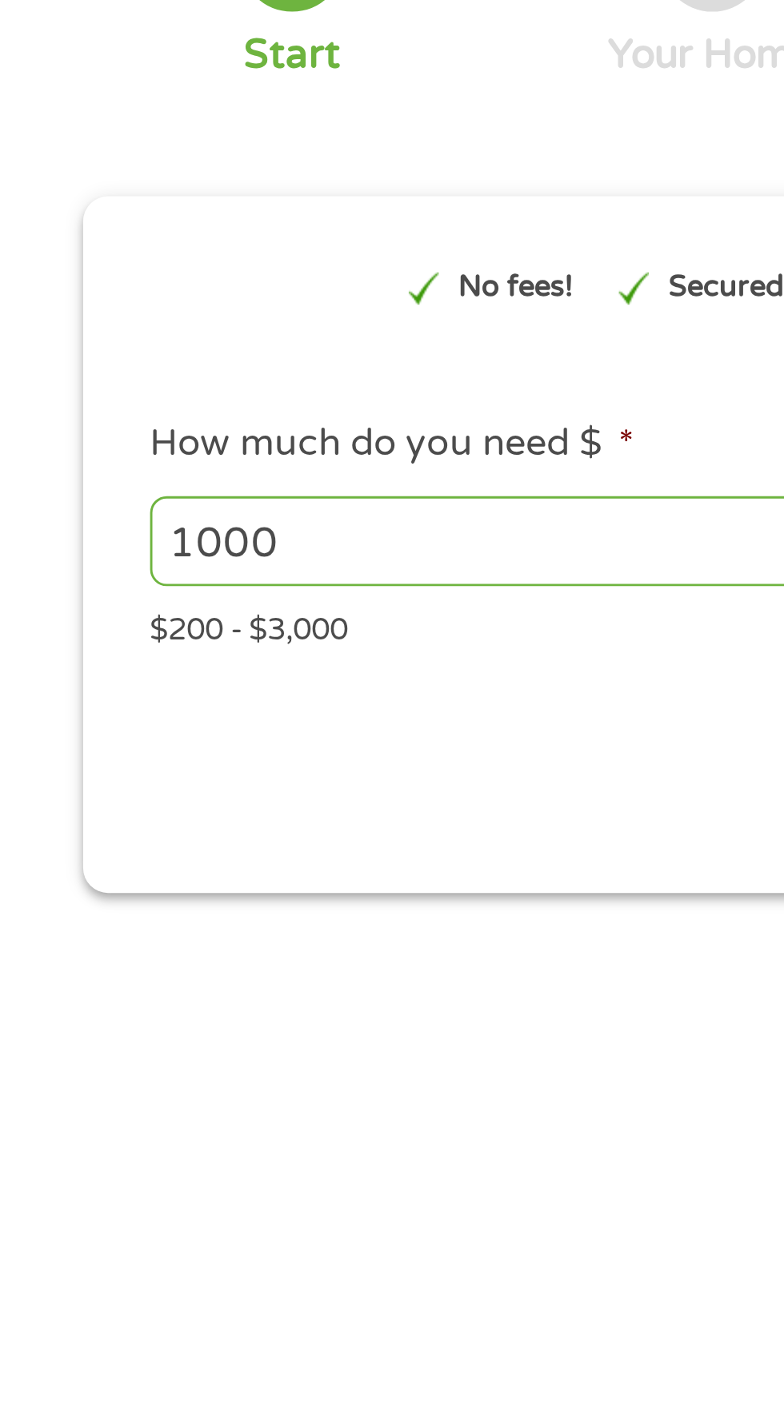
click at [231, 805] on input "1000" at bounding box center [219, 805] width 334 height 30
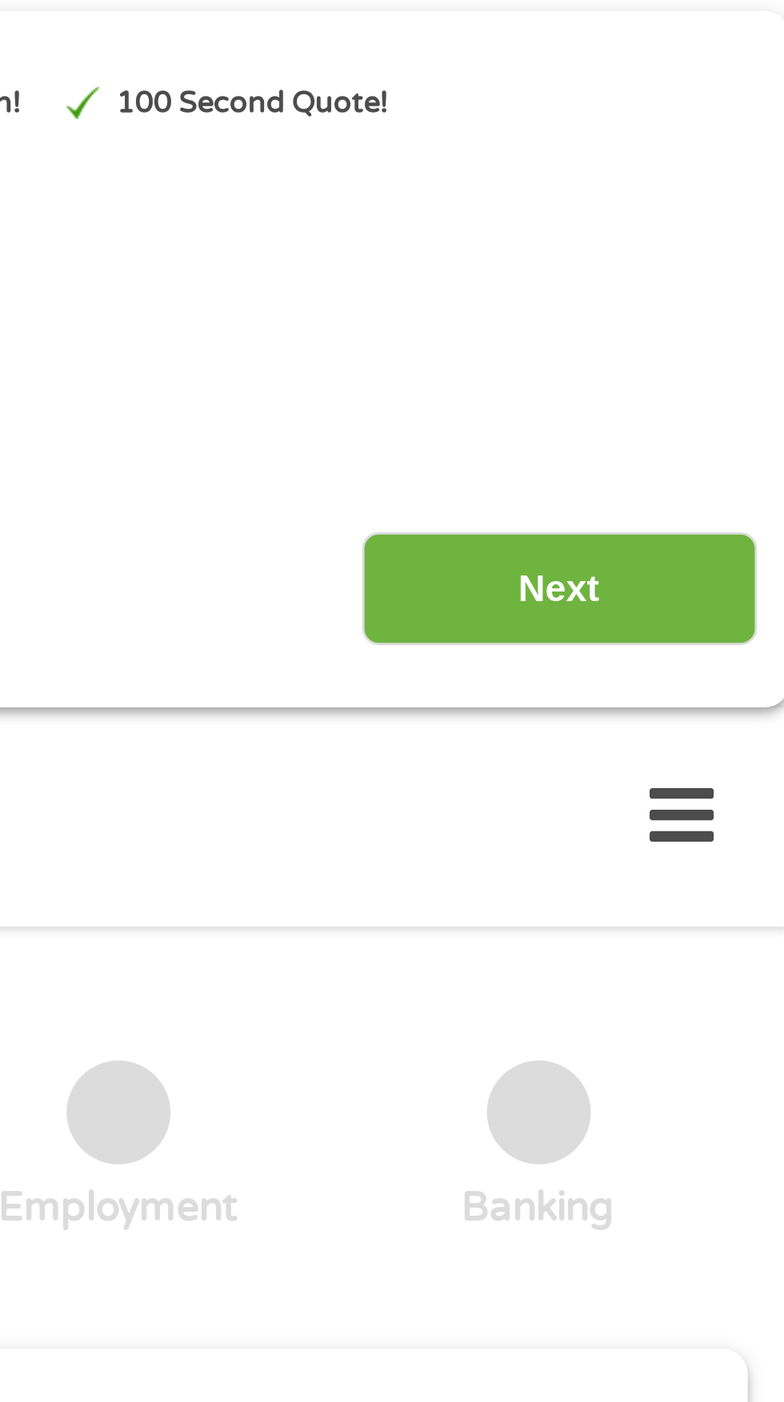
click at [712, 422] on input "Next" at bounding box center [689, 422] width 137 height 39
click at [698, 414] on input "Next" at bounding box center [689, 422] width 137 height 39
click at [699, 414] on input "Next" at bounding box center [689, 422] width 137 height 39
click at [690, 405] on input "Next" at bounding box center [689, 422] width 137 height 39
click at [682, 429] on input "Next" at bounding box center [689, 422] width 137 height 39
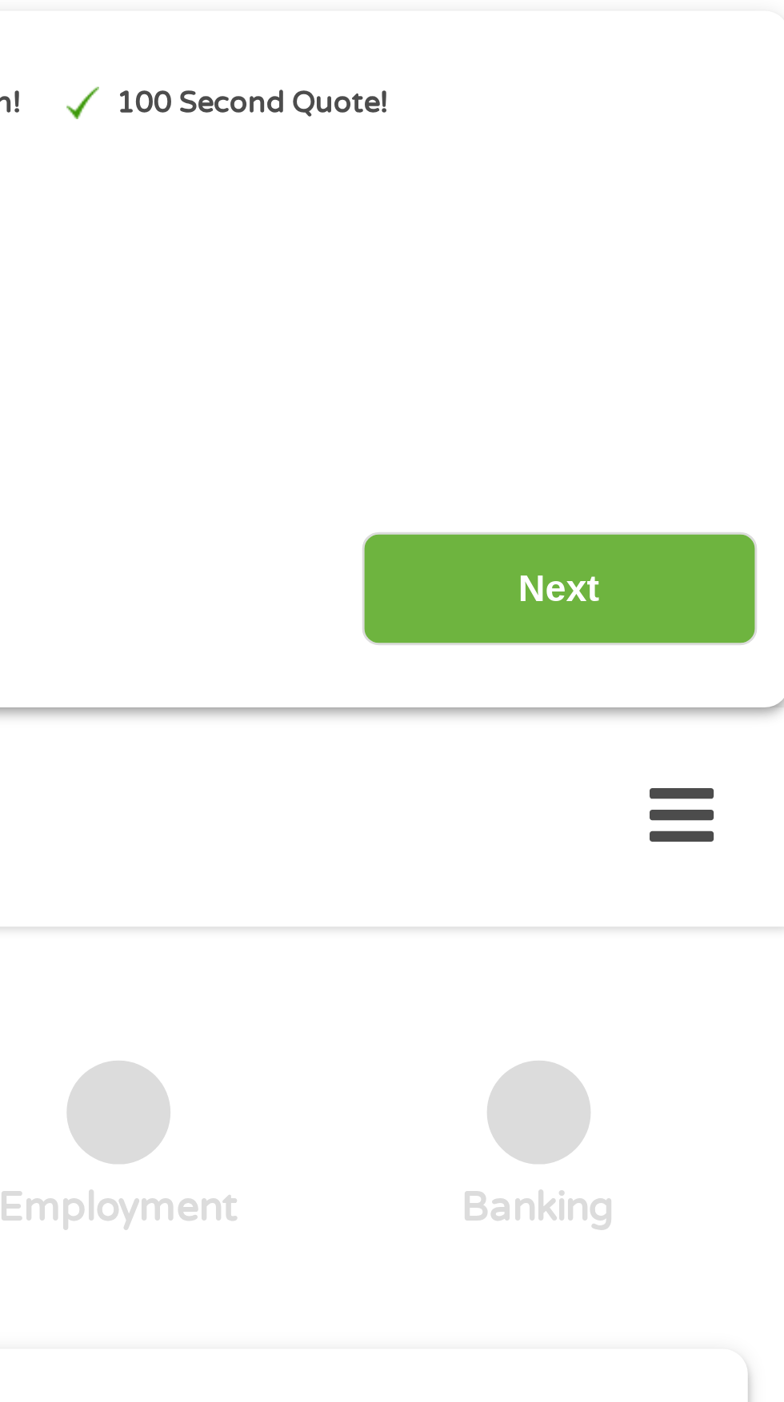
click at [684, 418] on input "Next" at bounding box center [689, 422] width 137 height 39
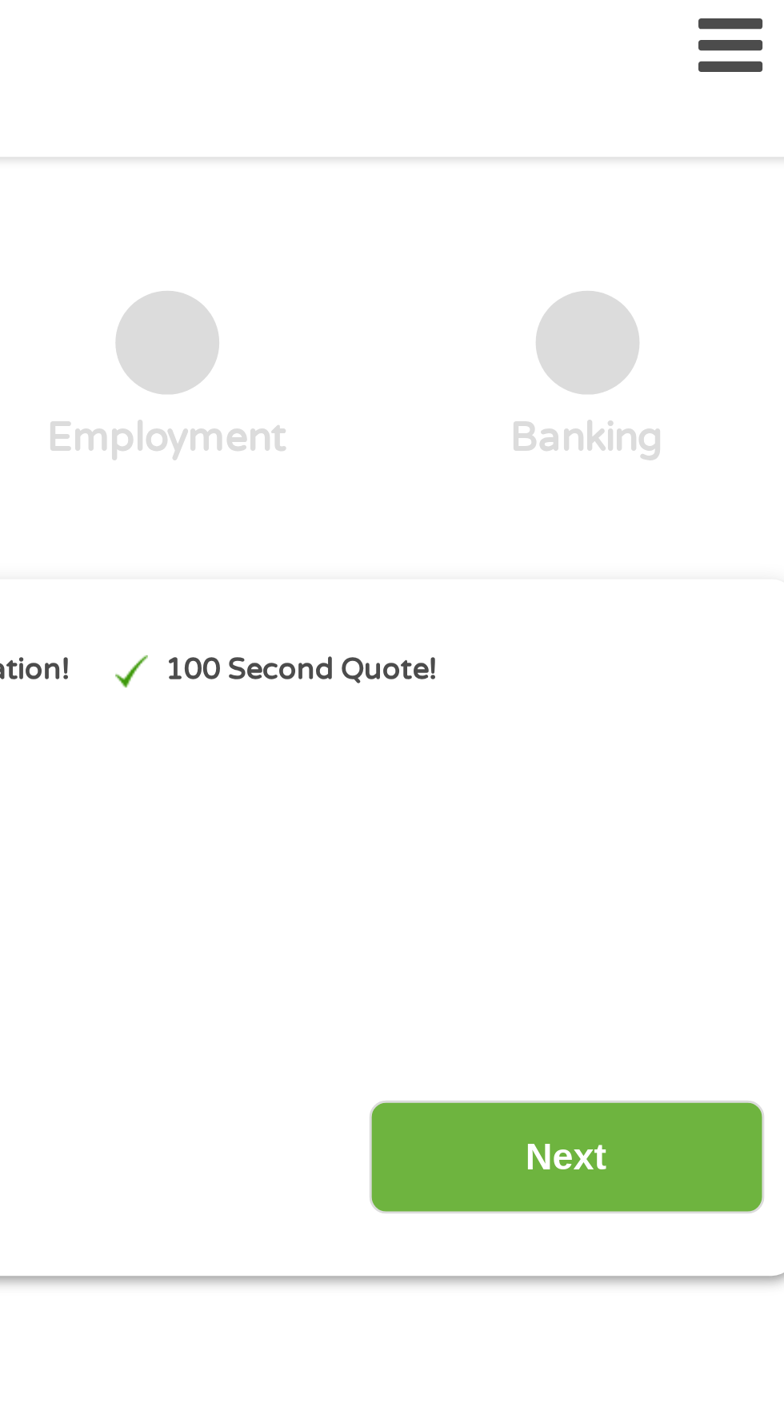
scroll to position [50, 0]
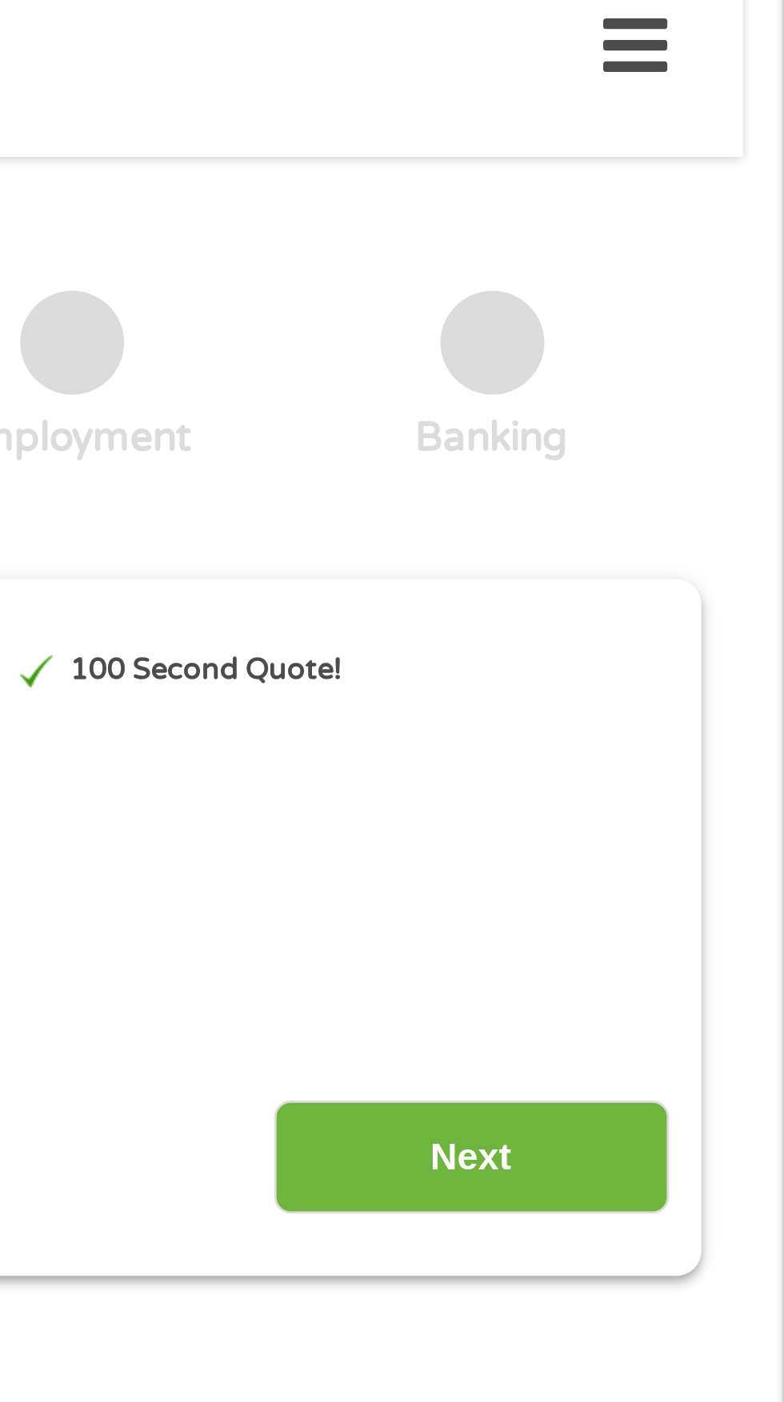
click at [700, 846] on input "Next" at bounding box center [675, 836] width 137 height 39
click at [700, 841] on input "Next" at bounding box center [675, 836] width 137 height 39
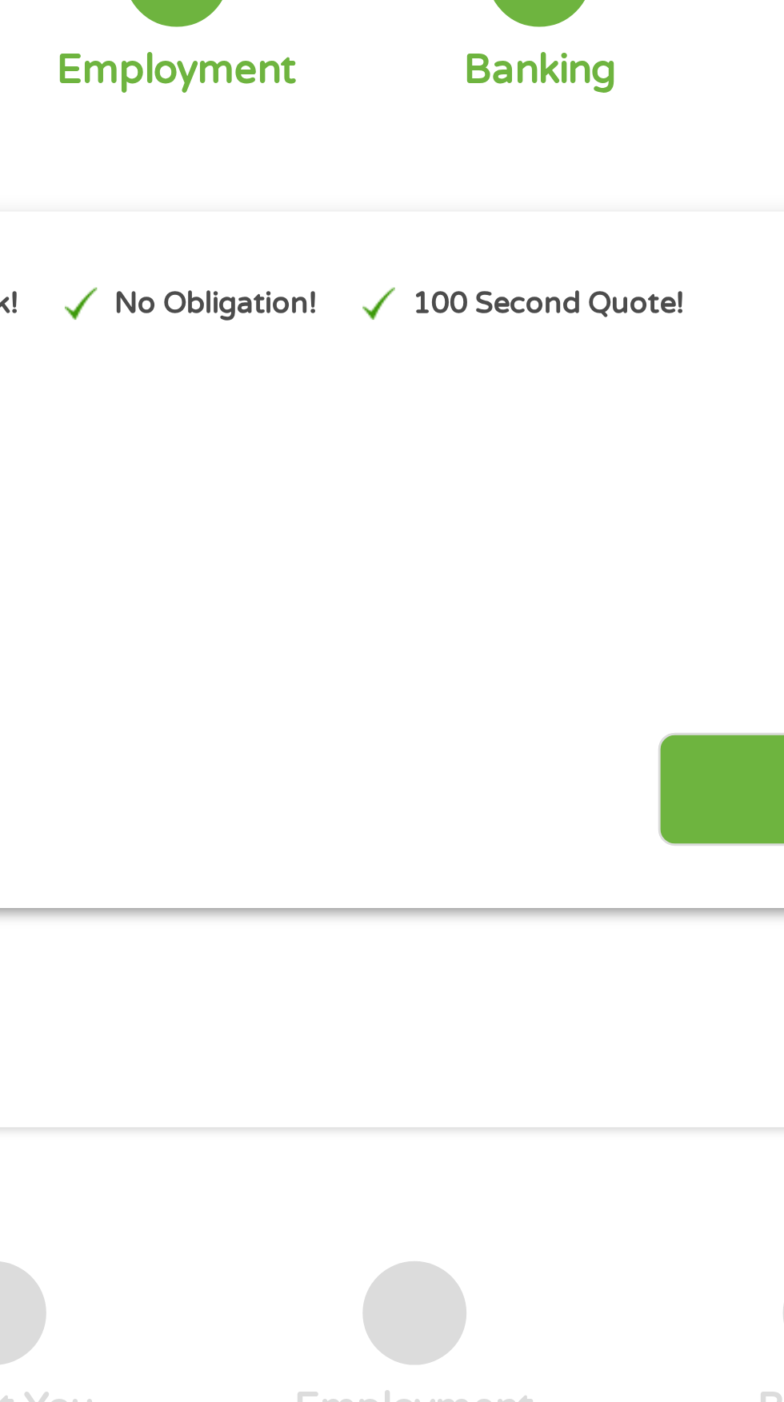
click at [656, 370] on input "Next" at bounding box center [689, 372] width 137 height 39
click at [655, 381] on input "Next" at bounding box center [689, 372] width 137 height 39
click at [648, 383] on input "Next" at bounding box center [689, 372] width 137 height 39
click at [640, 368] on input "Next" at bounding box center [689, 372] width 137 height 39
click at [639, 373] on input "Next" at bounding box center [689, 372] width 137 height 39
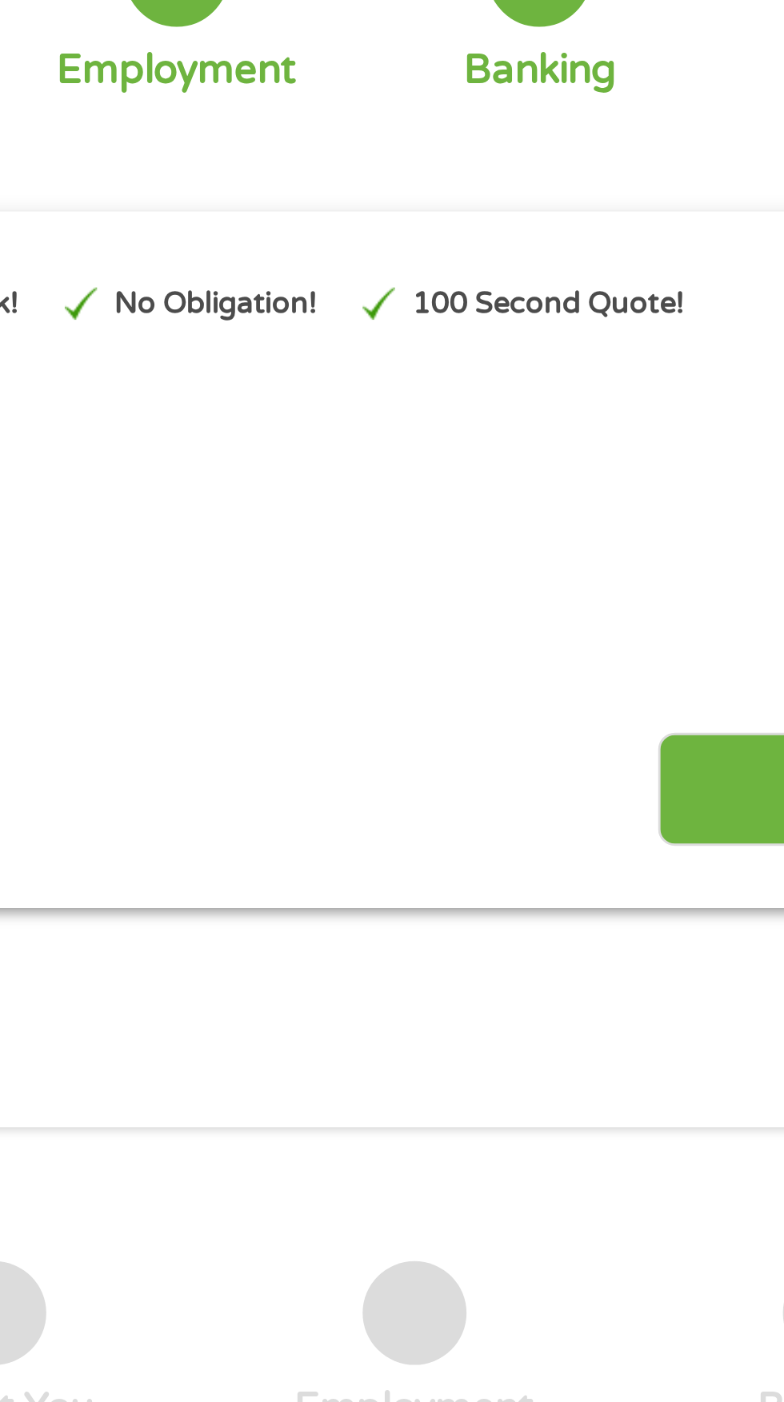
click at [631, 381] on input "Next" at bounding box center [689, 372] width 137 height 39
click at [643, 381] on input "Next" at bounding box center [689, 372] width 137 height 39
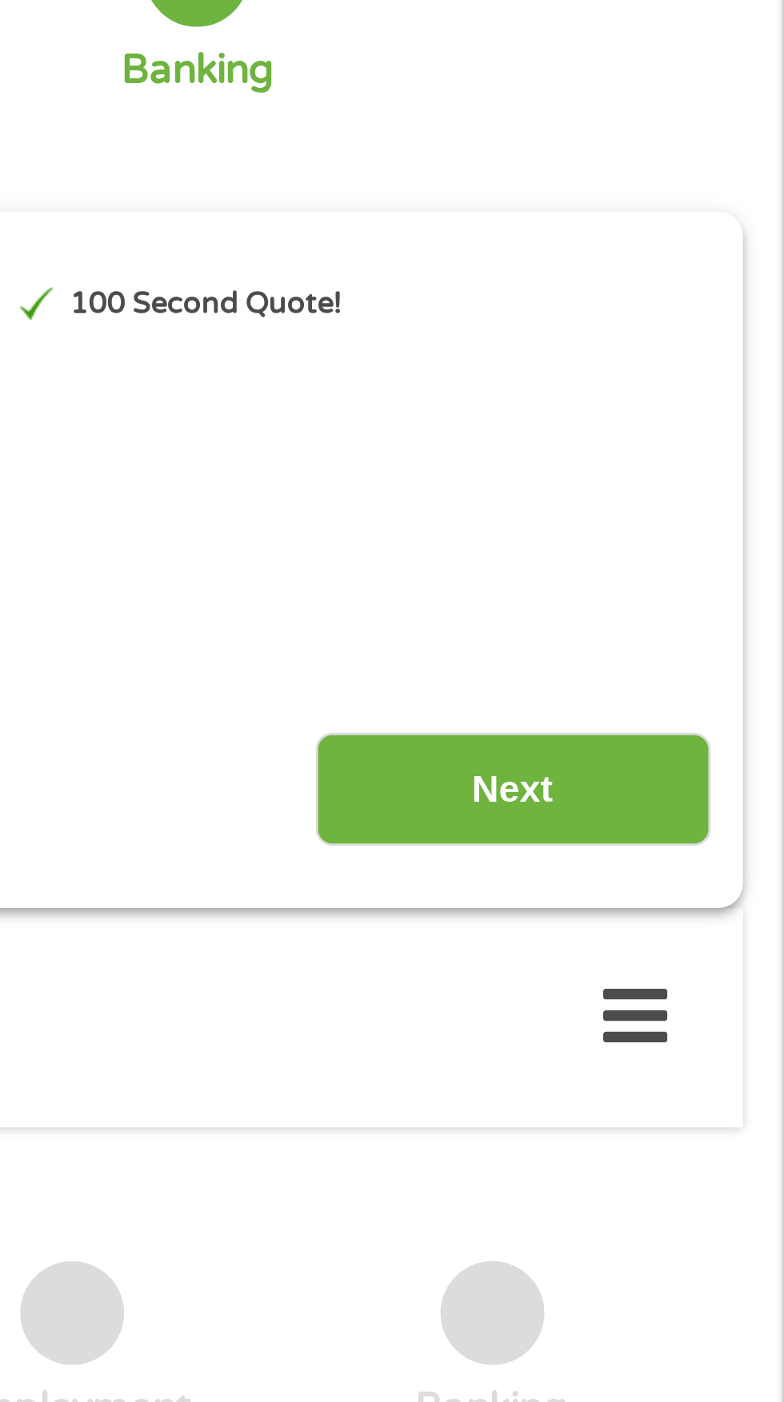
click at [708, 375] on input "Next" at bounding box center [689, 372] width 137 height 39
click at [694, 381] on input "Next" at bounding box center [689, 372] width 137 height 39
click at [572, 332] on div "$200 - $3,000" at bounding box center [392, 321] width 708 height 22
click at [555, 449] on div "Home Get Loan Offer How it works FAQs Blog Cash Loans Quick Loans Online Loans …" at bounding box center [391, 452] width 703 height 50
click at [699, 373] on input "Next" at bounding box center [689, 372] width 137 height 39
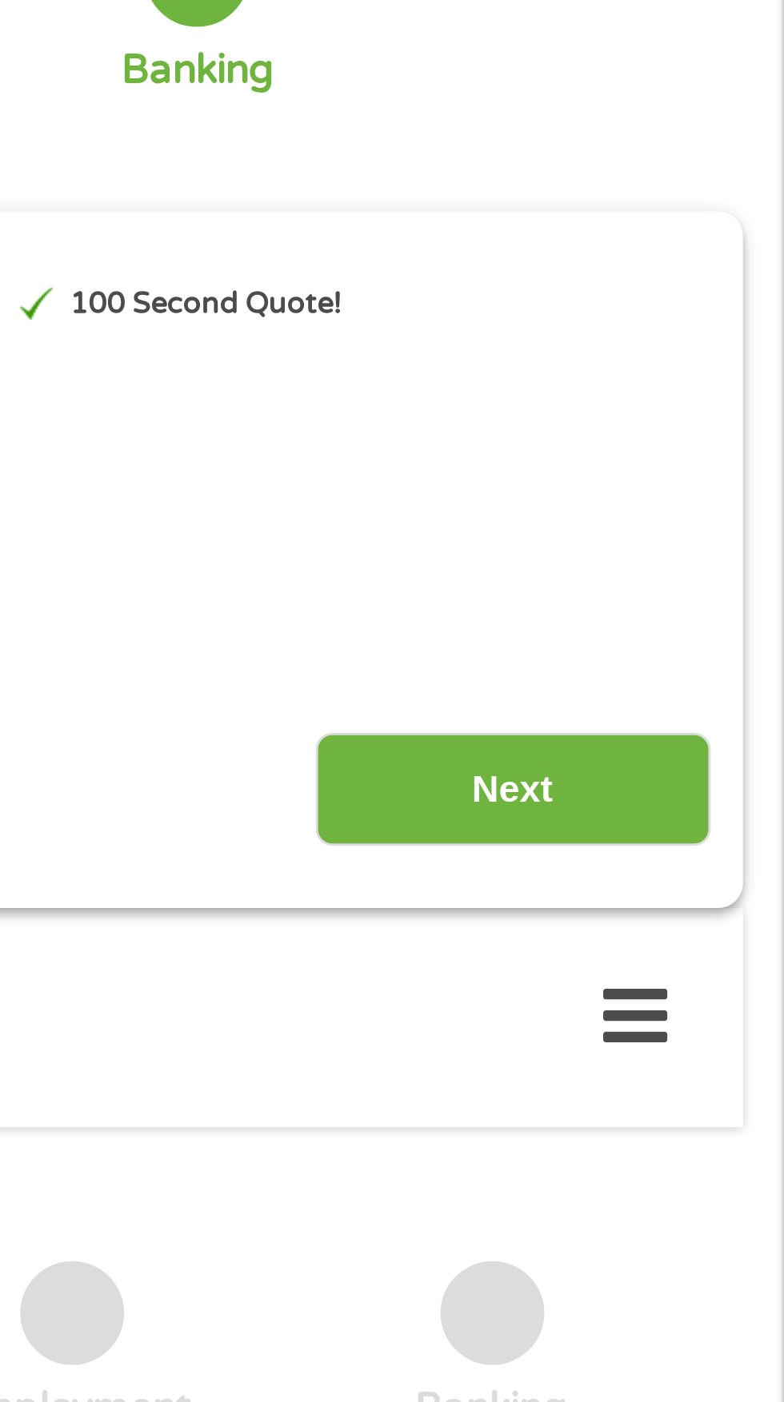
click at [684, 372] on input "Next" at bounding box center [689, 372] width 137 height 39
click at [676, 369] on input "Next" at bounding box center [689, 372] width 137 height 39
click at [669, 370] on input "Next" at bounding box center [689, 372] width 137 height 39
click at [689, 369] on input "Next" at bounding box center [689, 372] width 137 height 39
click at [688, 372] on input "Next" at bounding box center [689, 372] width 137 height 39
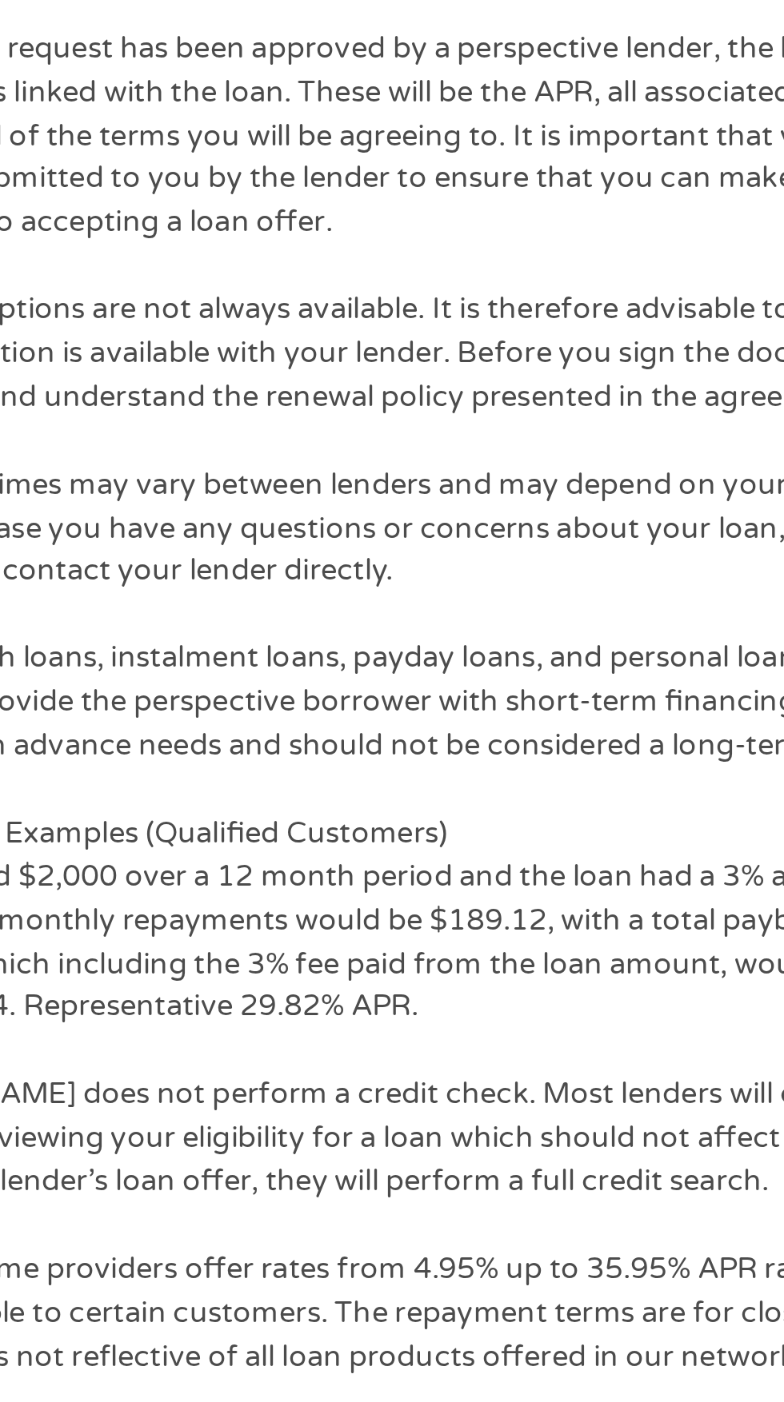
scroll to position [1589, 0]
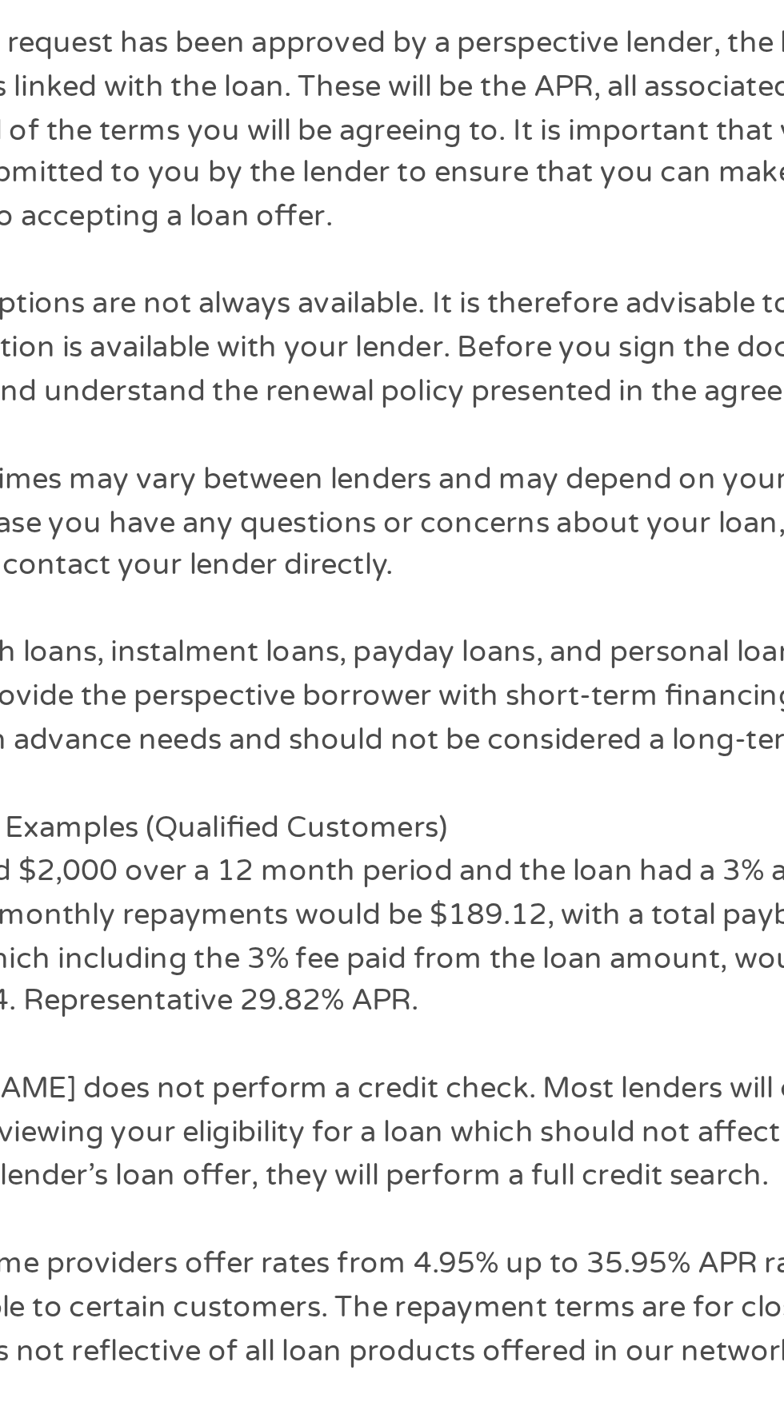
click at [316, 486] on p "(*) [DOMAIN_NAME] does not perform a credit check. Most lenders will conduct a …" at bounding box center [253, 474] width 417 height 46
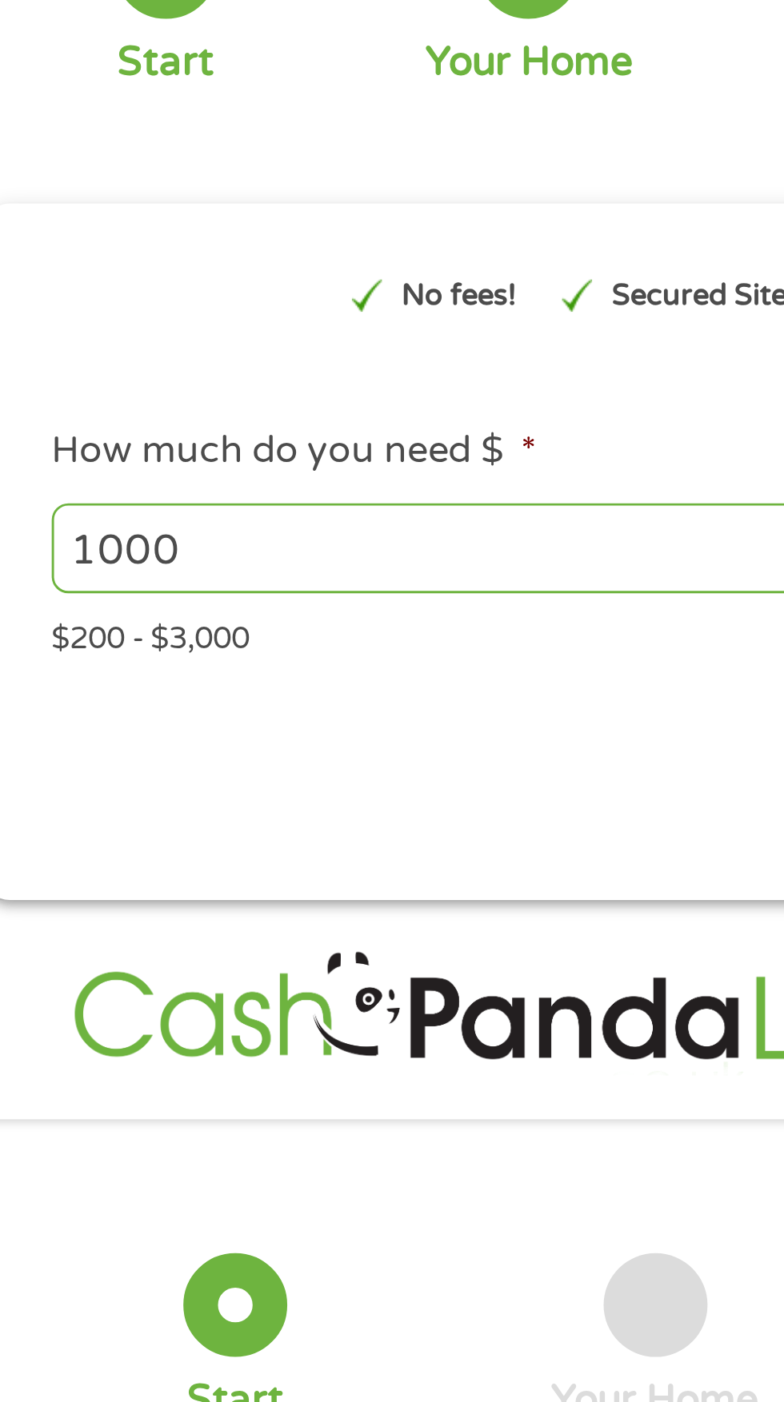
scroll to position [0, 0]
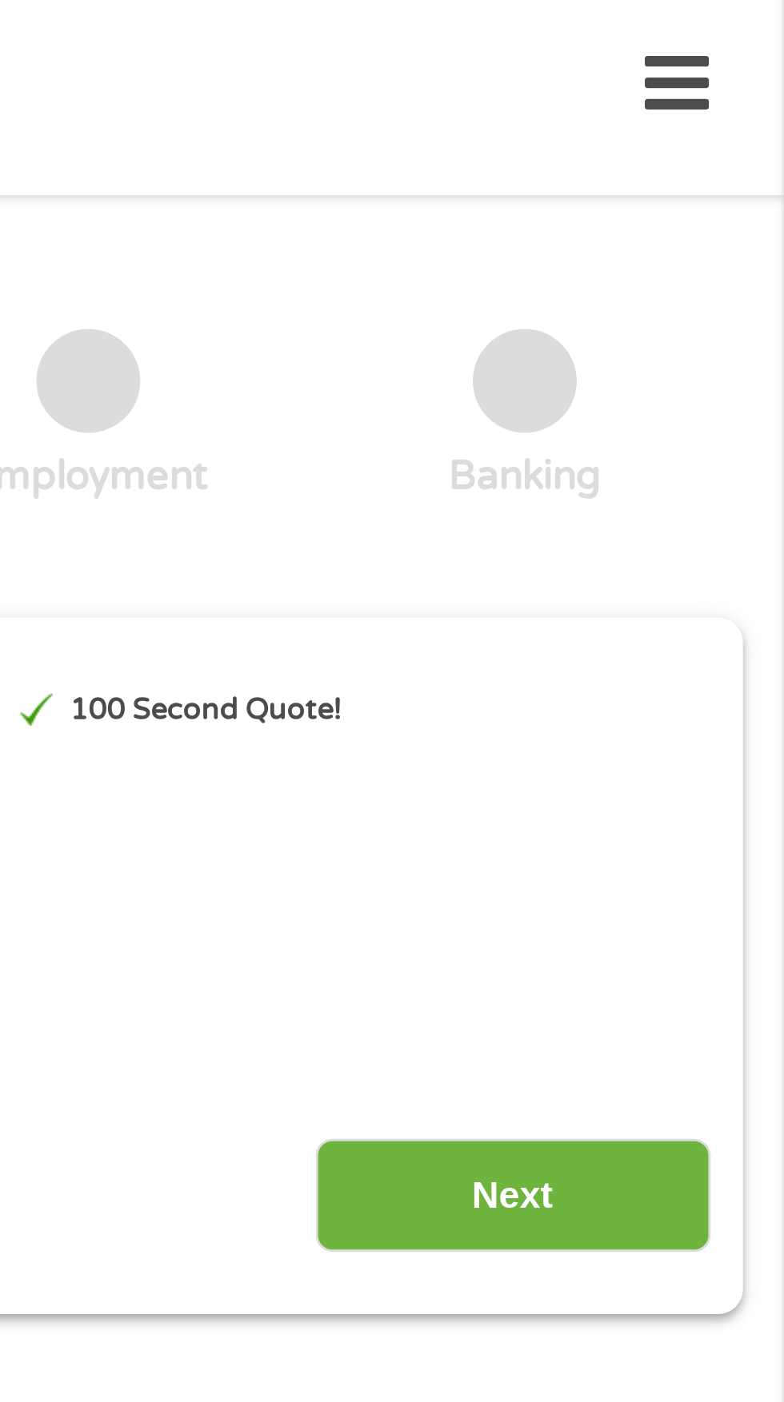
click at [700, 438] on input "Next" at bounding box center [689, 422] width 137 height 39
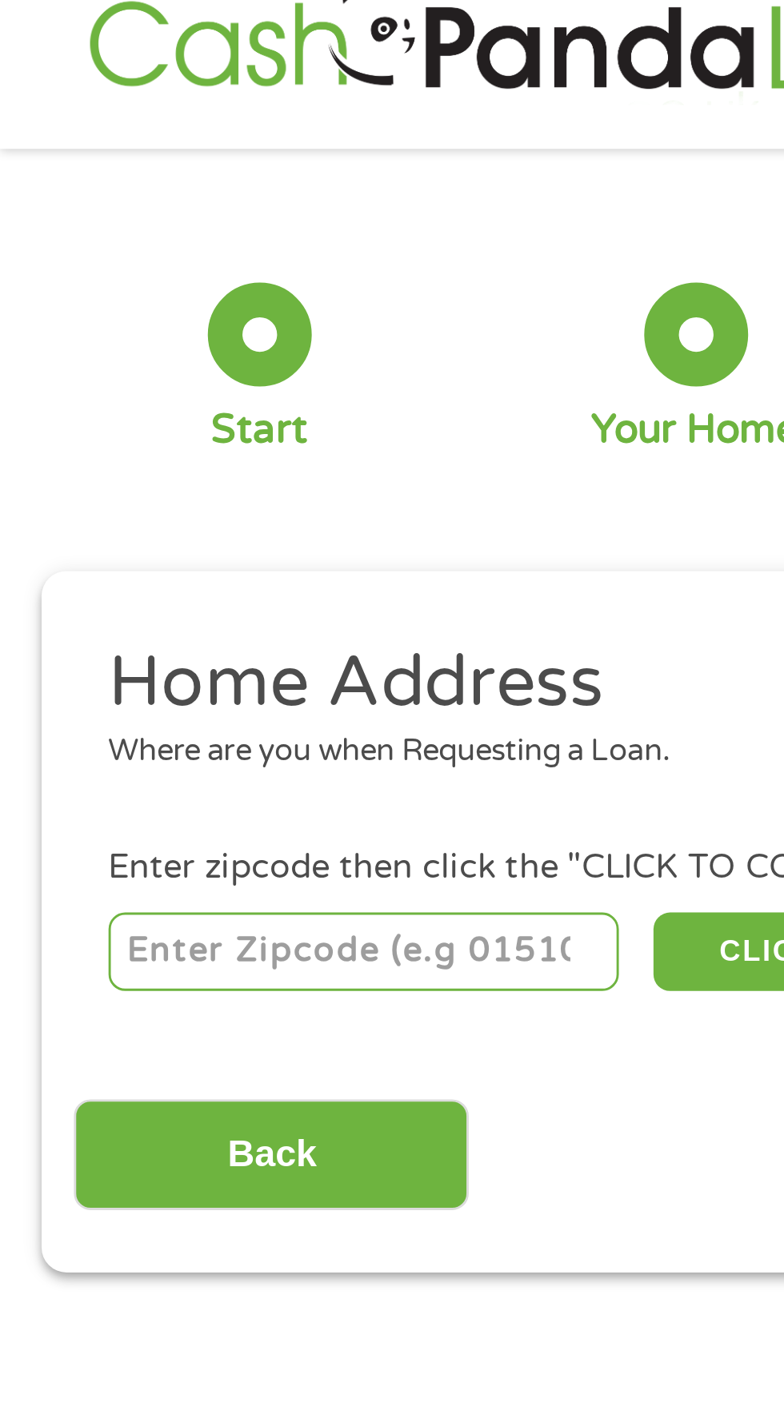
scroll to position [7, 0]
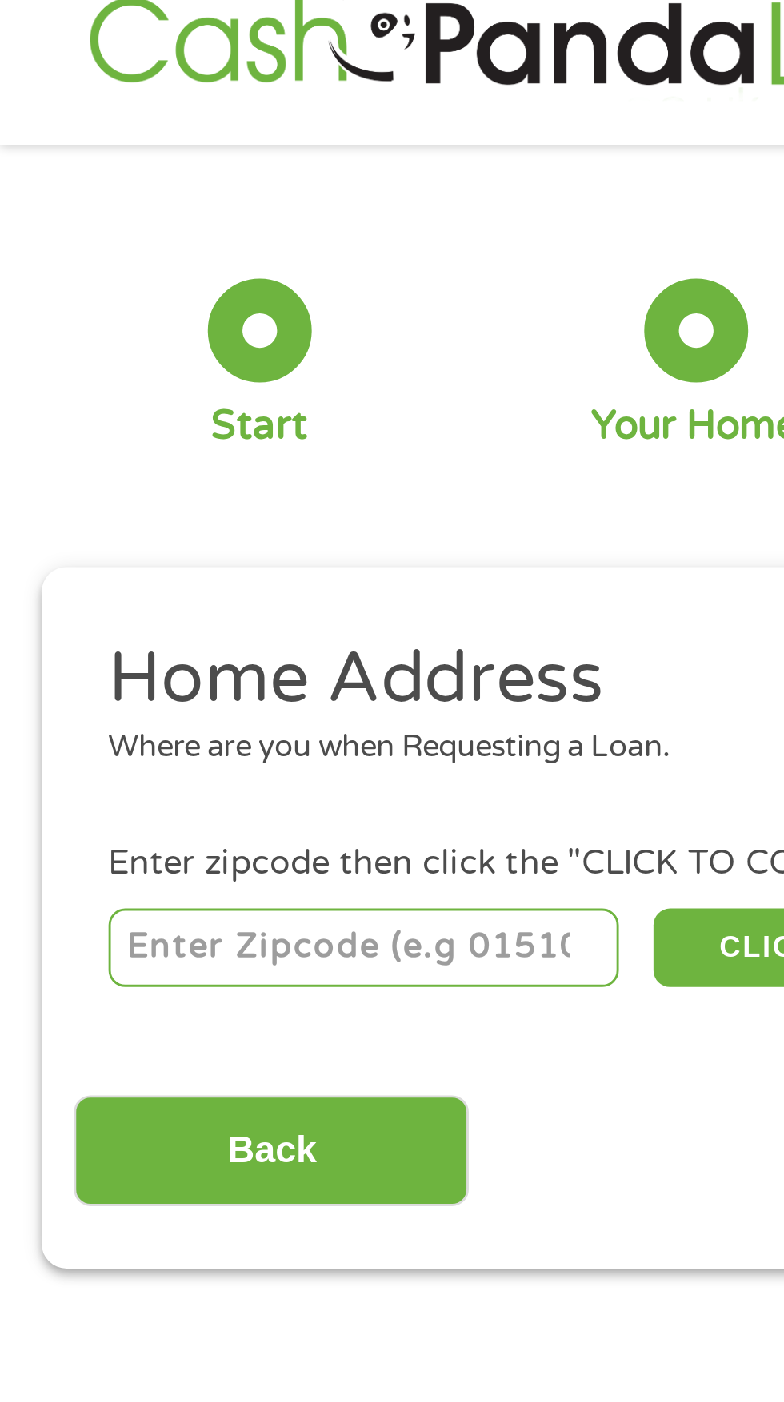
click at [113, 347] on input "number" at bounding box center [126, 346] width 177 height 27
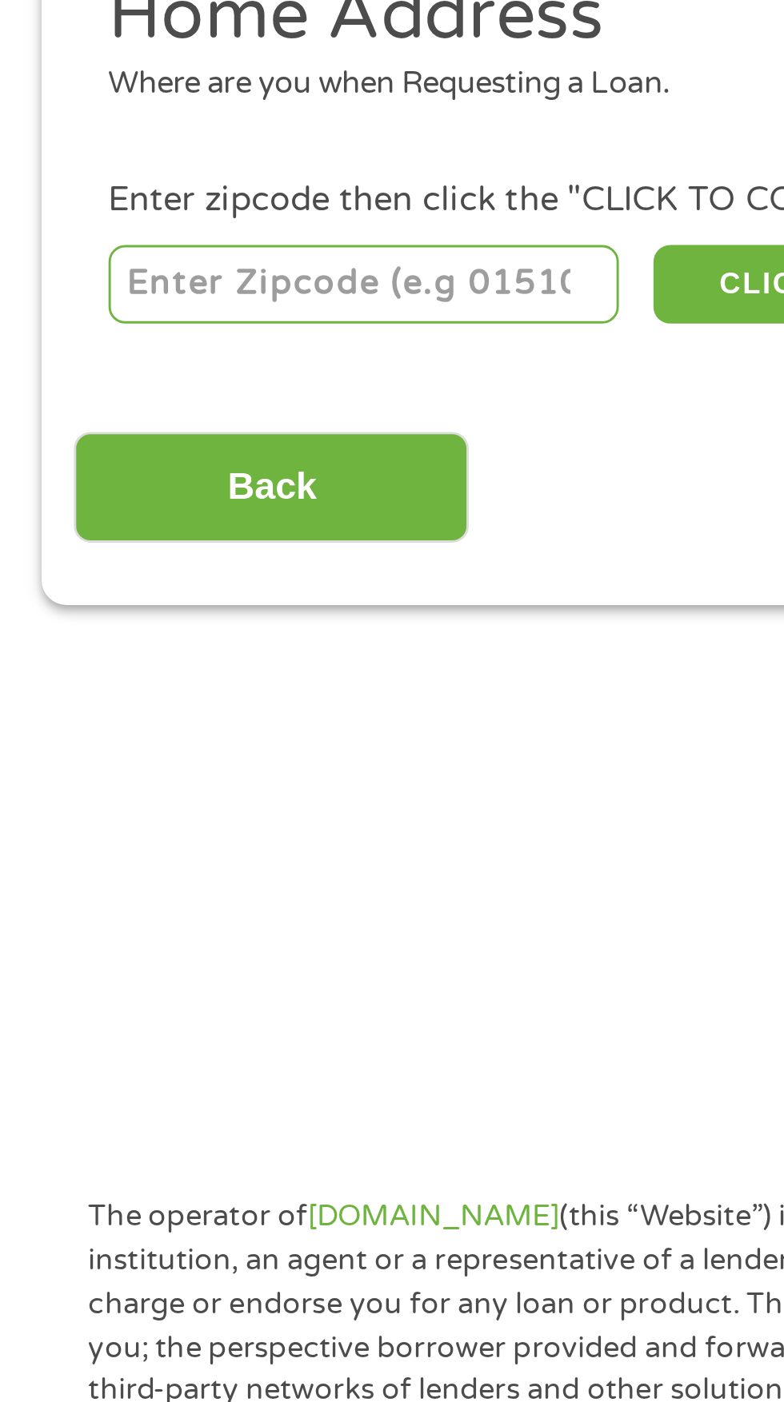
type input "42003"
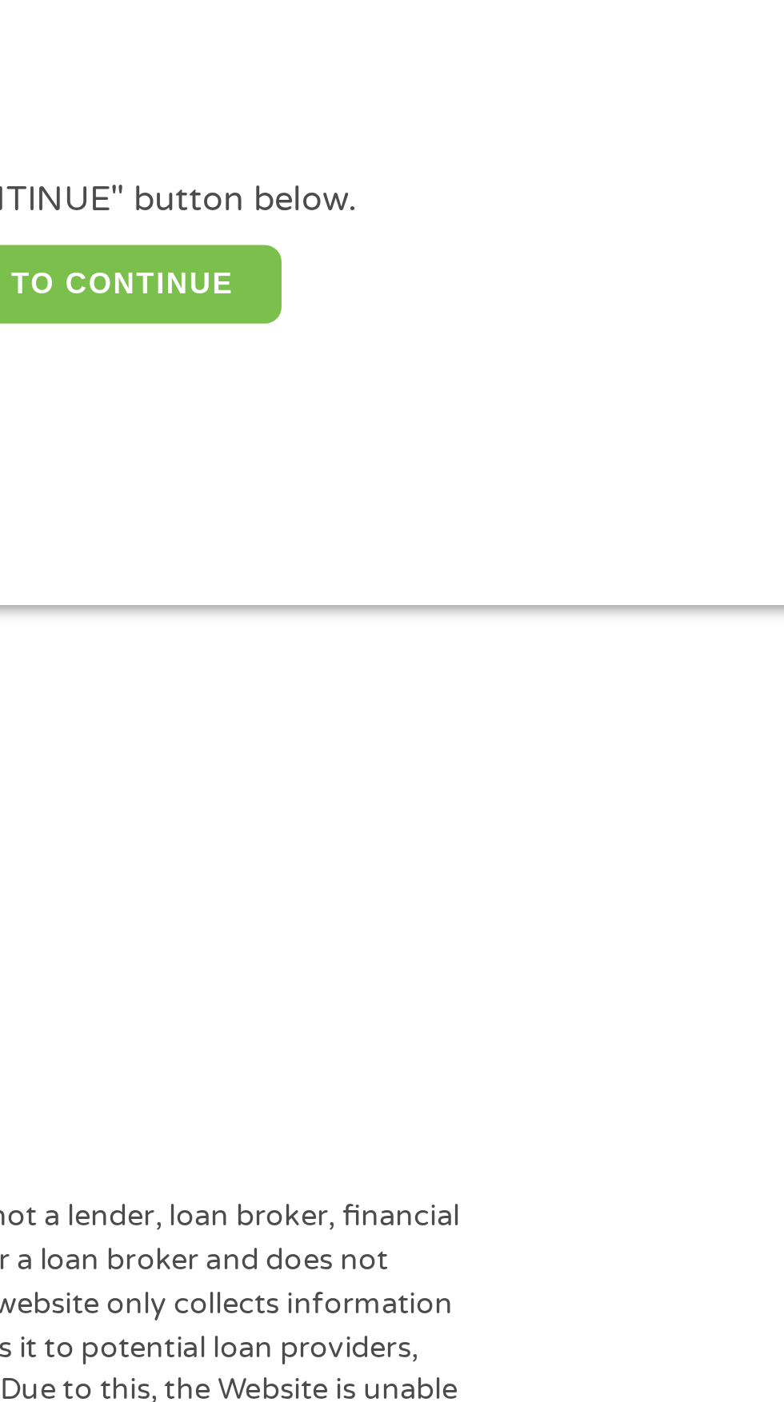
click at [357, 341] on button "CLICK TO CONTINUE" at bounding box center [303, 346] width 154 height 27
type input "42003"
type input "Paducah"
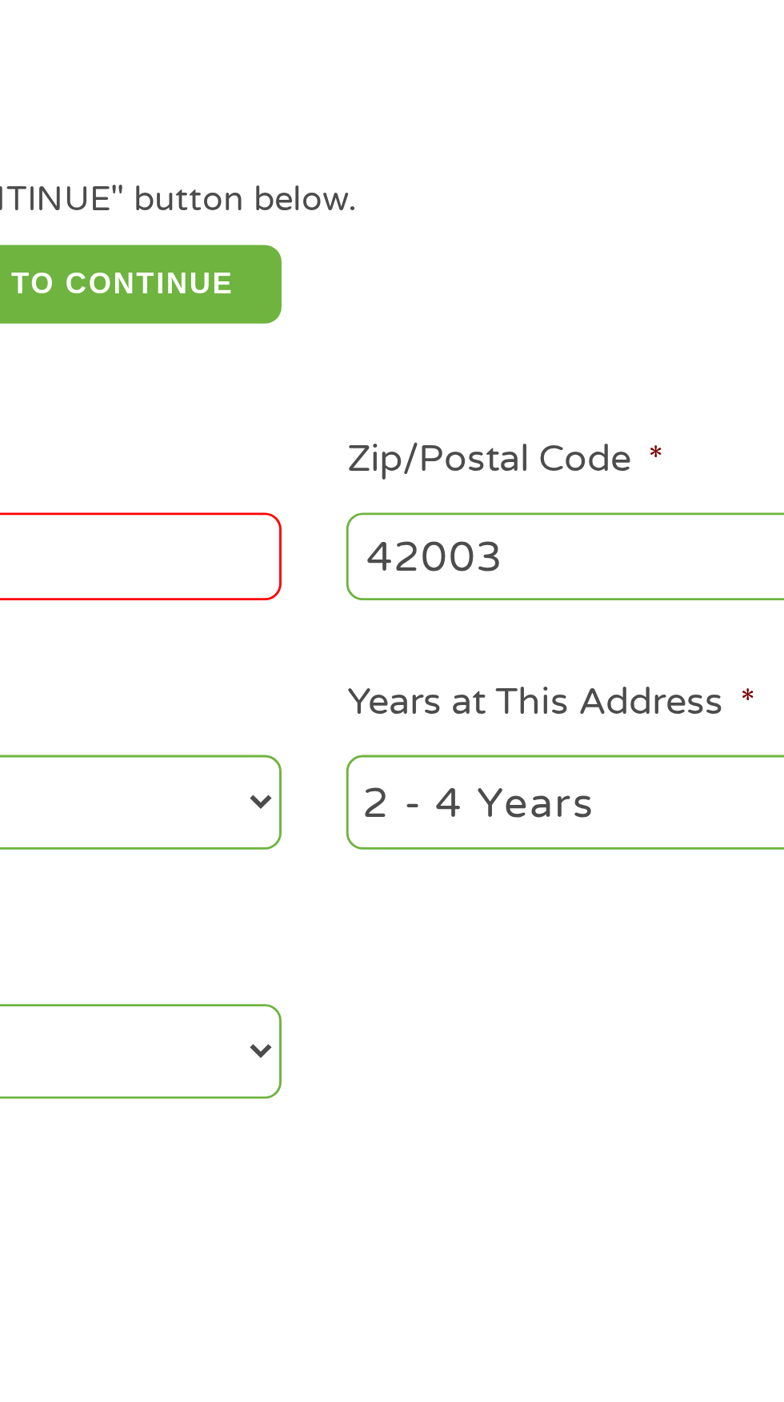
click at [405, 404] on label "Zip/Postal Code *" at bounding box center [458, 408] width 110 height 17
click at [405, 426] on input "42003" at bounding box center [574, 441] width 343 height 30
click at [406, 405] on label "Zip/Postal Code *" at bounding box center [458, 408] width 110 height 17
click at [406, 426] on input "42003" at bounding box center [574, 441] width 343 height 30
click at [457, 400] on label "Zip/Postal Code *" at bounding box center [458, 408] width 110 height 17
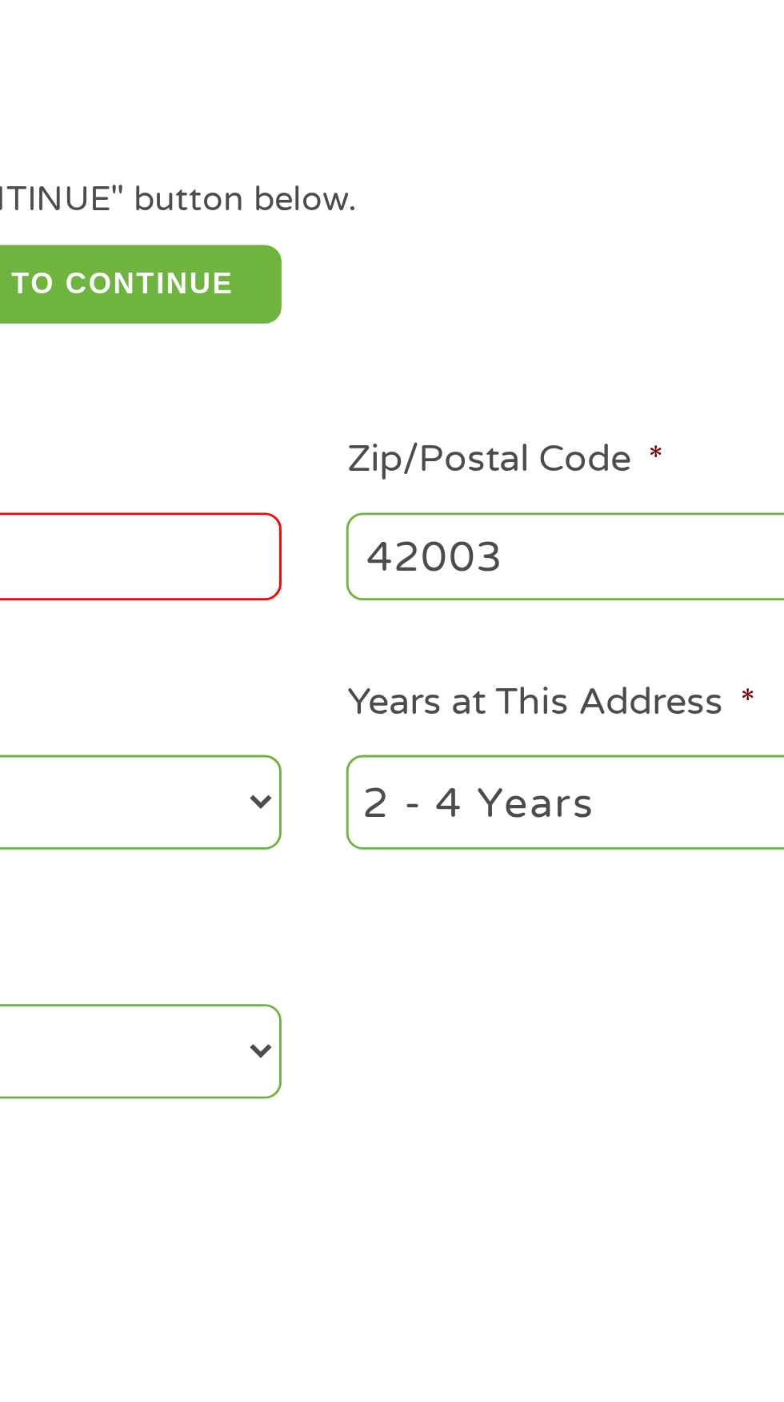
click at [457, 426] on input "42003" at bounding box center [574, 441] width 343 height 30
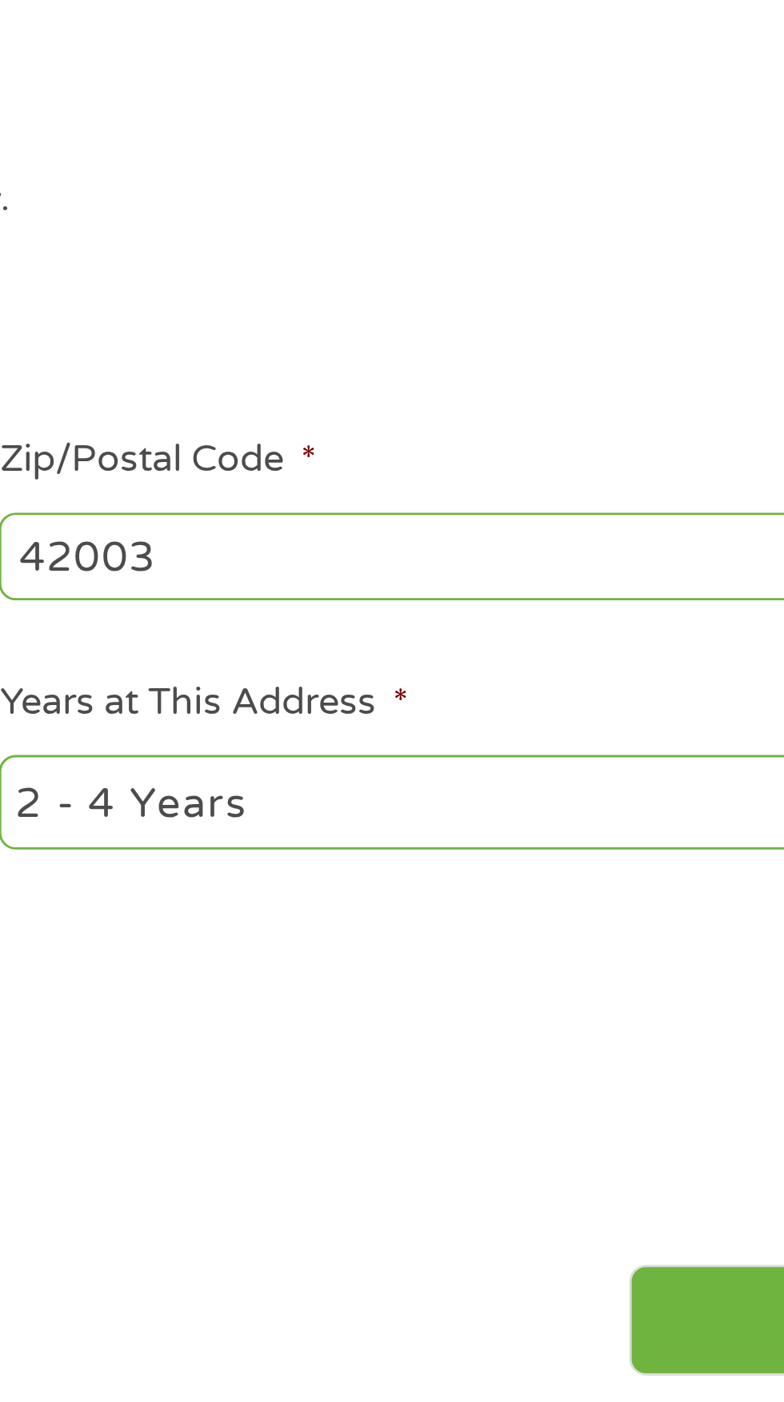
click at [518, 536] on select "1 Year or less 1 - 2 Years 2 - 4 Years Over 4 Years" at bounding box center [574, 526] width 343 height 33
click at [529, 530] on select "1 Year or less 1 - 2 Years 2 - 4 Years Over 4 Years" at bounding box center [574, 526] width 343 height 33
click at [469, 524] on select "1 Year or less 1 - 2 Years 2 - 4 Years Over 4 Years" at bounding box center [574, 526] width 343 height 33
select select "12months"
click at [403, 512] on select "1 Year or less 1 - 2 Years 2 - 4 Years Over 4 Years" at bounding box center [574, 526] width 343 height 33
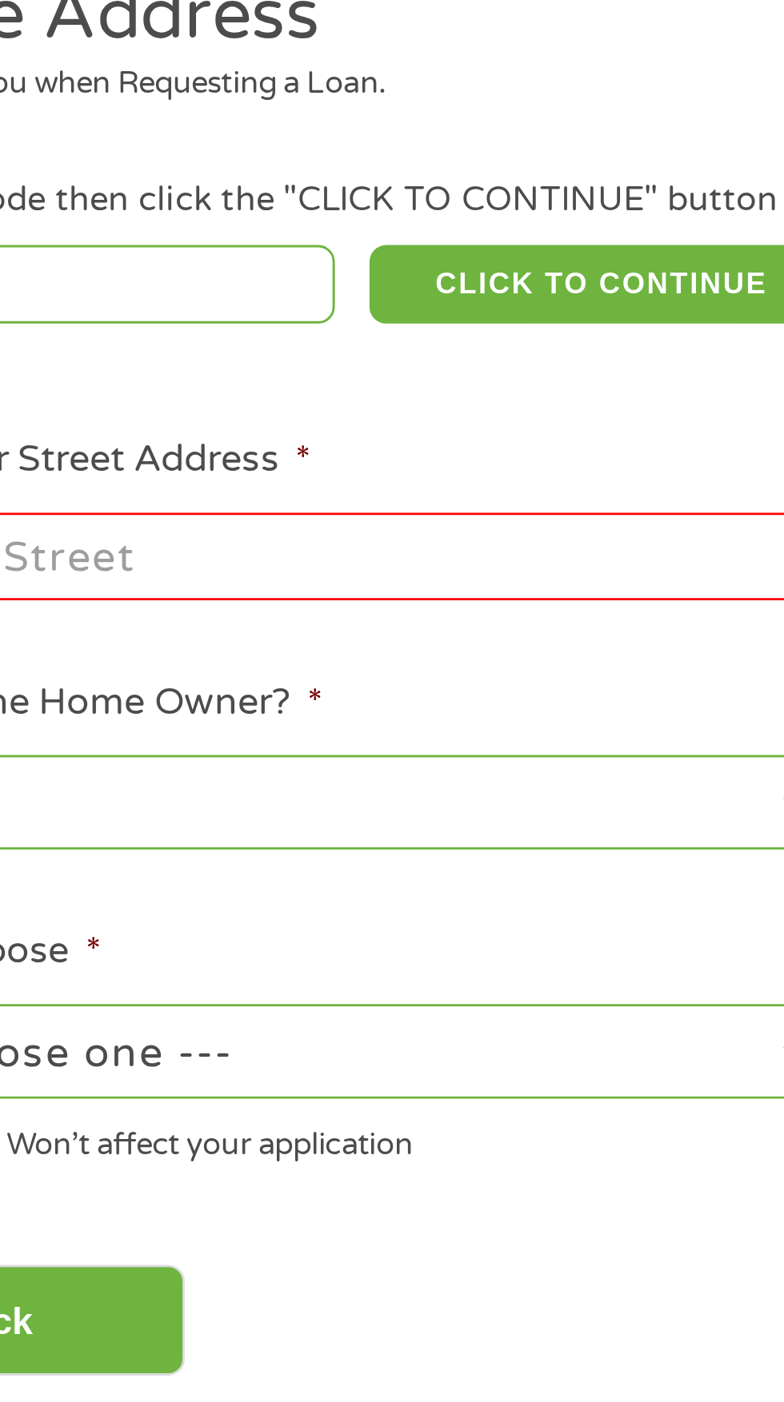
click at [208, 514] on select "No Yes" at bounding box center [209, 526] width 343 height 33
click at [38, 512] on select "No Yes" at bounding box center [209, 526] width 343 height 33
click at [258, 445] on input "Enter Your Street Address *" at bounding box center [209, 441] width 343 height 30
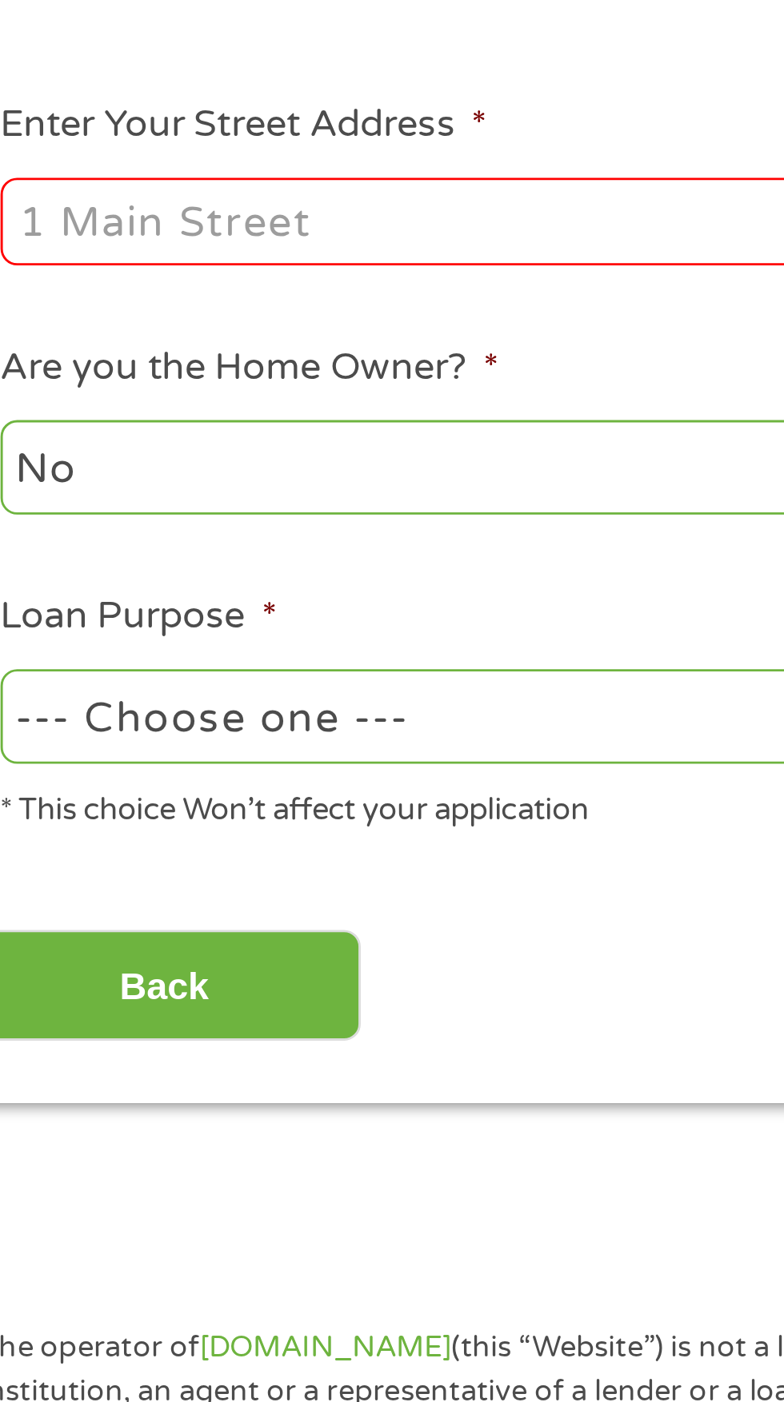
type input "431 South Friendship Road"
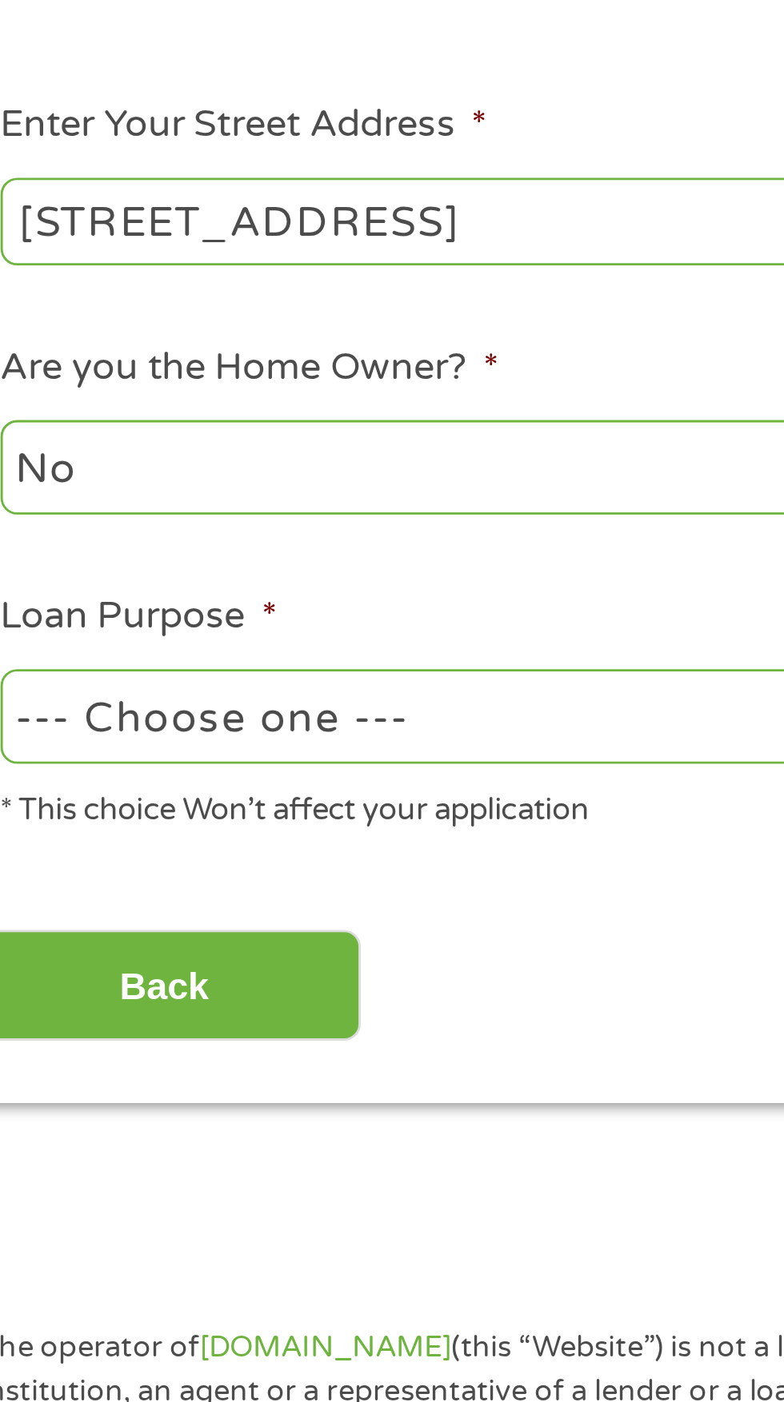
click at [223, 617] on select "--- Choose one --- Pay Bills Debt Consolidation Home Improvement Major Purchase…" at bounding box center [209, 612] width 343 height 33
click at [38, 598] on select "--- Choose one --- Pay Bills Debt Consolidation Home Improvement Major Purchase…" at bounding box center [209, 612] width 343 height 33
click at [227, 608] on select "--- Choose one --- Pay Bills Debt Consolidation Home Improvement Major Purchase…" at bounding box center [209, 612] width 343 height 33
click at [38, 598] on select "--- Choose one --- Pay Bills Debt Consolidation Home Improvement Major Purchase…" at bounding box center [209, 612] width 343 height 33
click at [270, 686] on div "Back Next" at bounding box center [392, 700] width 732 height 50
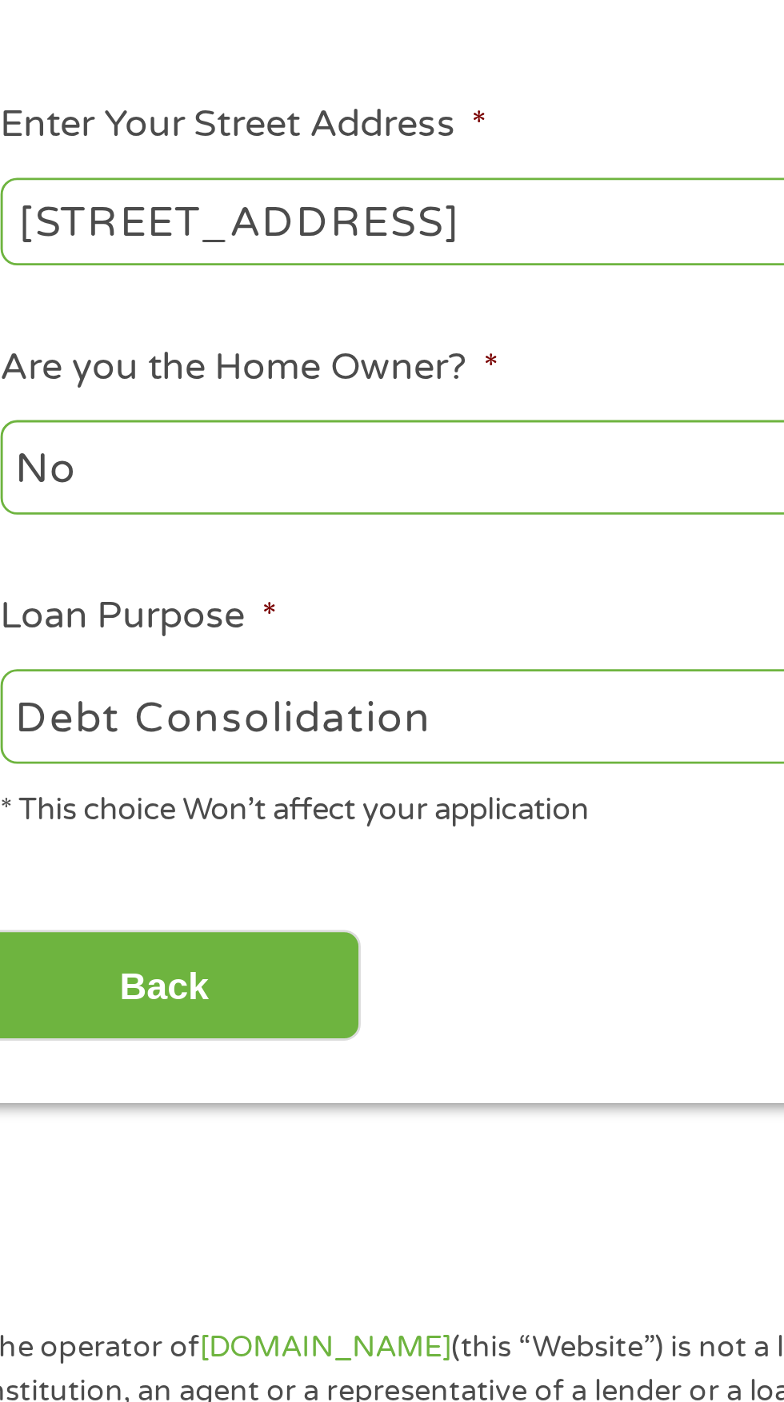
click at [272, 691] on div "Back Next" at bounding box center [392, 700] width 732 height 50
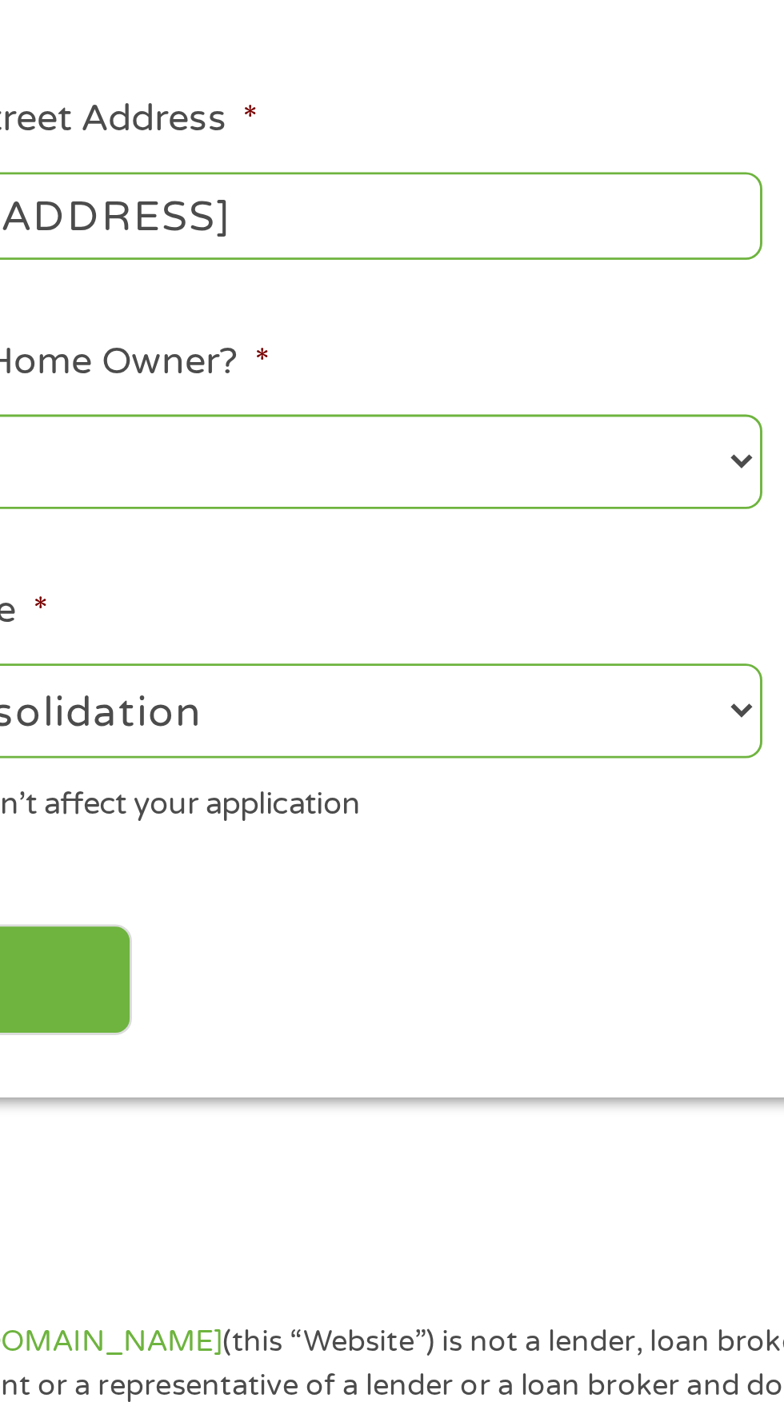
click at [276, 598] on select "--- Choose one --- Pay Bills Debt Consolidation Home Improvement Major Purchase…" at bounding box center [209, 612] width 343 height 33
click at [38, 598] on select "--- Choose one --- Pay Bills Debt Consolidation Home Improvement Major Purchase…" at bounding box center [209, 612] width 343 height 33
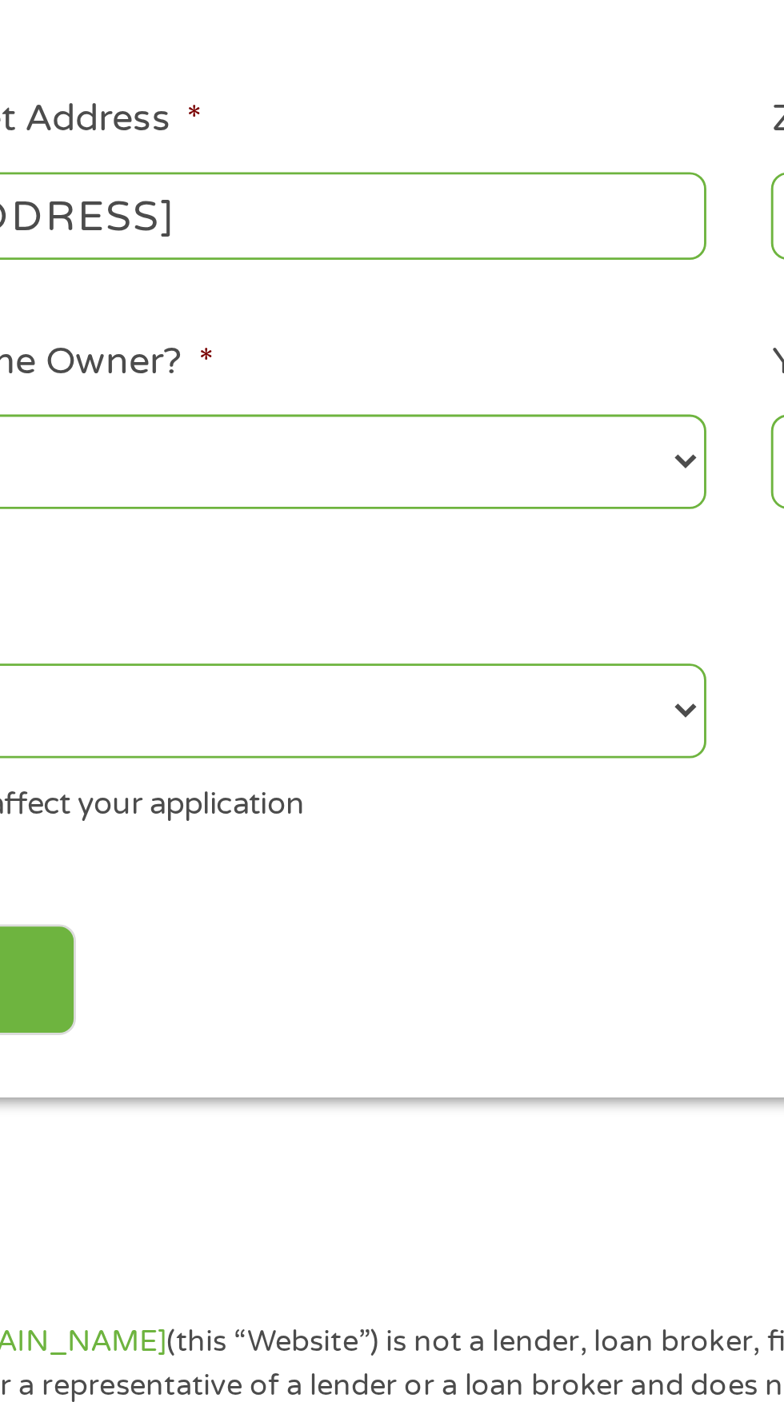
click at [309, 615] on select "--- Choose one --- Pay Bills Debt Consolidation Home Improvement Major Purchase…" at bounding box center [209, 612] width 343 height 33
select select "paybills"
click at [38, 598] on select "--- Choose one --- Pay Bills Debt Consolidation Home Improvement Major Purchase…" at bounding box center [209, 612] width 343 height 33
click at [217, 711] on div "Back Next" at bounding box center [392, 700] width 732 height 50
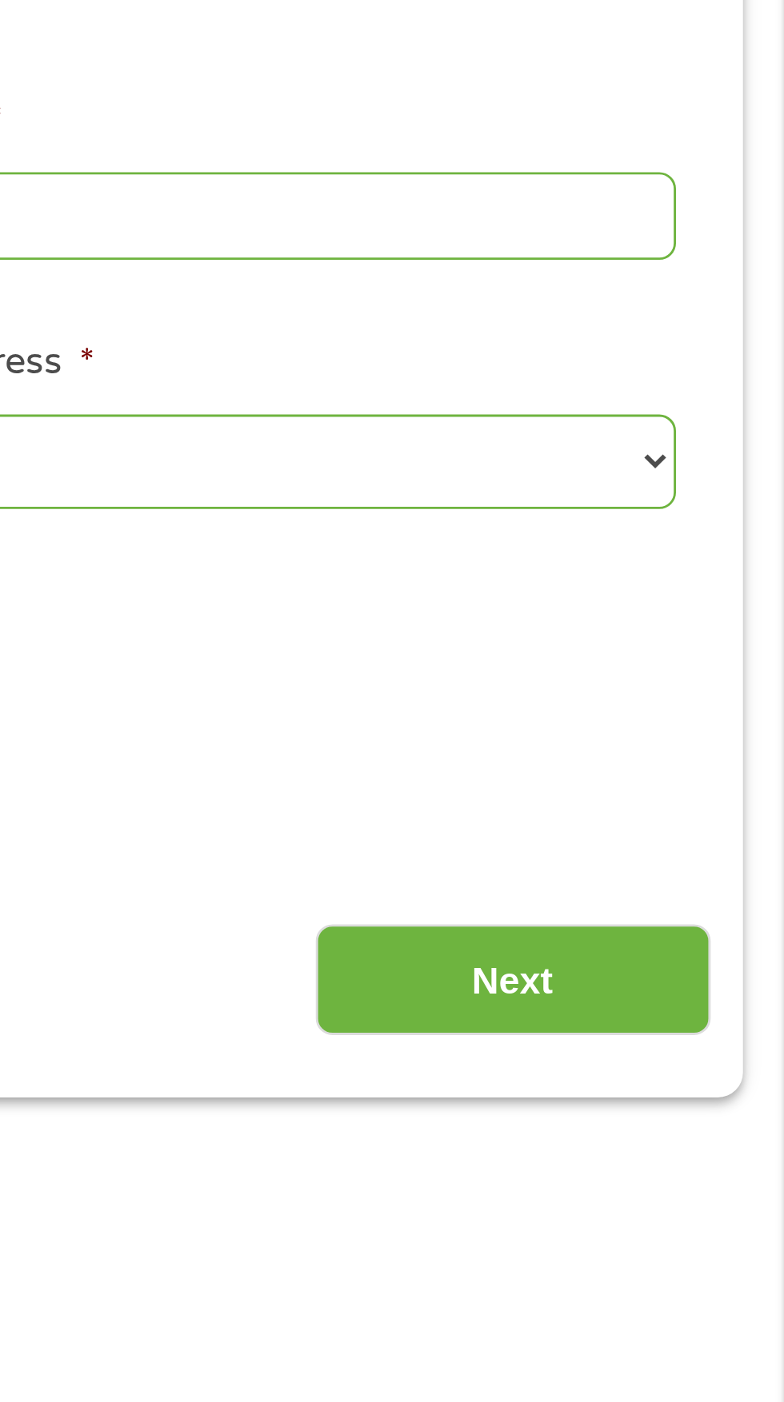
click at [705, 706] on input "Next" at bounding box center [689, 706] width 137 height 39
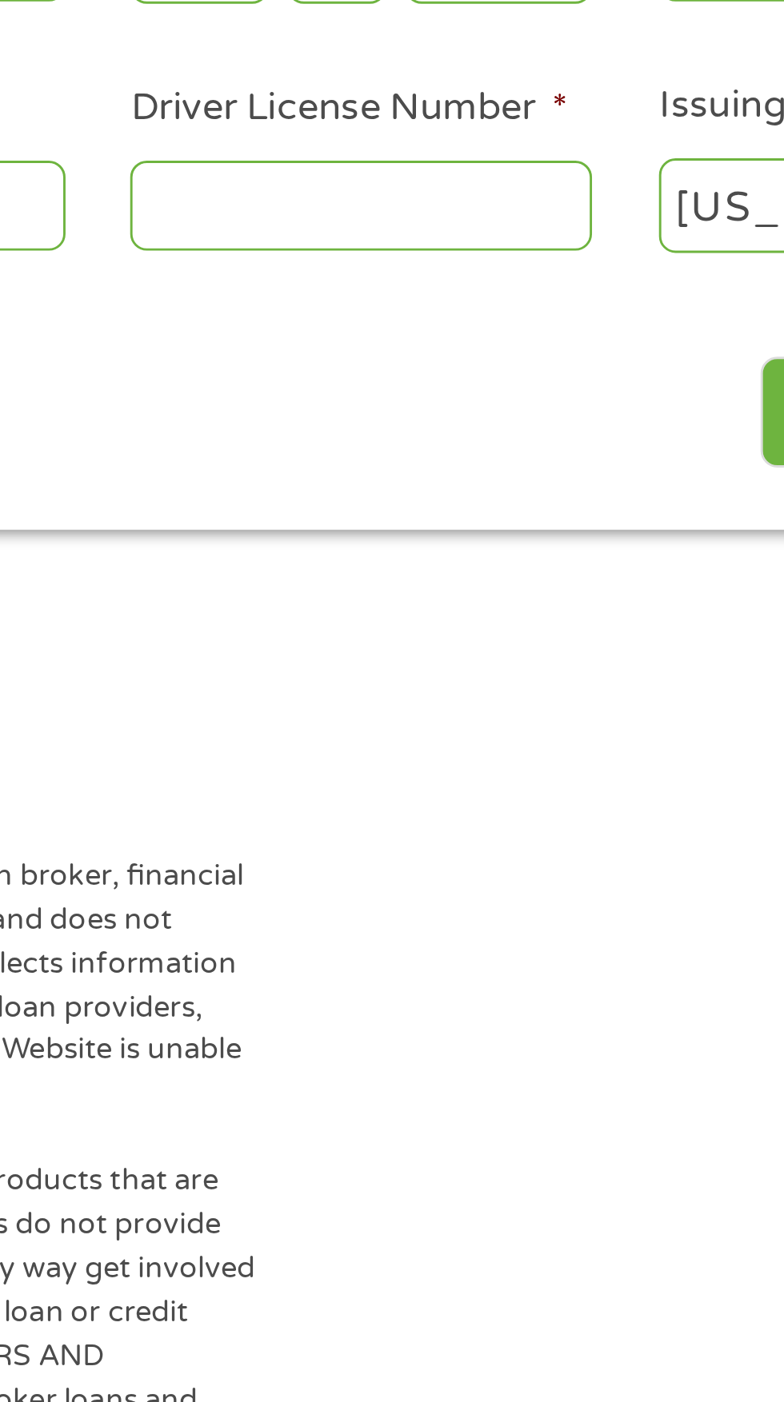
click at [491, 439] on input "Driver License Number *" at bounding box center [483, 437] width 160 height 30
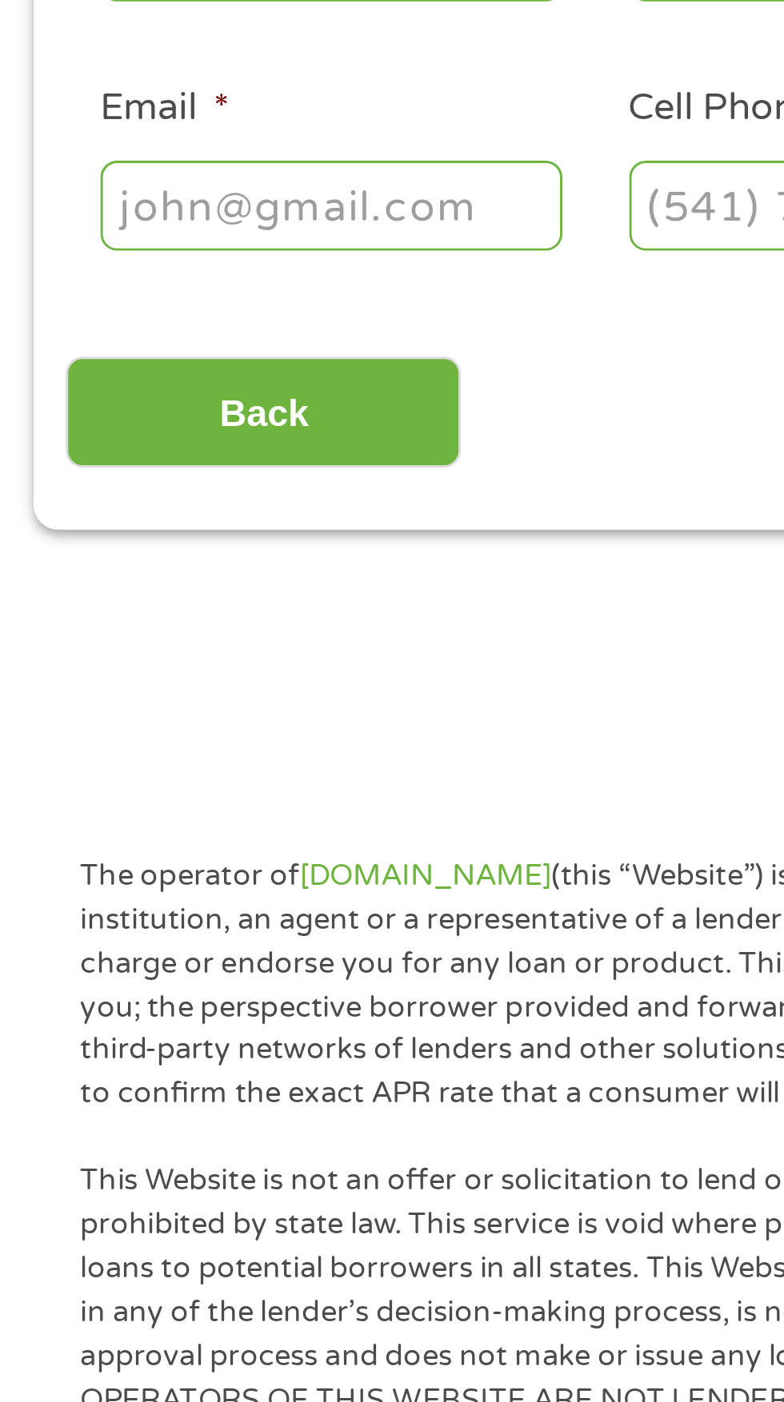
type input "R89017229"
click at [143, 434] on input "Email *" at bounding box center [118, 437] width 160 height 30
type input "420moose69@gmail.com"
type input "Jeremy"
type input "Rambeau"
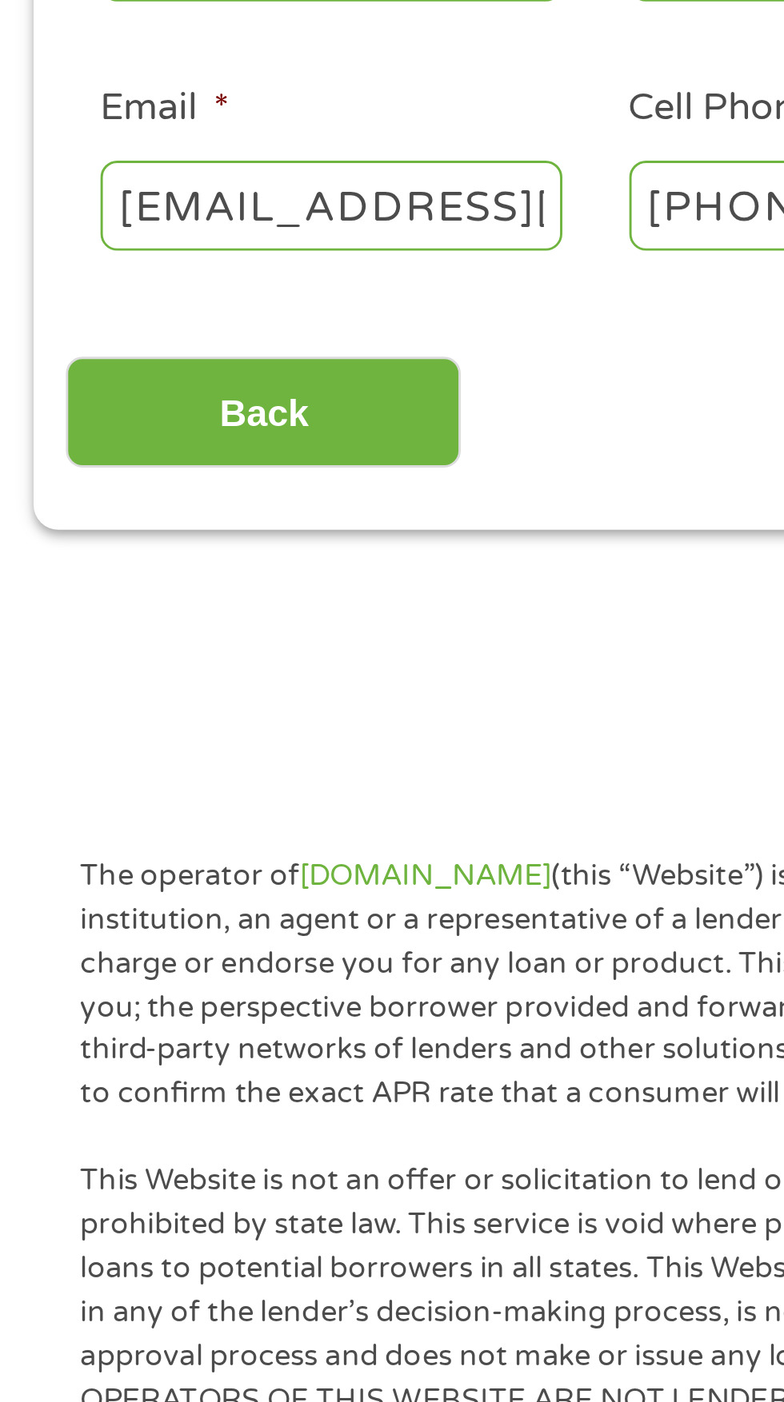
scroll to position [0, 48]
click at [243, 435] on input "(270) 252-8516" at bounding box center [301, 437] width 160 height 30
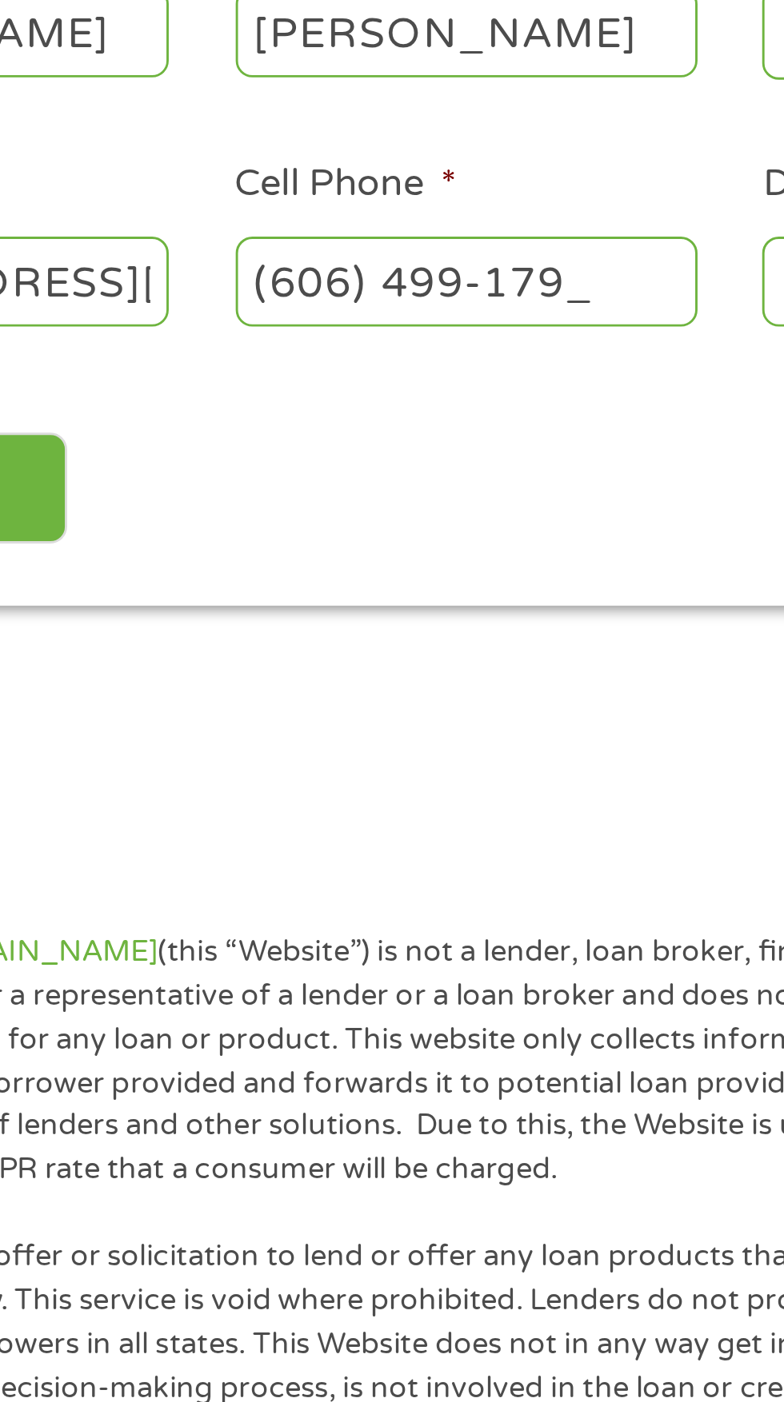
type input "(606) 499-1791"
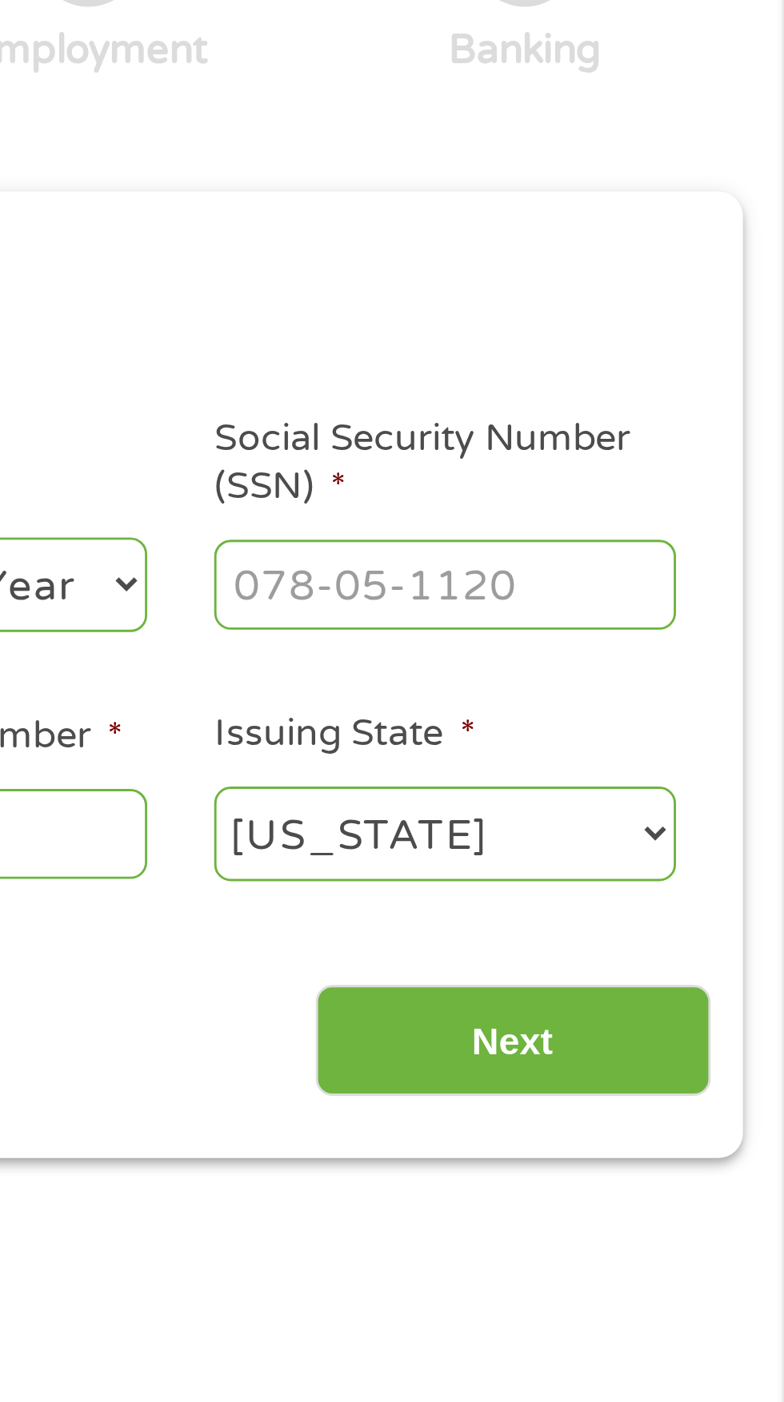
scroll to position [7, 0]
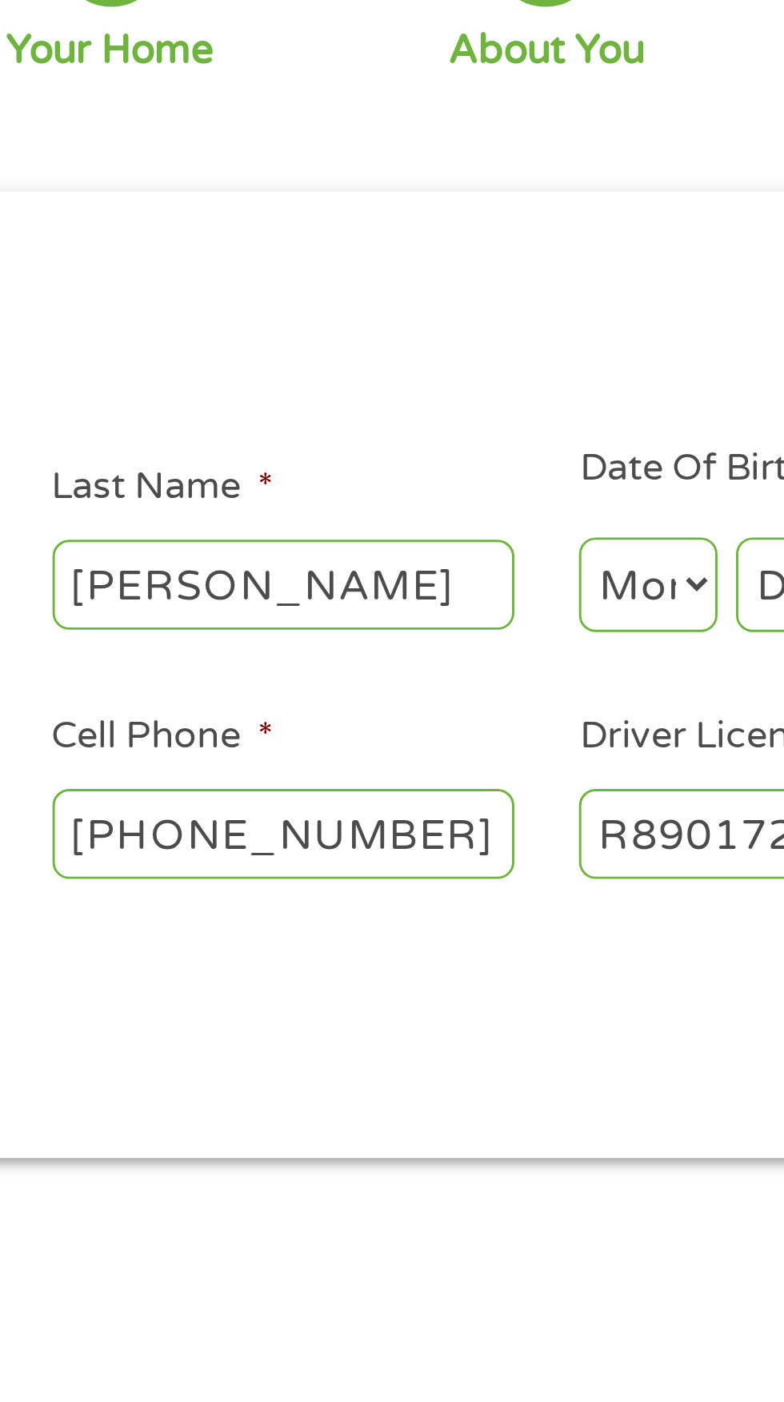
click at [397, 255] on h2 "About You" at bounding box center [386, 254] width 697 height 32
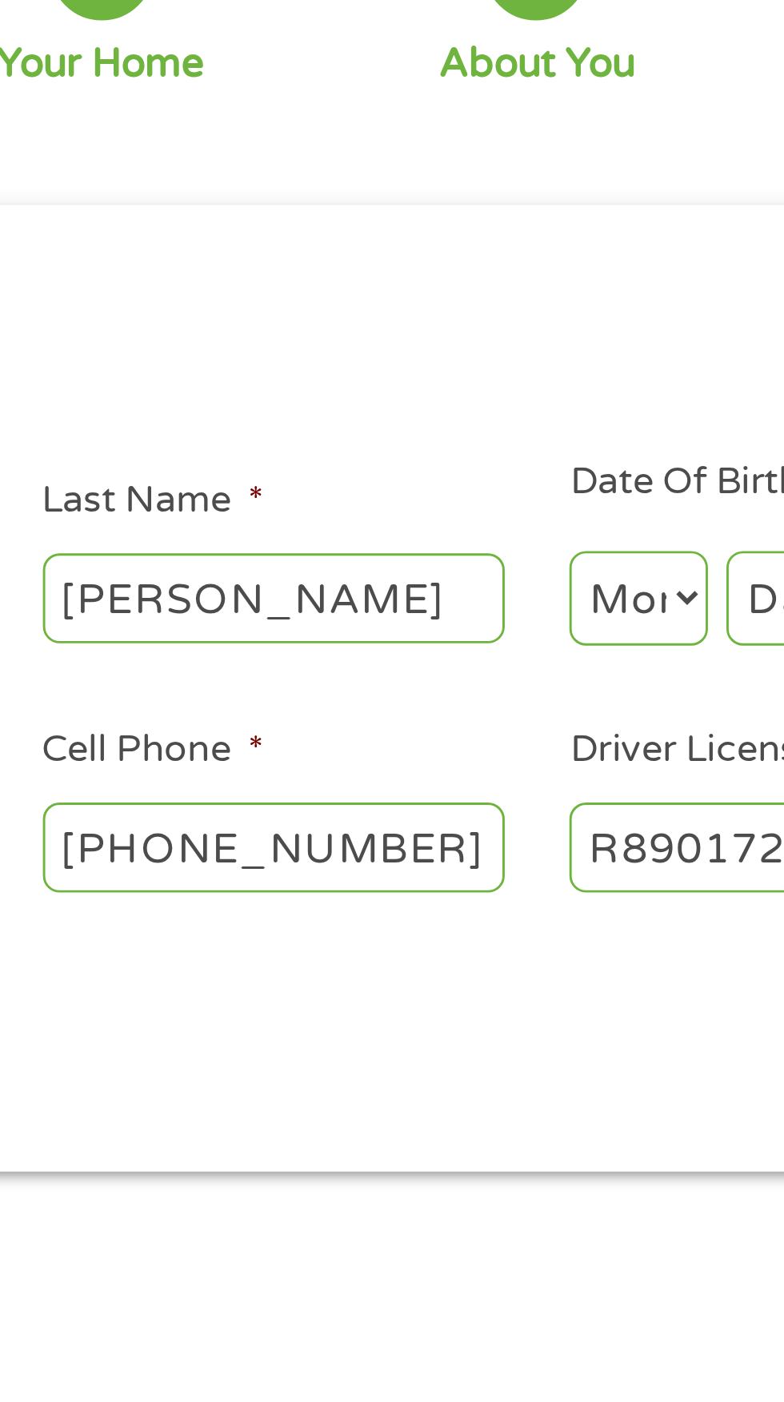
click at [429, 360] on select "Month 1 2 3 4 5 6 7 8 9 10 11 12" at bounding box center [427, 351] width 48 height 33
select select "1"
click at [403, 336] on select "Month 1 2 3 4 5 6 7 8 9 10 11 12" at bounding box center [427, 351] width 48 height 33
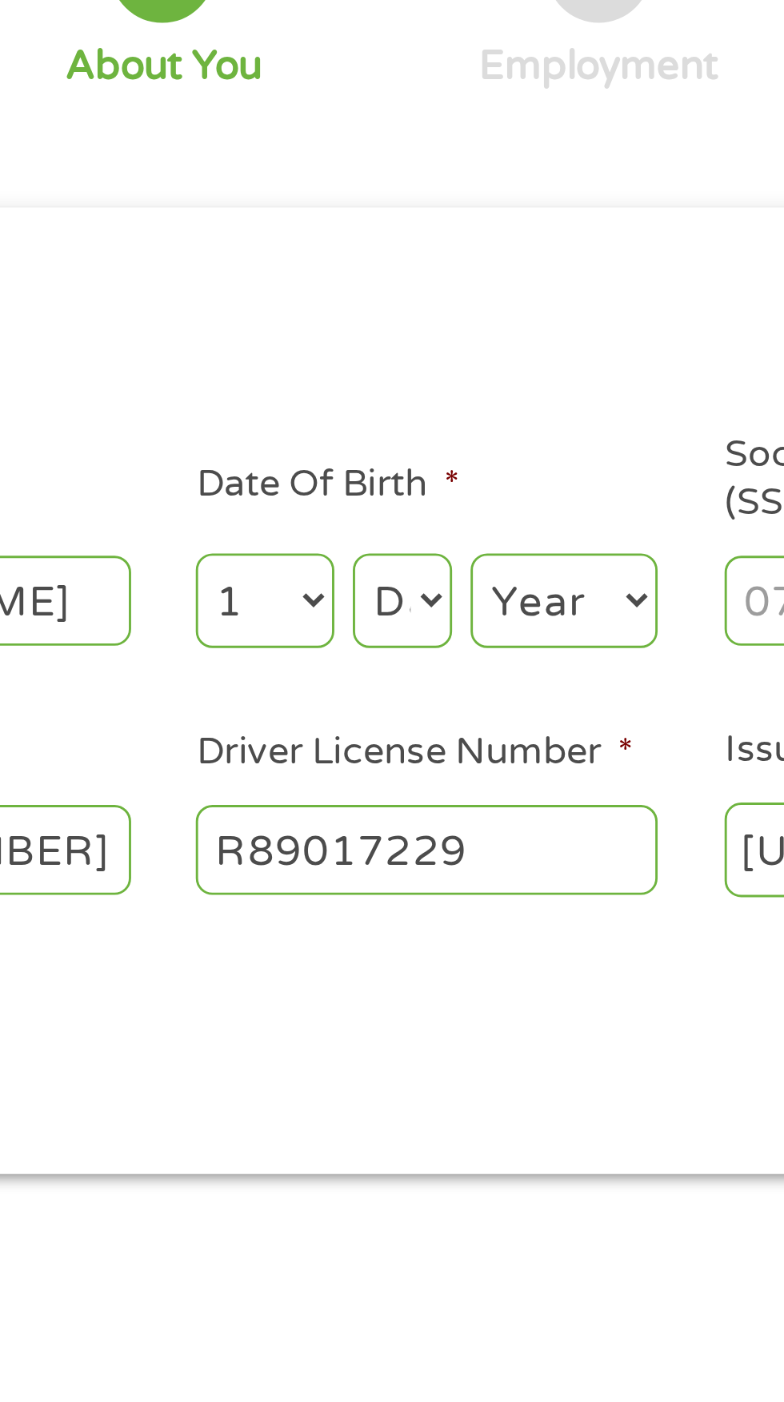
click at [478, 364] on select "Day 1 2 3 4 5 6 7 8 9 10 11 12 13 14 15 16 17 18 19 20 21 22 23 24 25 26 27 28 …" at bounding box center [474, 351] width 34 height 33
select select "24"
click at [457, 336] on select "Day 1 2 3 4 5 6 7 8 9 10 11 12 13 14 15 16 17 18 19 20 21 22 23 24 25 26 27 28 …" at bounding box center [474, 351] width 34 height 33
click at [537, 346] on select "Year 2007 2006 2005 2004 2003 2002 2001 2000 1999 1998 1997 1996 1995 1994 1993…" at bounding box center [530, 351] width 65 height 33
select select "1978"
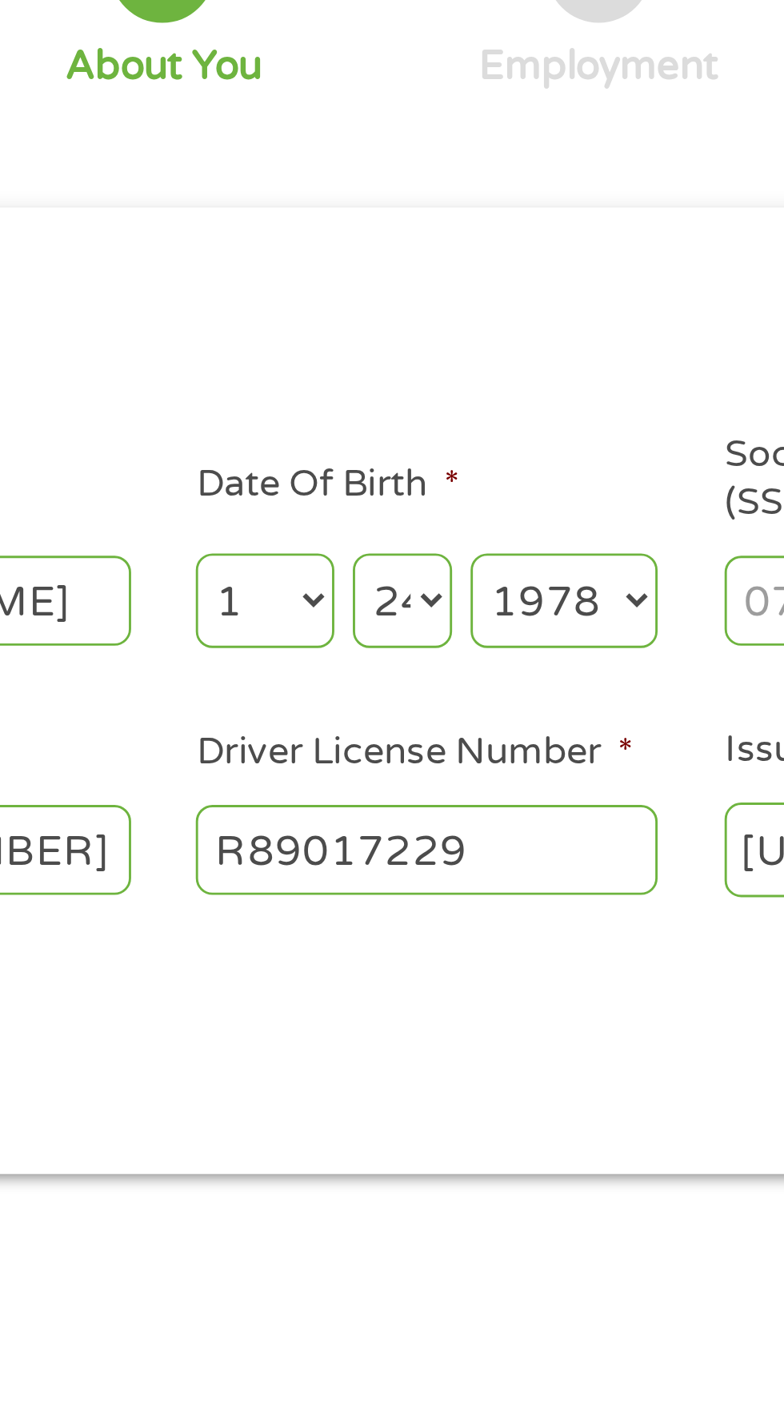
click at [498, 336] on select "Year 2007 2006 2005 2004 2003 2002 2001 2000 1999 1998 1997 1996 1995 1994 1993…" at bounding box center [530, 351] width 65 height 33
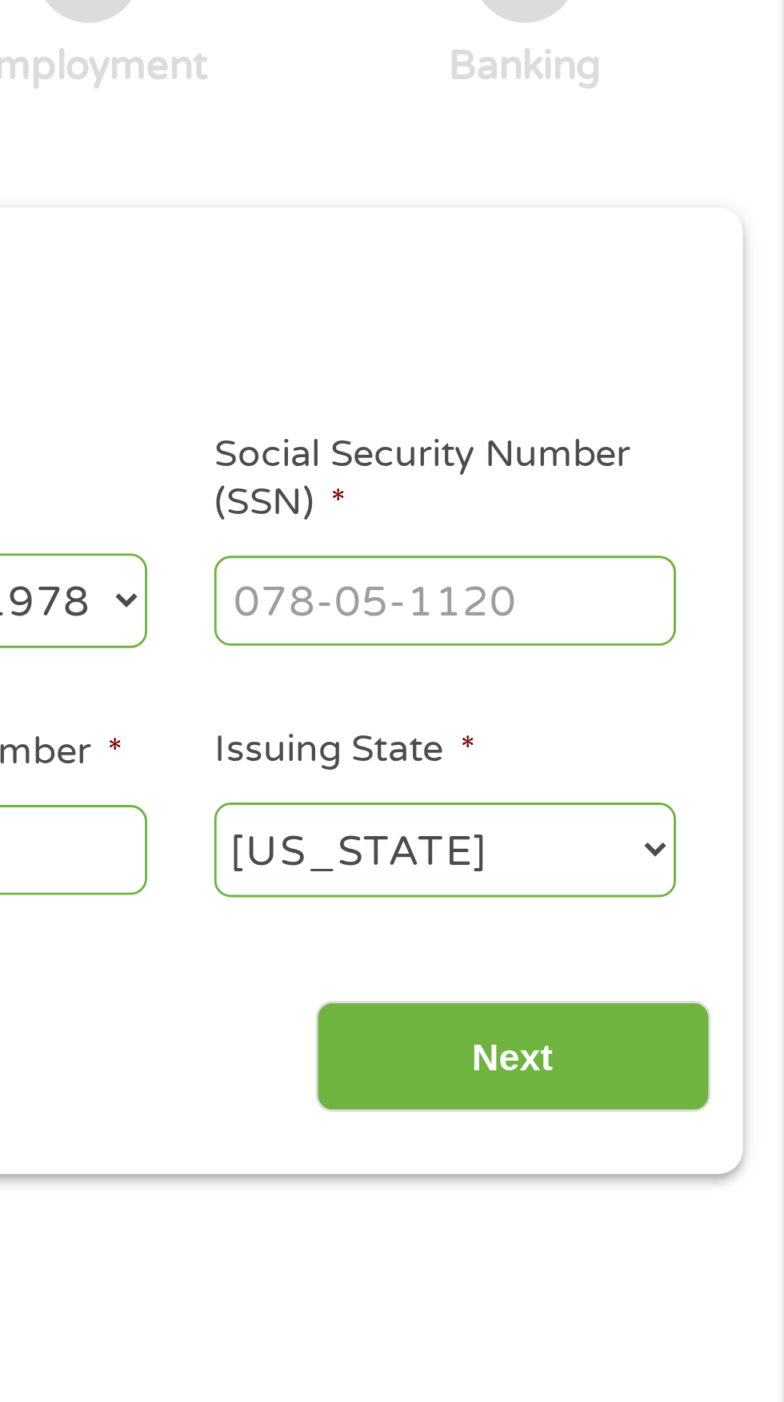
click at [706, 356] on input "Social Security Number (SSN) *" at bounding box center [666, 351] width 160 height 30
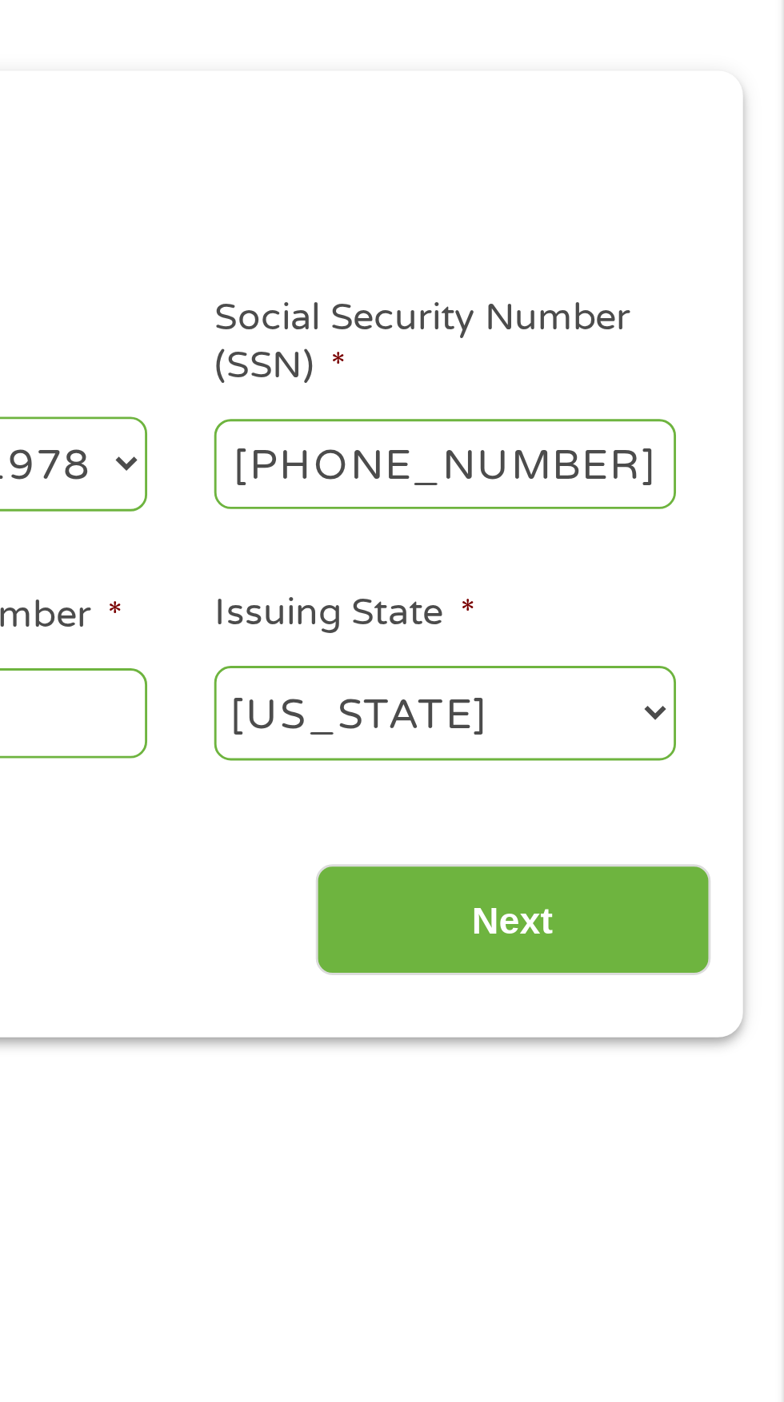
type input "358-66-2491"
click at [721, 308] on label "Social Security Number (SSN) *" at bounding box center [666, 310] width 160 height 34
click at [721, 336] on input "358-66-2491" at bounding box center [666, 351] width 160 height 30
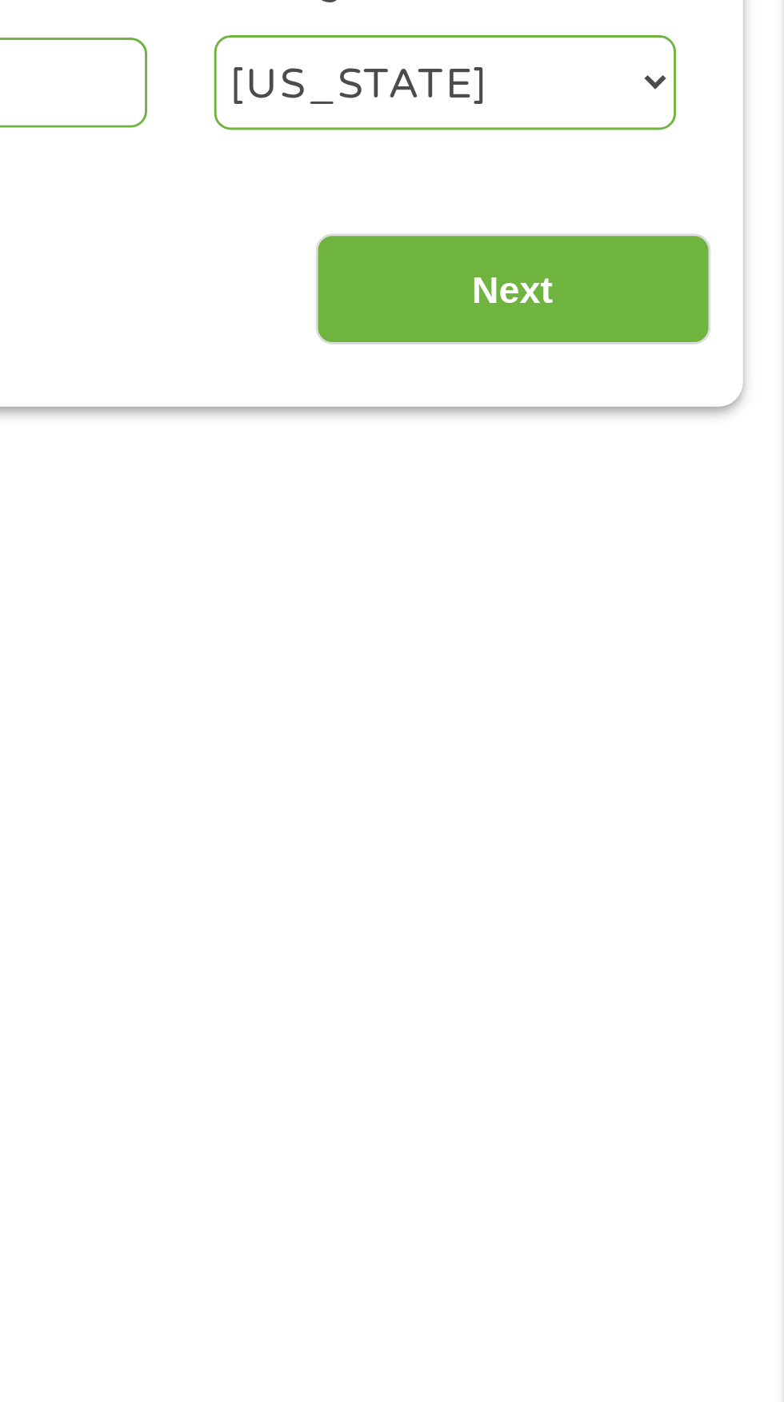
scroll to position [8, 0]
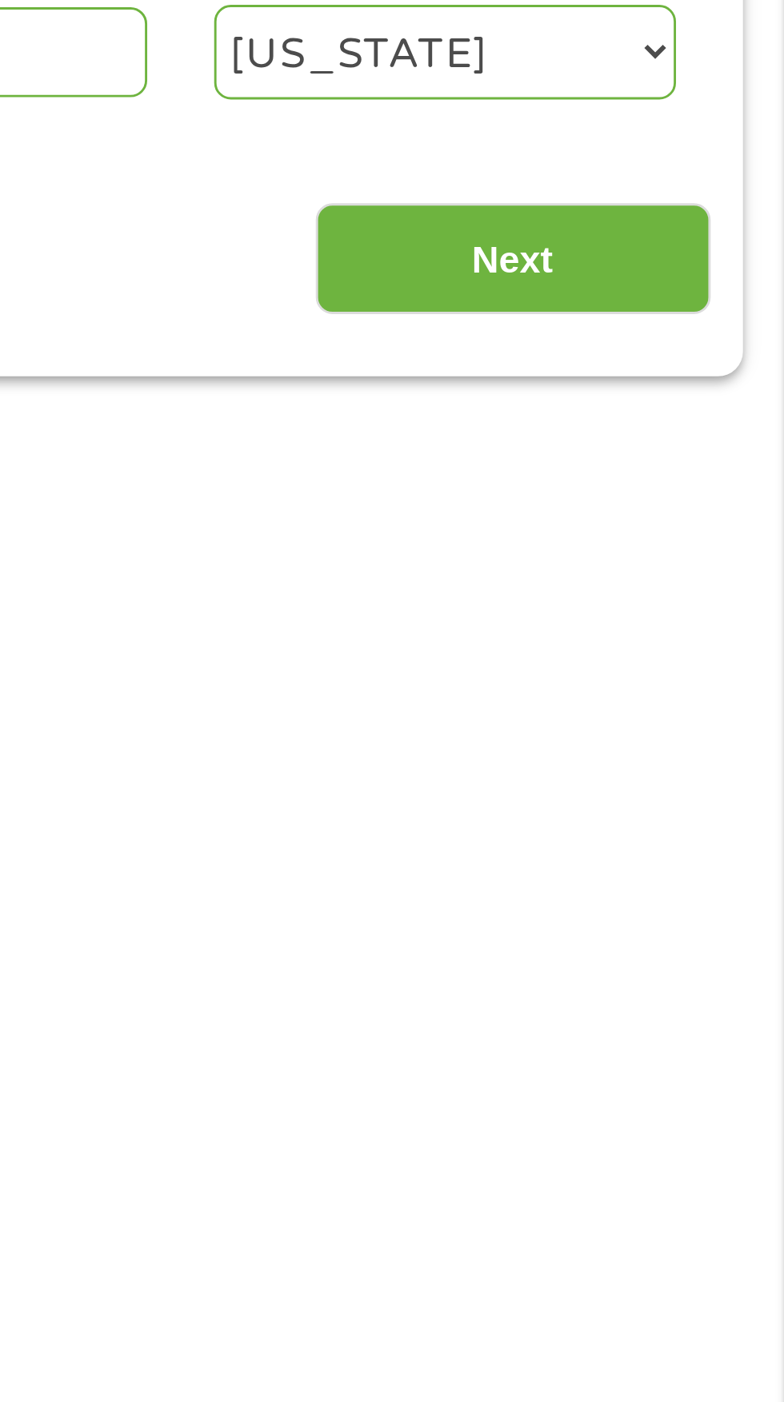
click at [684, 501] on input "Next" at bounding box center [689, 508] width 137 height 39
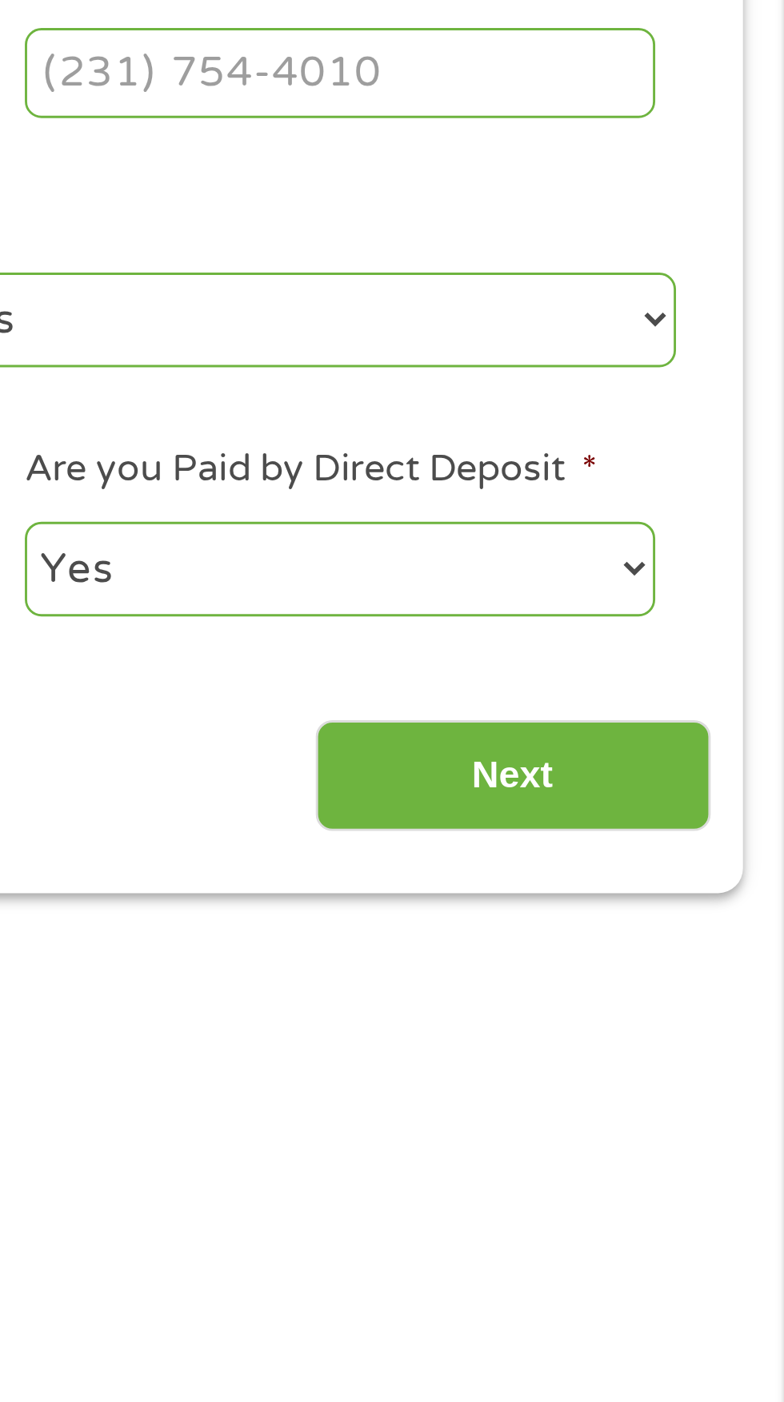
scroll to position [6, 6]
